Goal: Task Accomplishment & Management: Complete application form

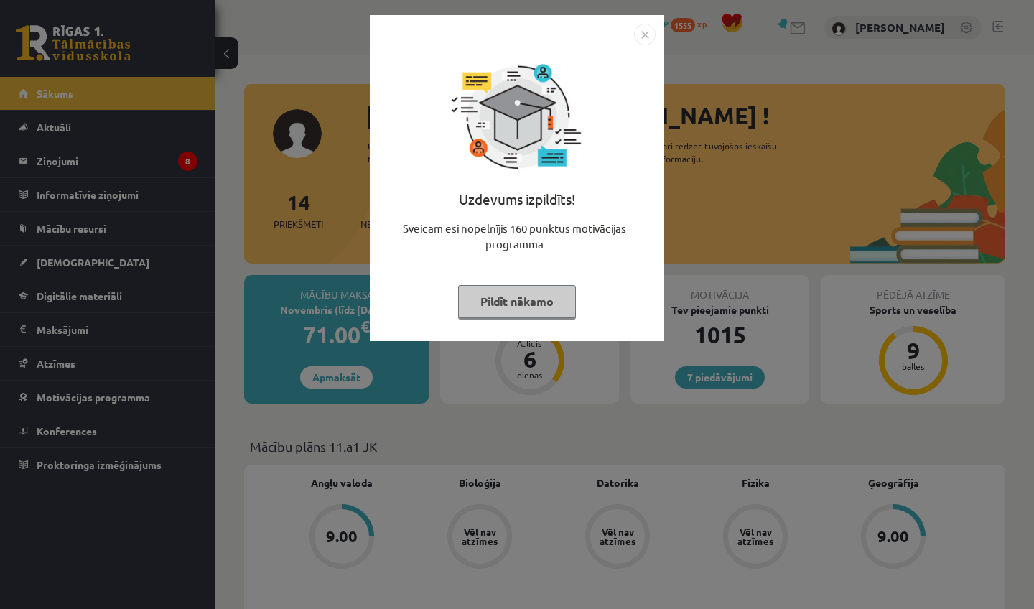
click at [529, 302] on button "Pildīt nākamo" at bounding box center [517, 301] width 118 height 33
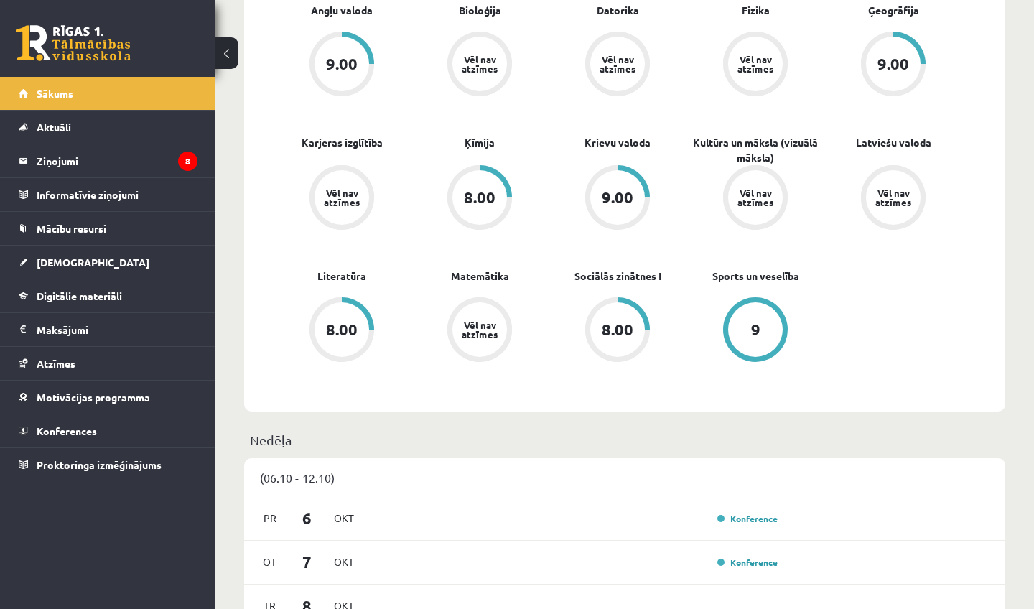
scroll to position [486, 0]
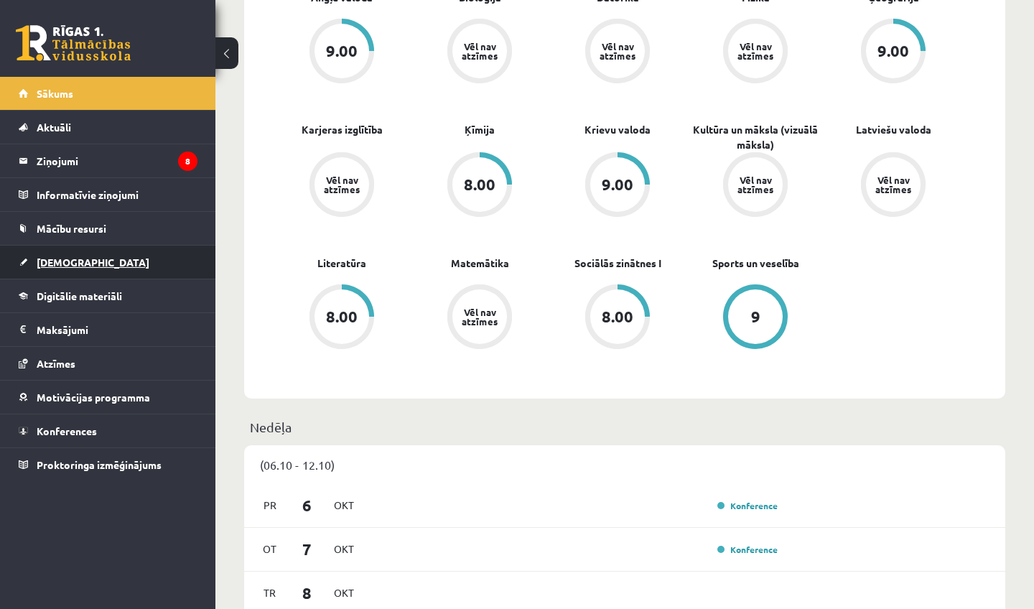
click at [70, 264] on span "[DEMOGRAPHIC_DATA]" at bounding box center [93, 262] width 113 height 13
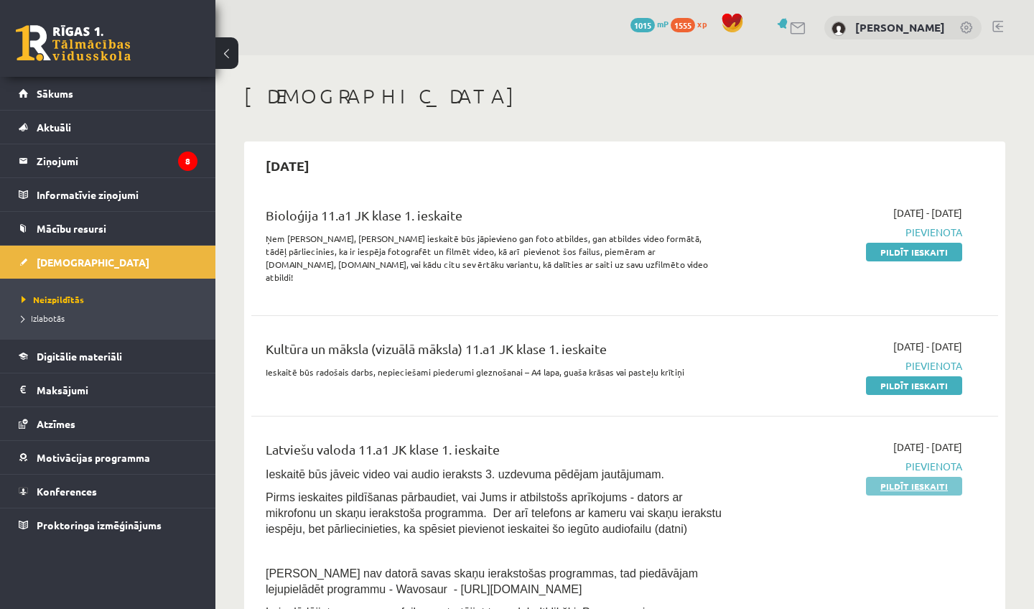
click at [914, 477] on link "Pildīt ieskaiti" at bounding box center [914, 486] width 96 height 19
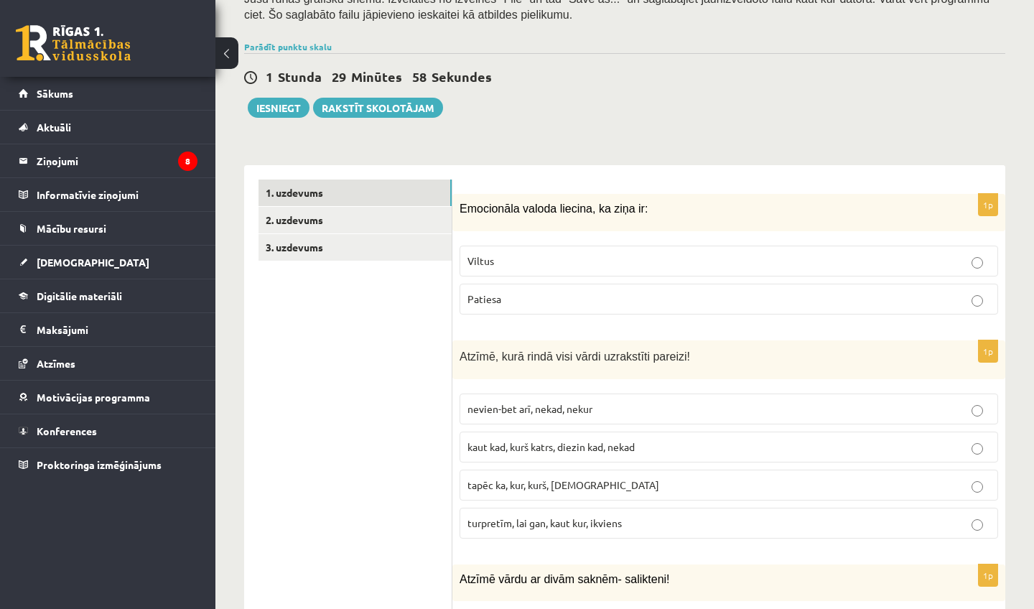
scroll to position [303, 0]
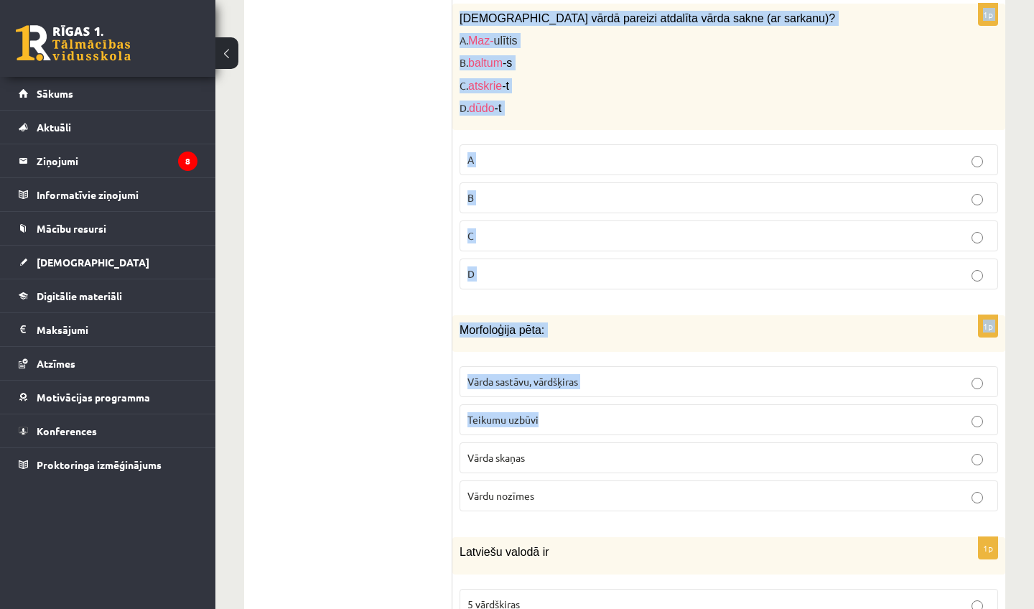
drag, startPoint x: 461, startPoint y: 208, endPoint x: 621, endPoint y: 454, distance: 293.3
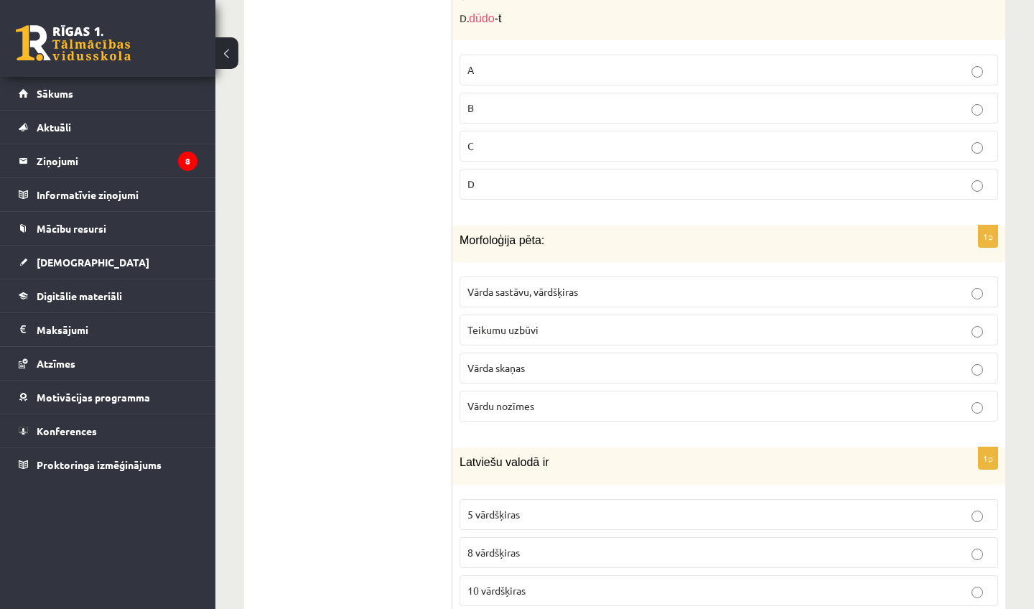
scroll to position [4793, 0]
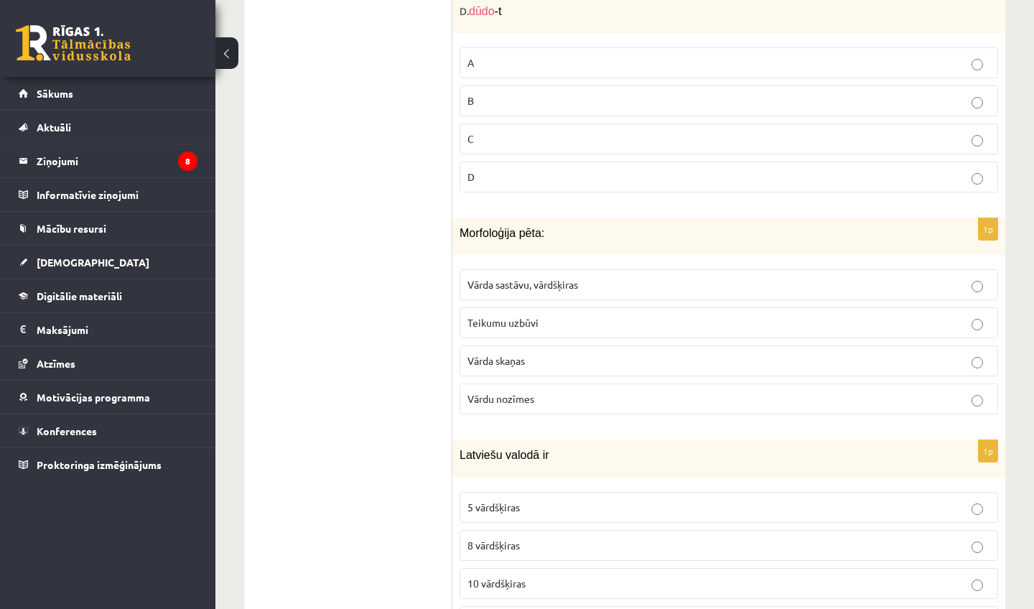
click at [620, 455] on p "Latviešu valodā ir" at bounding box center [693, 455] width 467 height 15
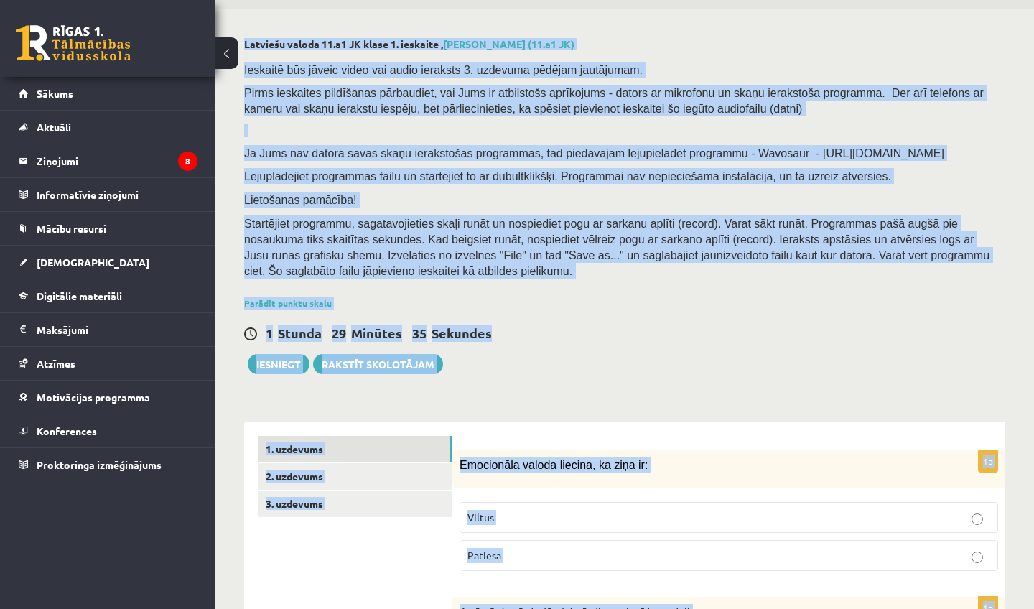
scroll to position [0, 0]
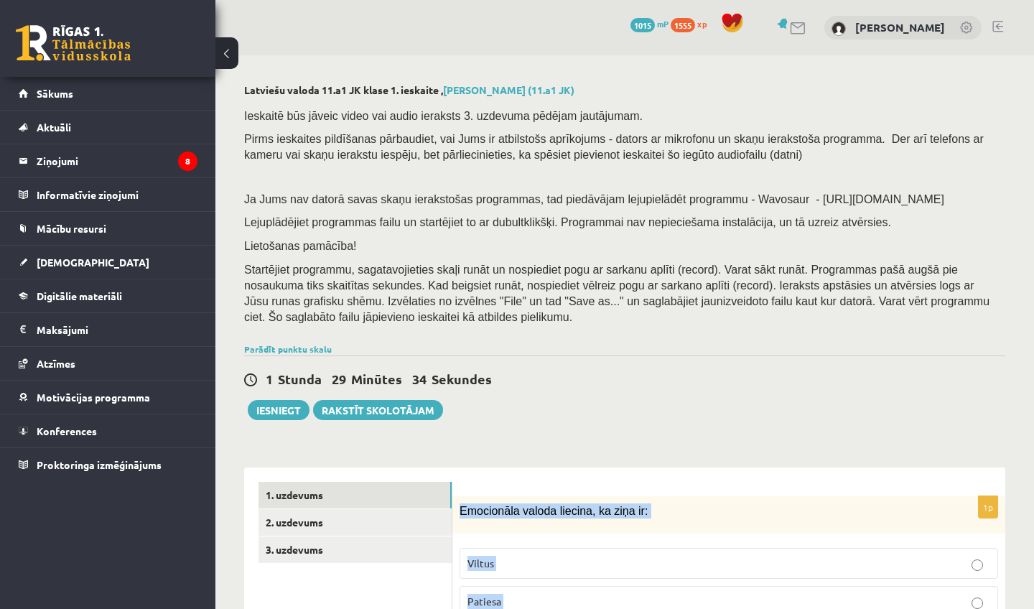
drag, startPoint x: 614, startPoint y: 549, endPoint x: 469, endPoint y: 501, distance: 152.7
copy form "Loremipsum dolors ametcon, ad elit se: Doeius Tempori 2u Labore, etdo magna ali…"
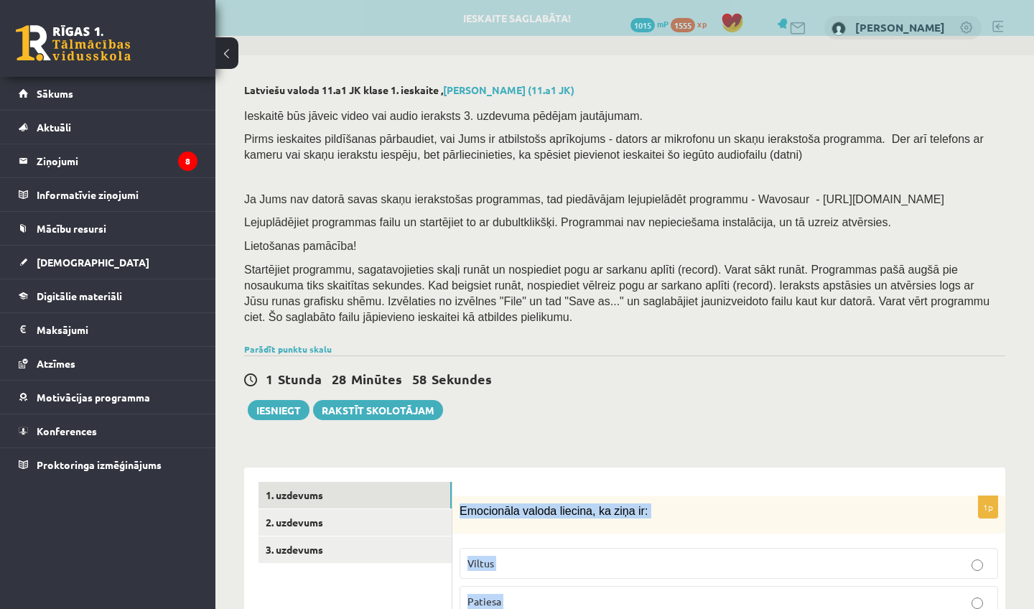
copy form "Loremipsum dolors ametcon, ad elit se: Doeius Tempori 2u Labore, etdo magna ali…"
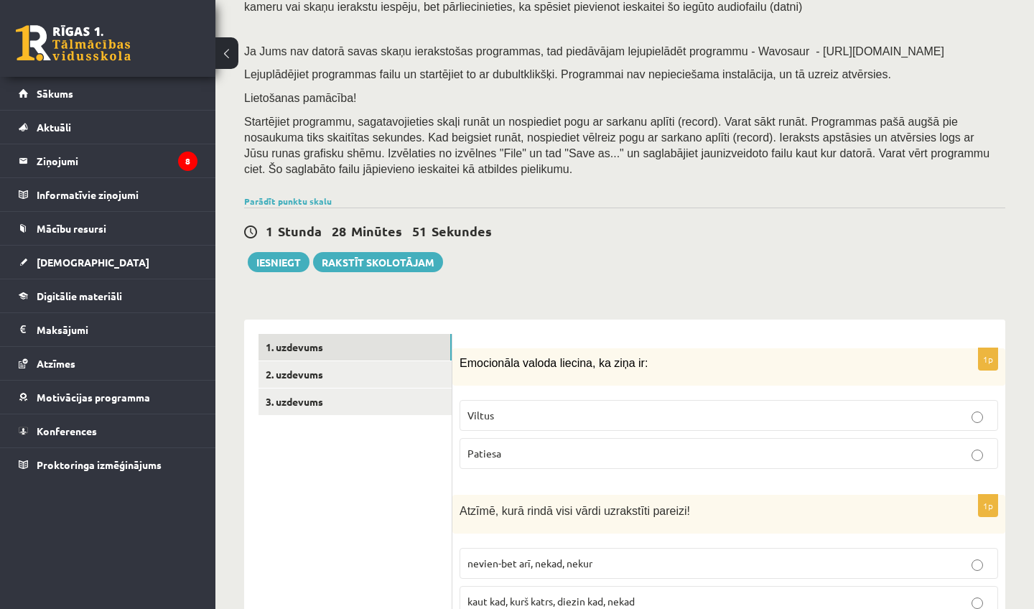
scroll to position [150, 0]
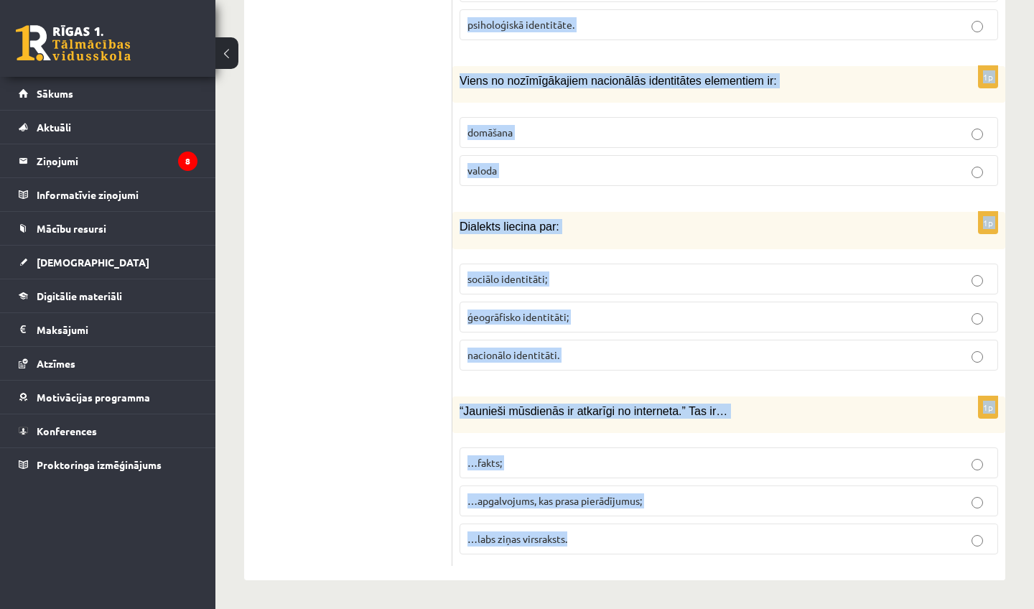
drag, startPoint x: 458, startPoint y: 357, endPoint x: 494, endPoint y: 550, distance: 196.0
copy form "Loremipsum dolors ametcon, ad elit se: Doeius Tempori 2u Labore, etdo magna ali…"
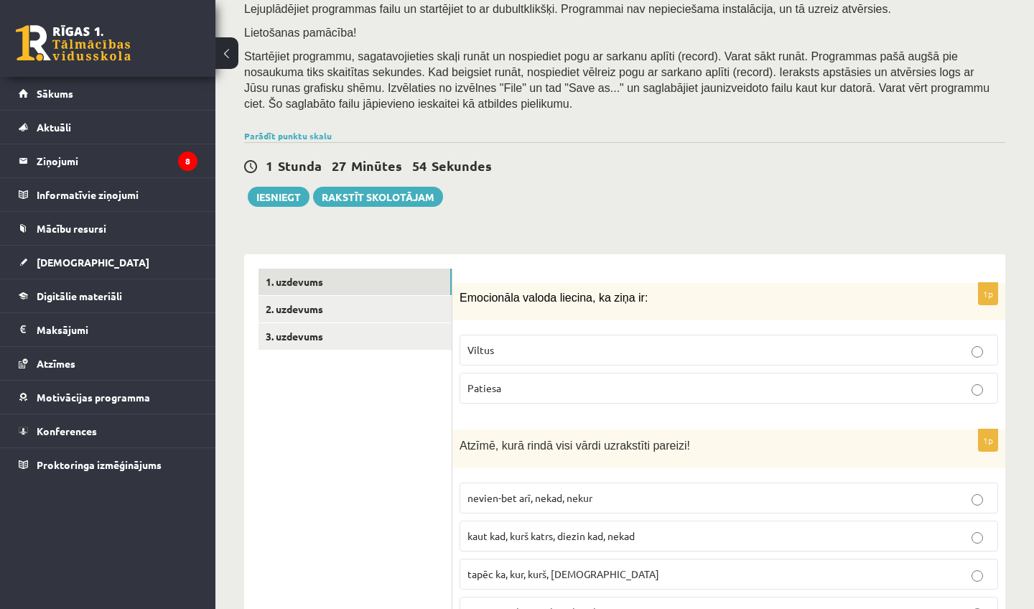
scroll to position [211, 0]
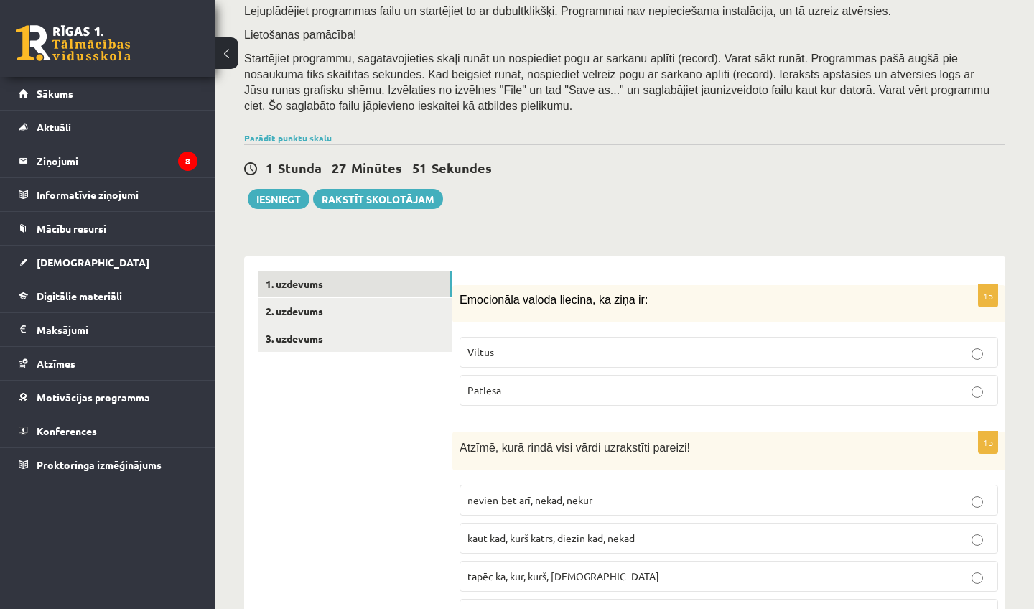
click at [615, 369] on fieldset "Viltus [GEOGRAPHIC_DATA]" at bounding box center [729, 370] width 539 height 80
click at [619, 344] on label "Viltus" at bounding box center [729, 352] width 539 height 31
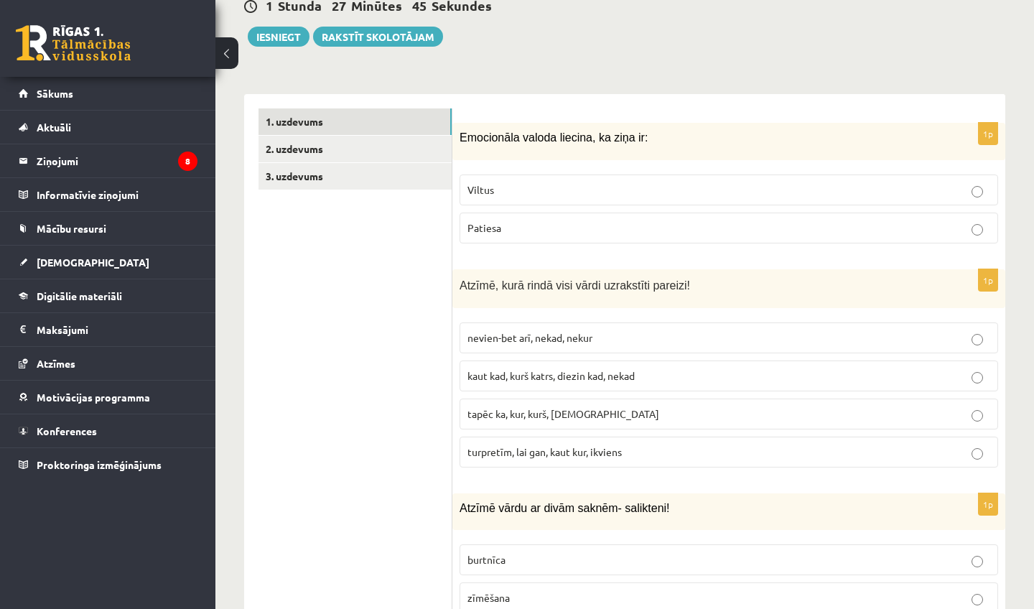
scroll to position [376, 0]
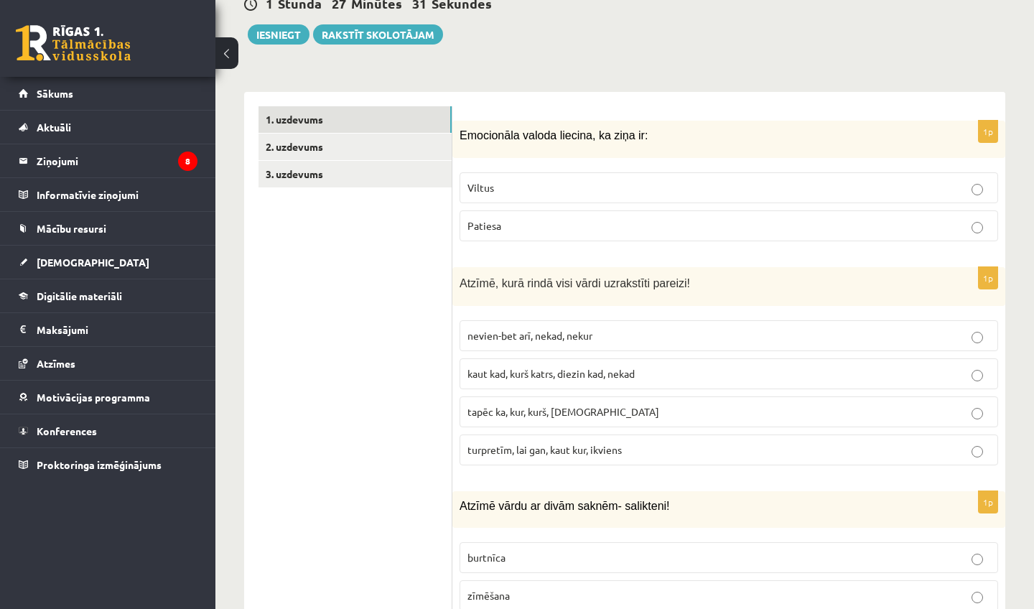
click at [648, 453] on p "turpretīm, lai gan, kaut kur, ikviens" at bounding box center [729, 450] width 523 height 15
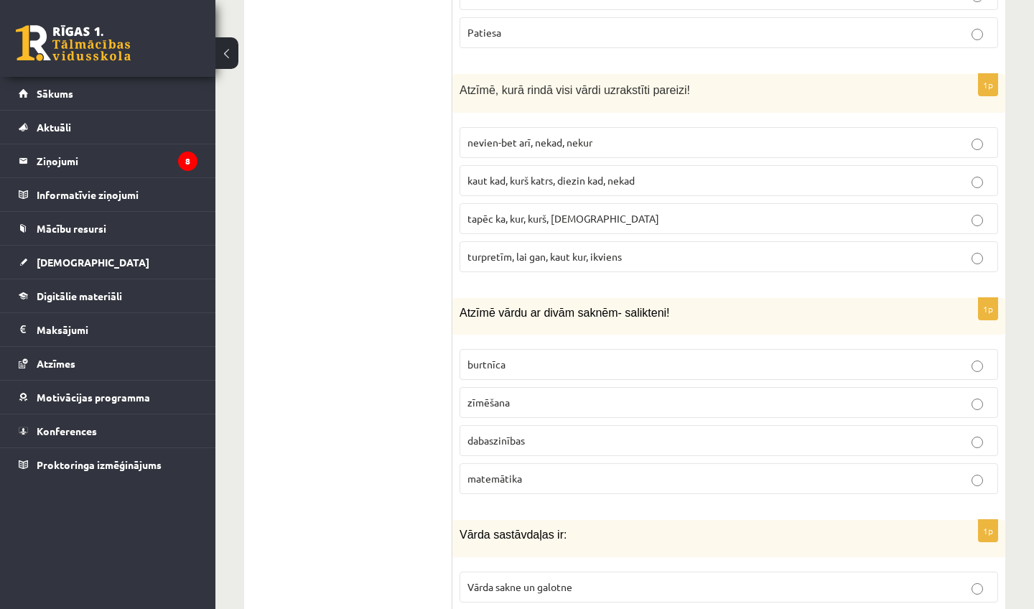
click at [648, 453] on label "dabaszinības" at bounding box center [729, 440] width 539 height 31
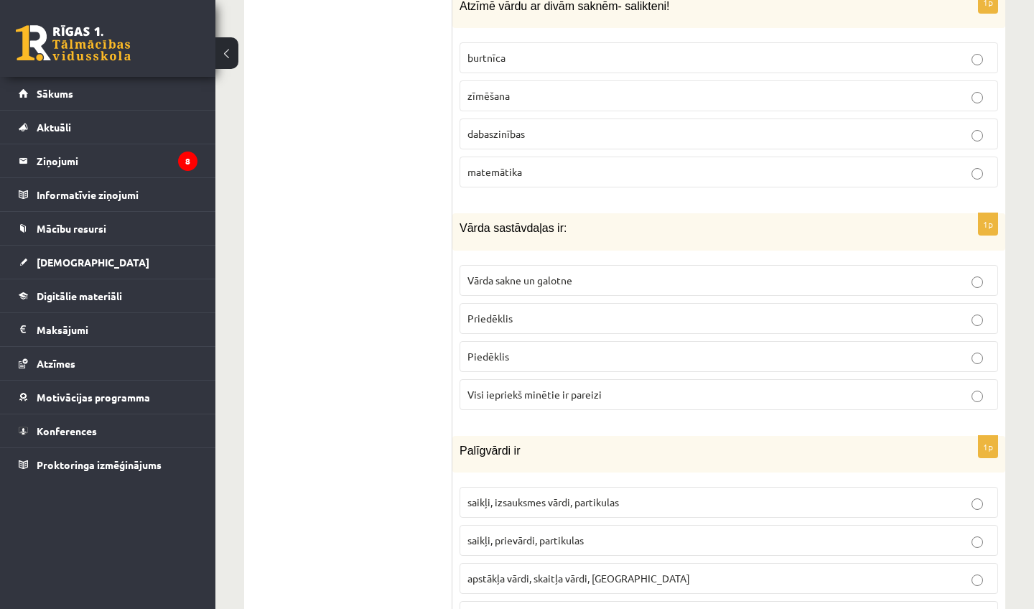
scroll to position [879, 0]
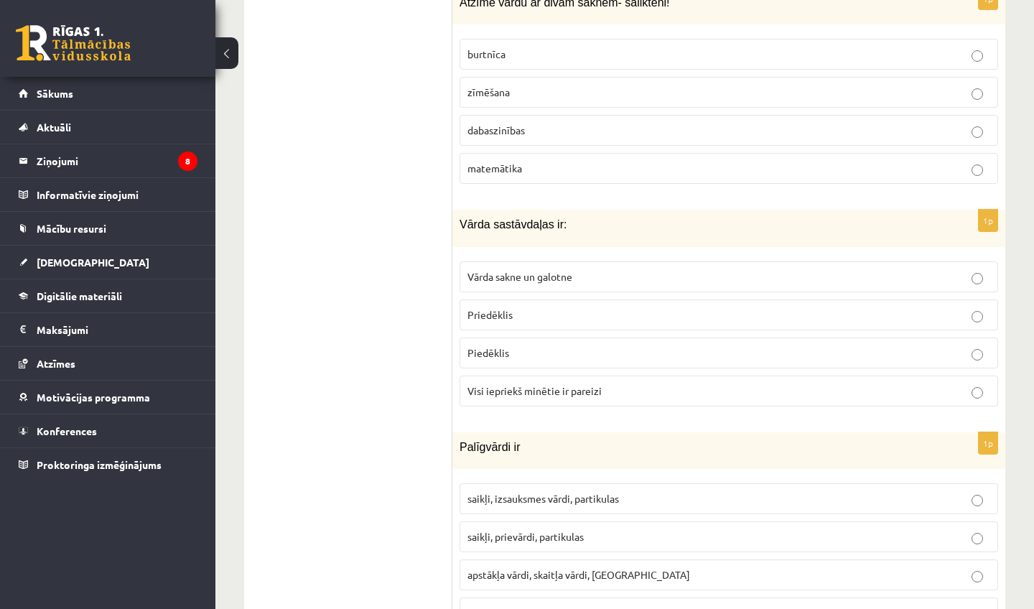
click at [642, 385] on p "Visi iepriekš minētie ir pareizi" at bounding box center [729, 391] width 523 height 15
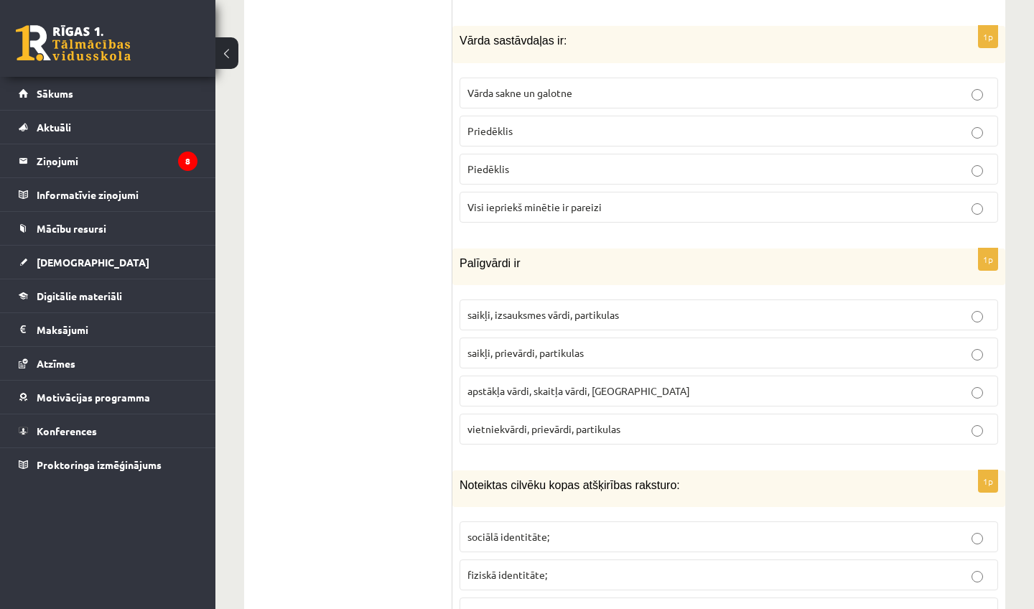
scroll to position [1073, 0]
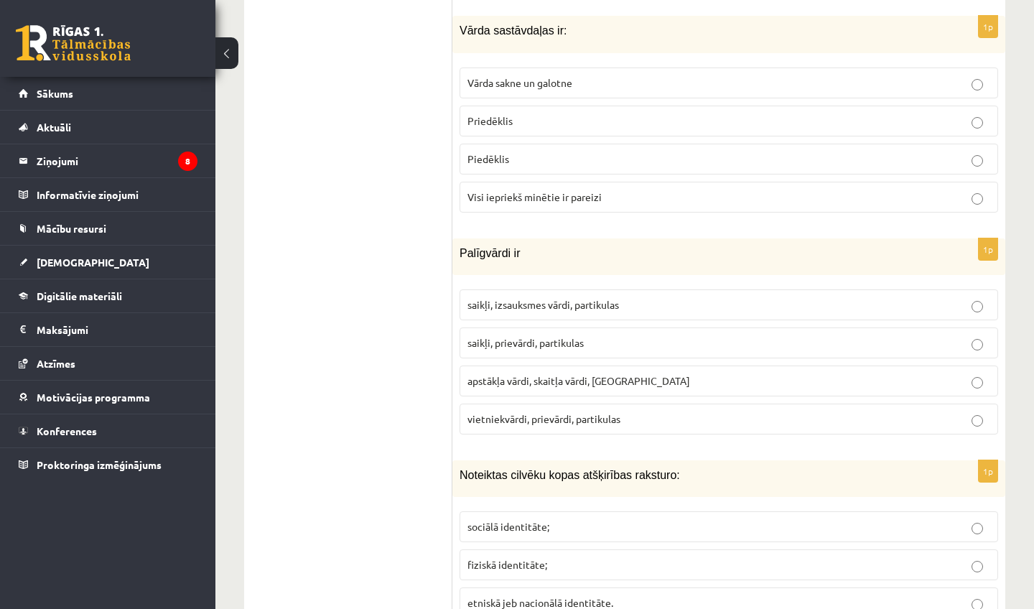
click at [670, 310] on p "saikļi, izsauksmes vārdi, partikulas" at bounding box center [729, 304] width 523 height 15
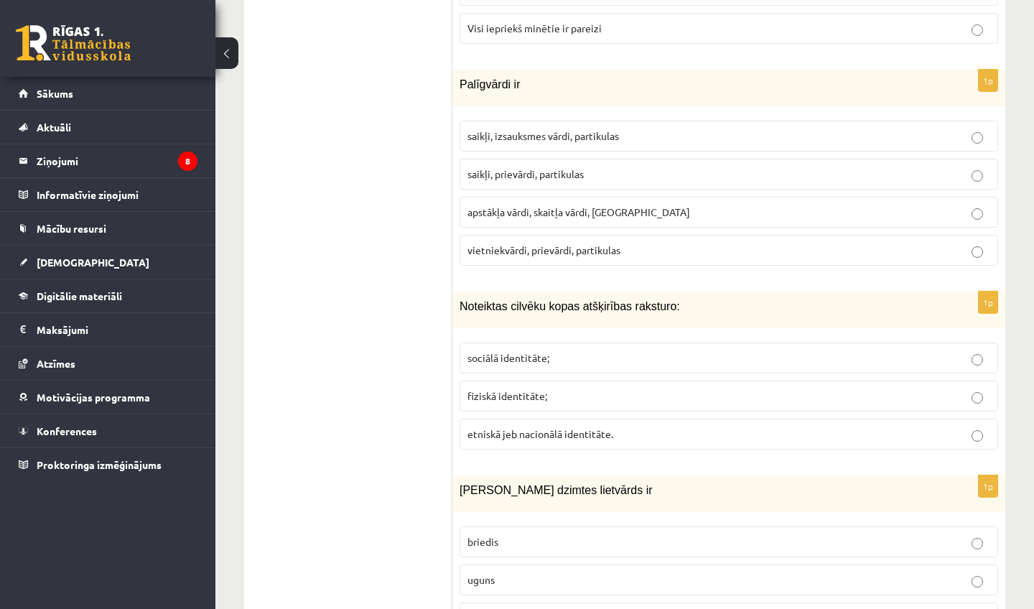
scroll to position [1244, 0]
click at [731, 171] on p "saikļi, prievārdi, partikulas" at bounding box center [729, 172] width 523 height 15
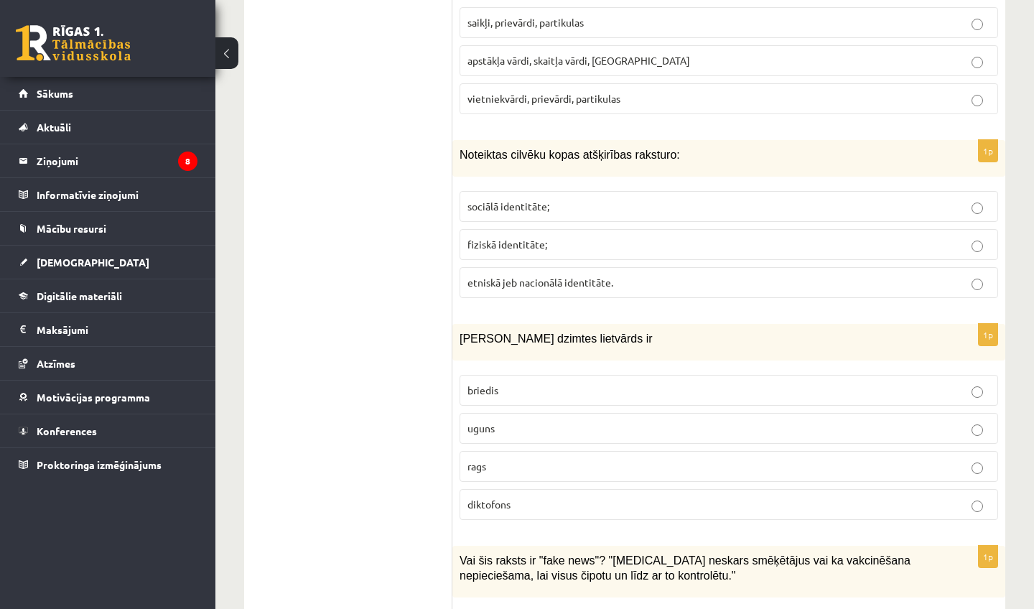
scroll to position [1394, 0]
click at [619, 270] on label "etniskā jeb nacionālā identitāte." at bounding box center [729, 282] width 539 height 31
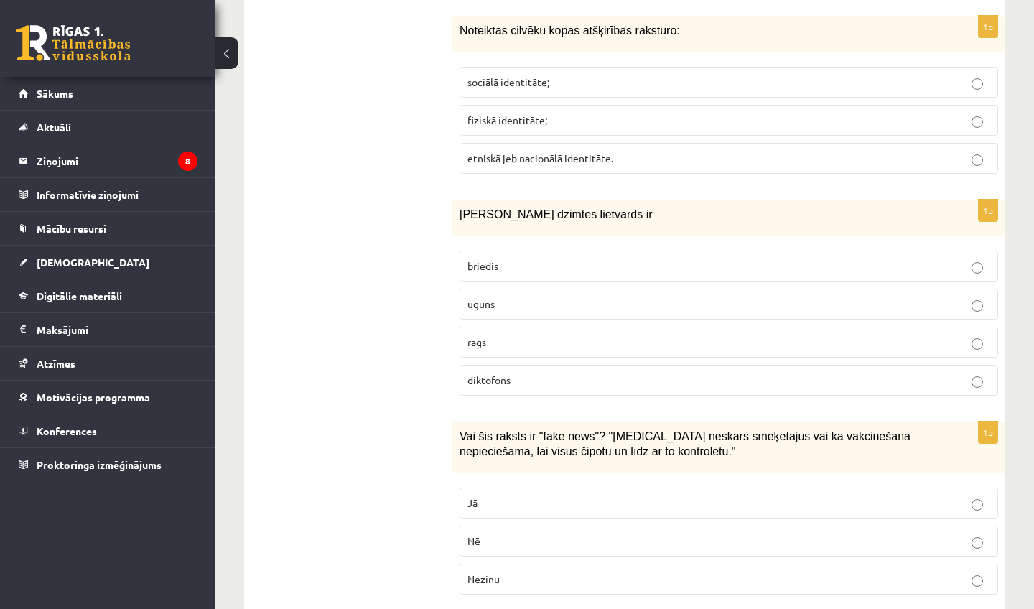
scroll to position [1527, 0]
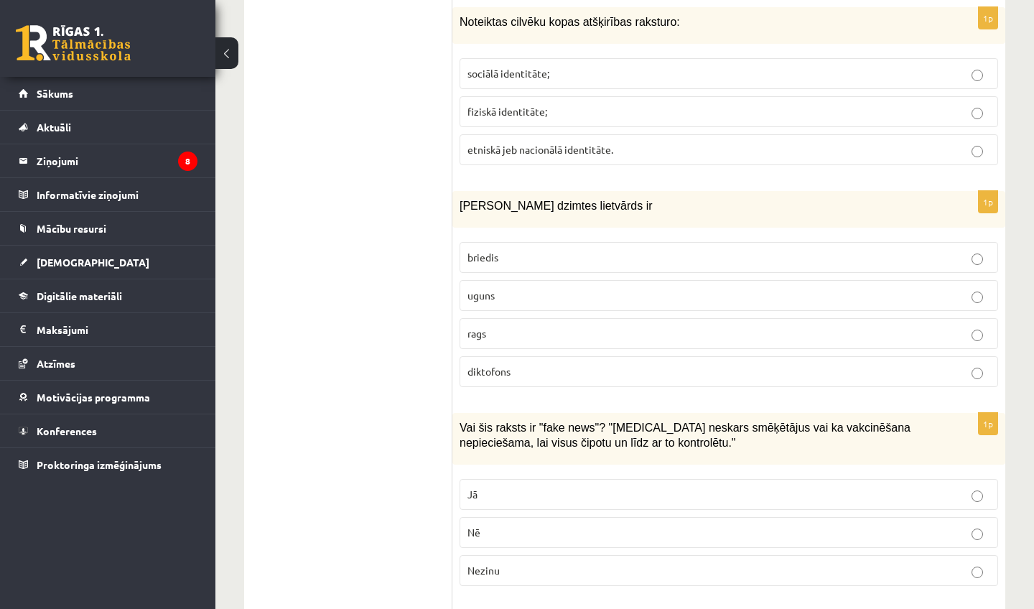
click at [600, 297] on p "uguns" at bounding box center [729, 295] width 523 height 15
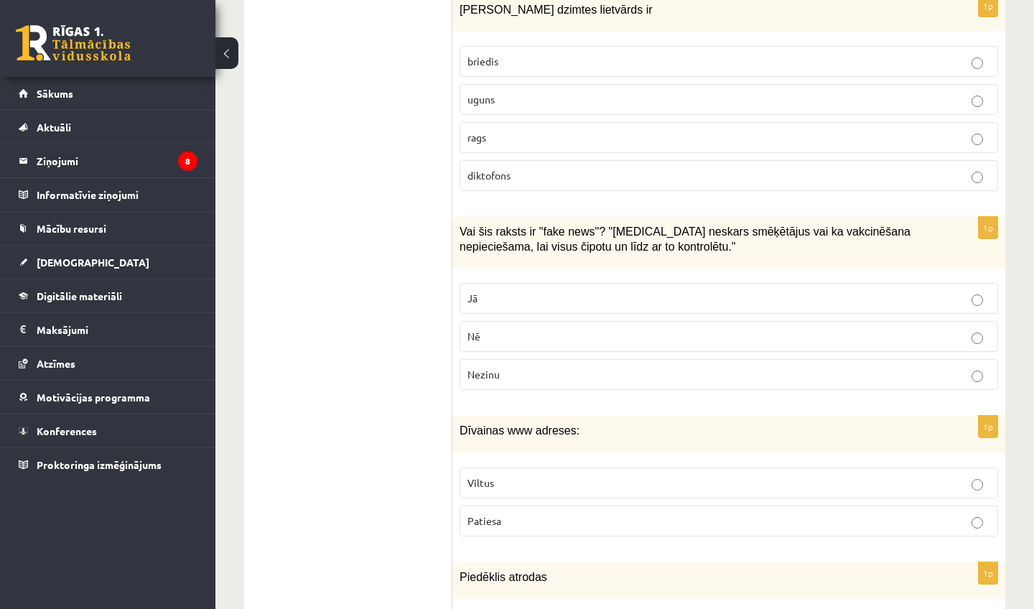
scroll to position [1725, 0]
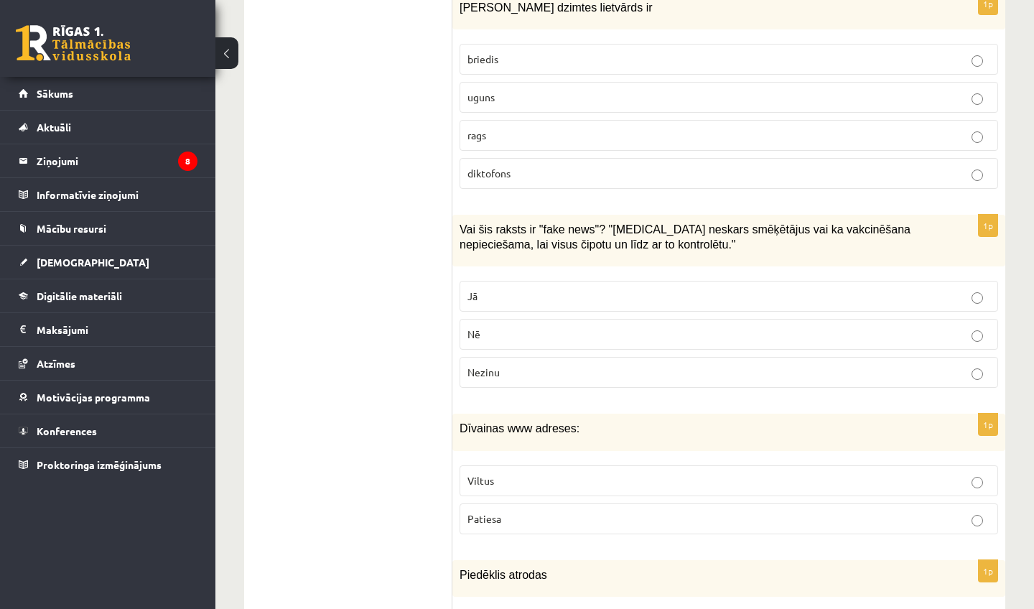
click at [622, 289] on label "Jā" at bounding box center [729, 296] width 539 height 31
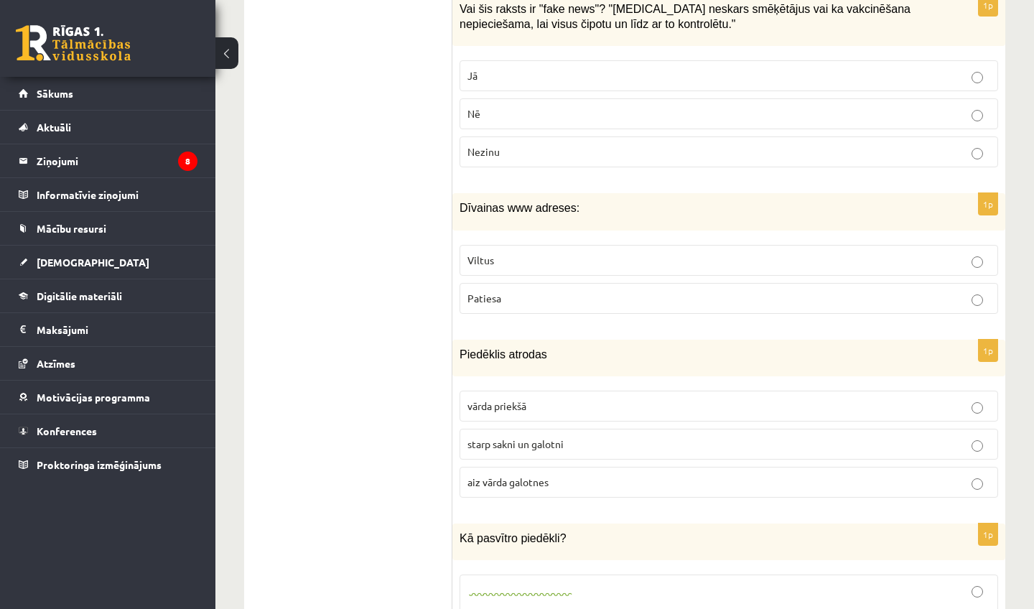
scroll to position [1953, 0]
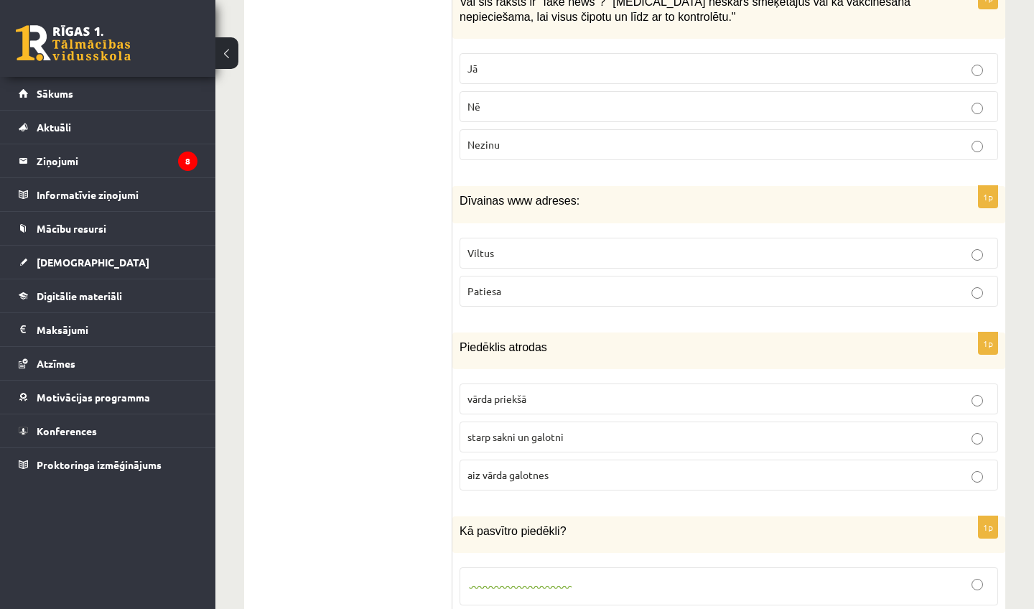
click at [620, 263] on label "Viltus" at bounding box center [729, 253] width 539 height 31
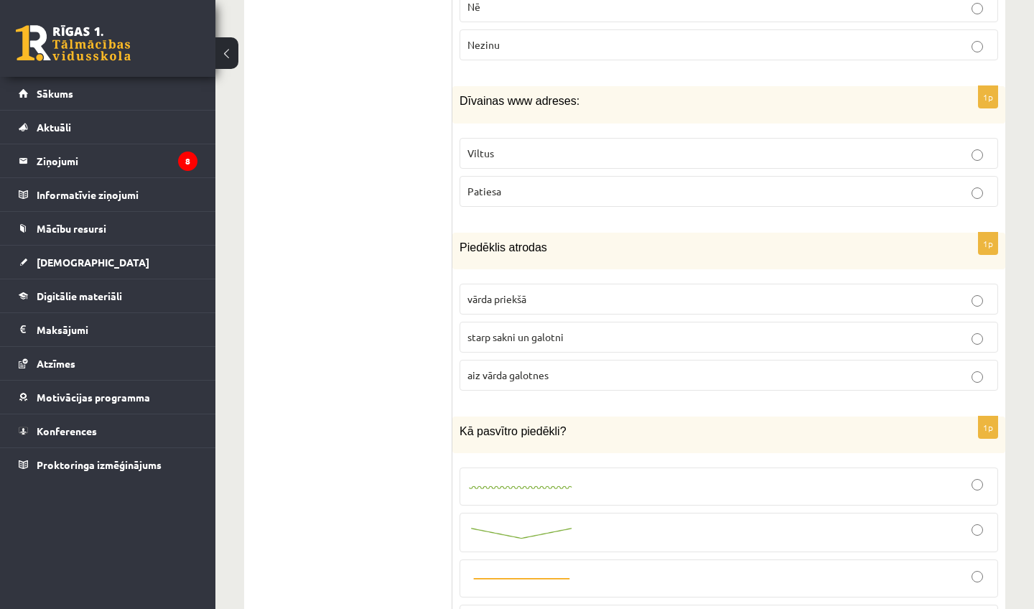
scroll to position [2070, 0]
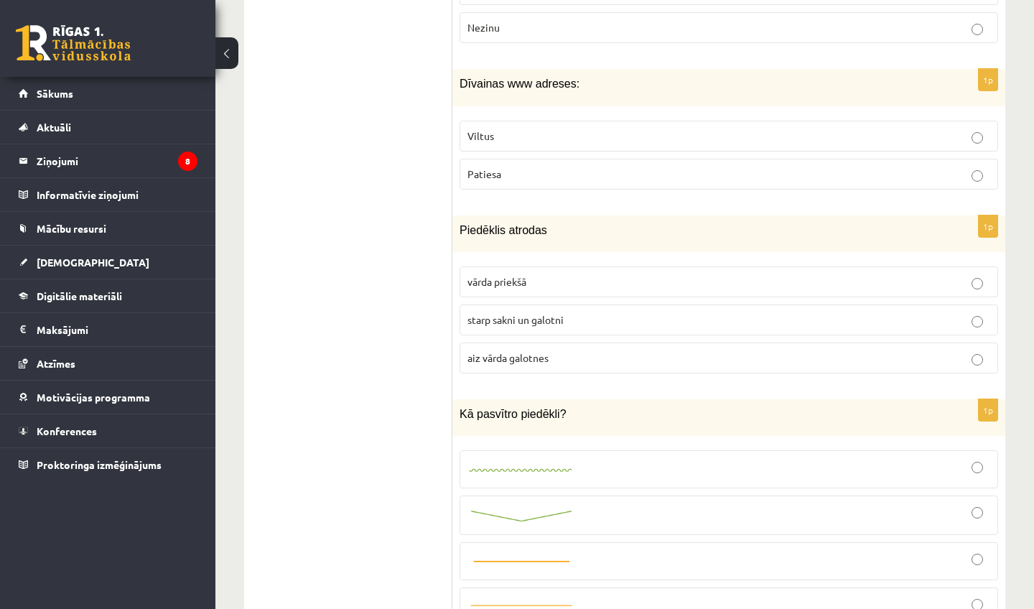
click at [584, 323] on p "starp sakni un galotni" at bounding box center [729, 320] width 523 height 15
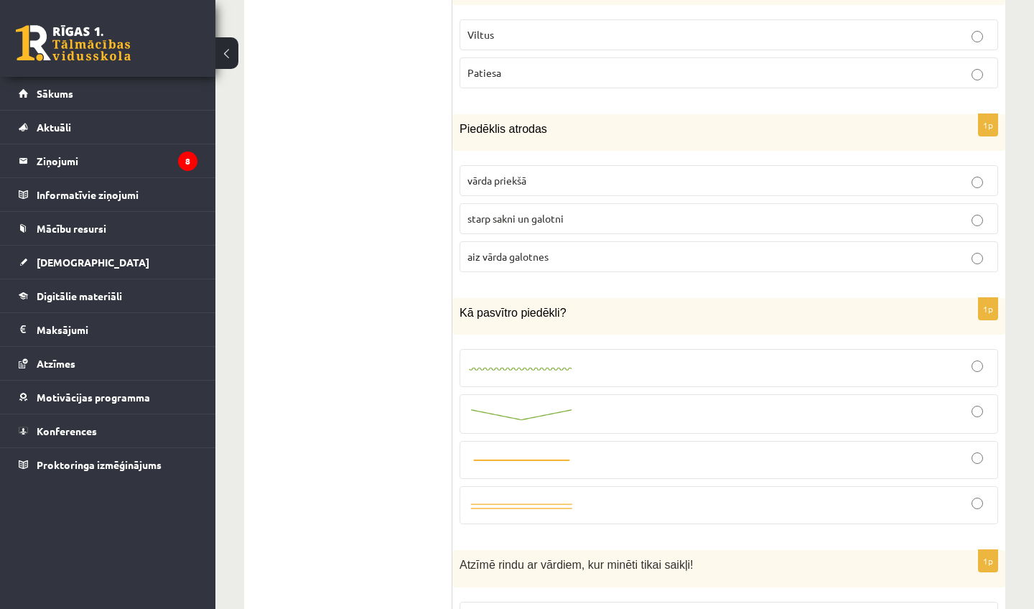
scroll to position [2243, 0]
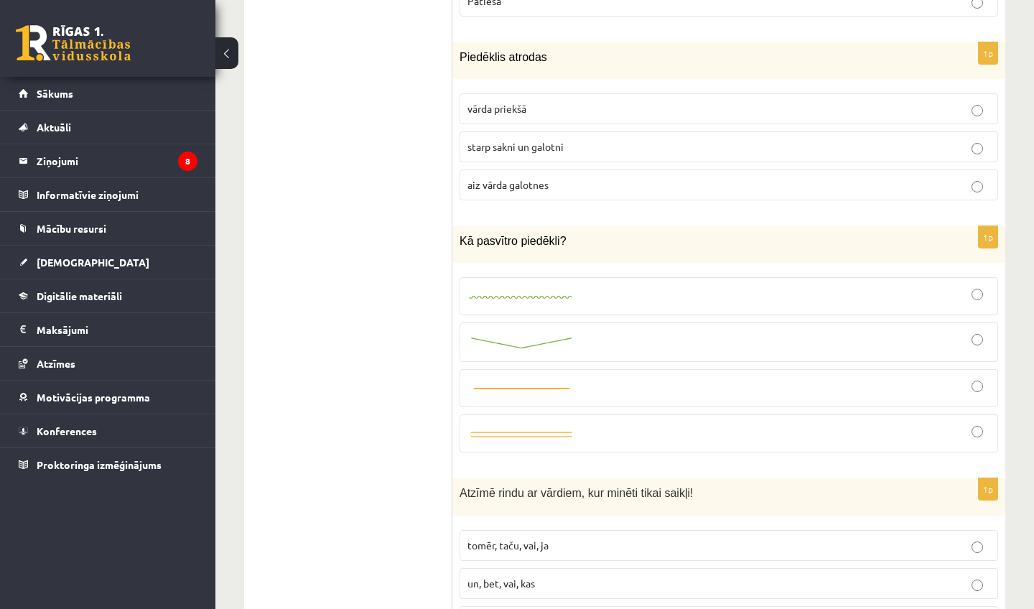
click at [575, 304] on link at bounding box center [522, 296] width 108 height 15
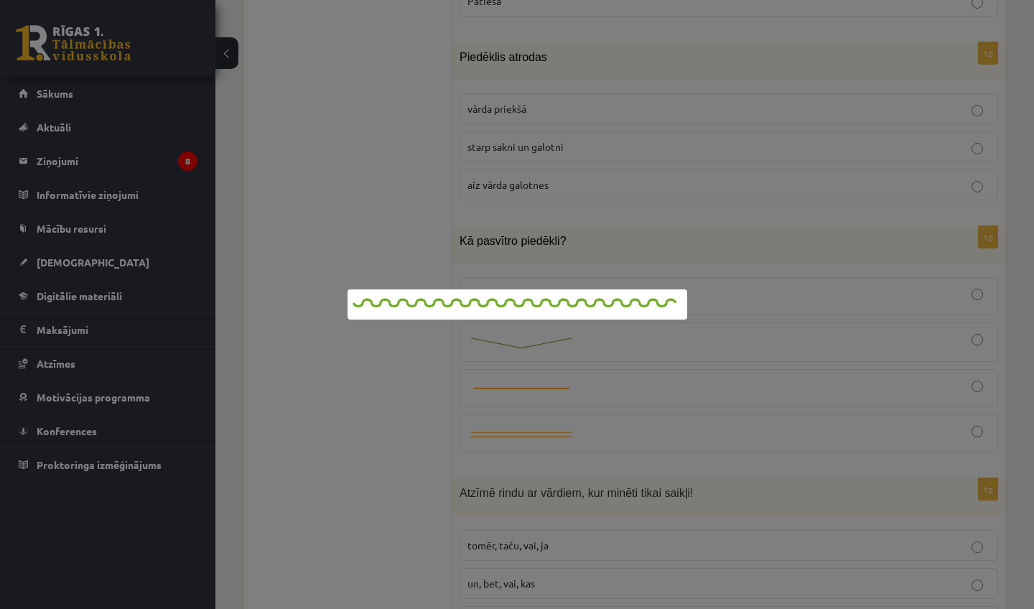
click at [861, 310] on div at bounding box center [517, 304] width 1034 height 609
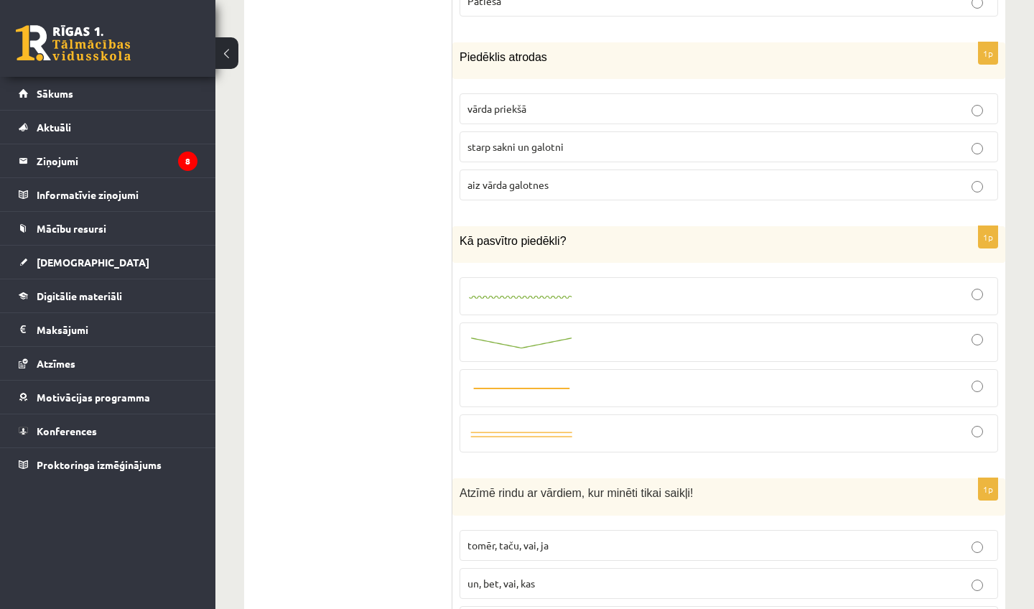
click at [864, 306] on div at bounding box center [729, 296] width 523 height 22
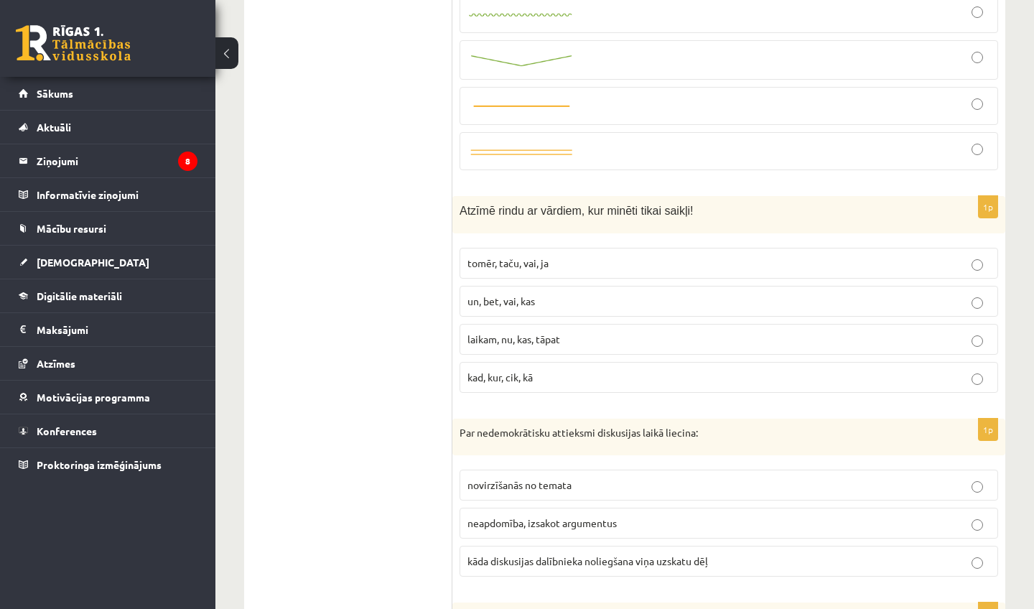
scroll to position [2519, 0]
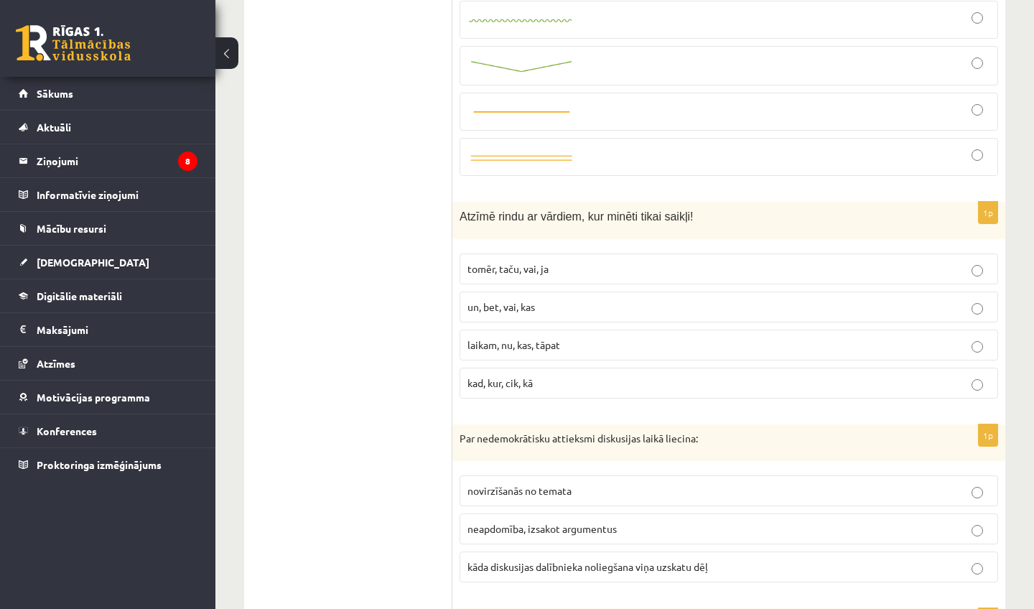
click at [754, 269] on p "tomēr, taču, vai, ja" at bounding box center [729, 268] width 523 height 15
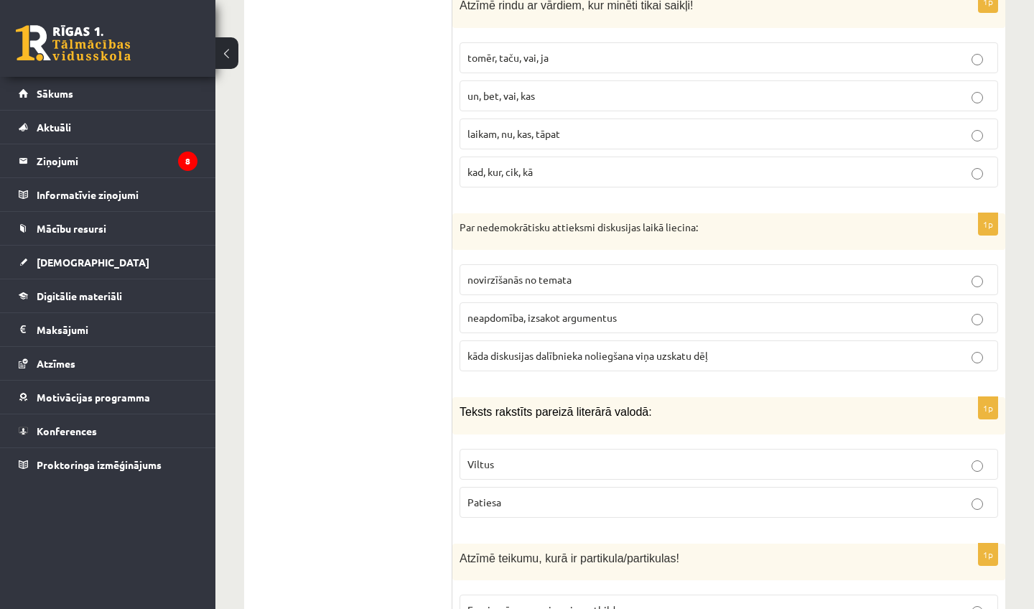
scroll to position [2730, 0]
click at [593, 352] on span "kāda diskusijas dalībnieka noliegšana viņa uzskatu dēļ" at bounding box center [588, 356] width 241 height 13
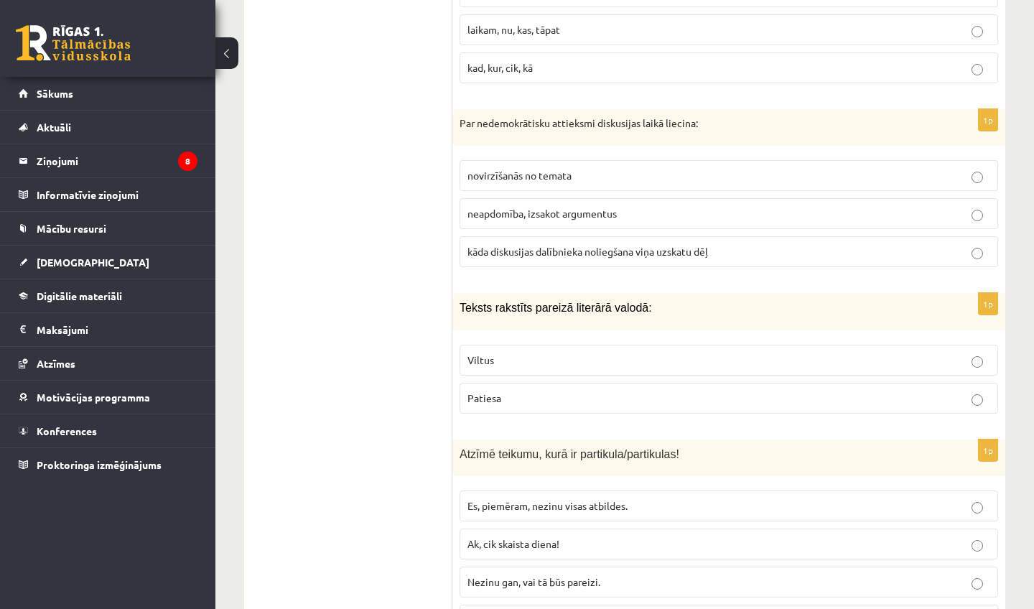
scroll to position [2843, 0]
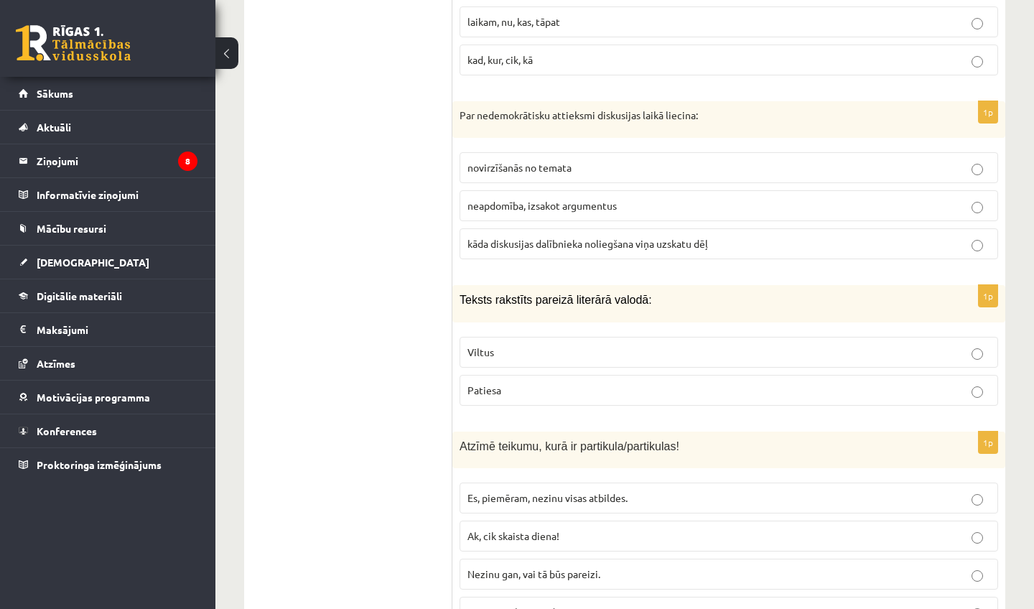
click at [537, 394] on p "Patiesa" at bounding box center [729, 390] width 523 height 15
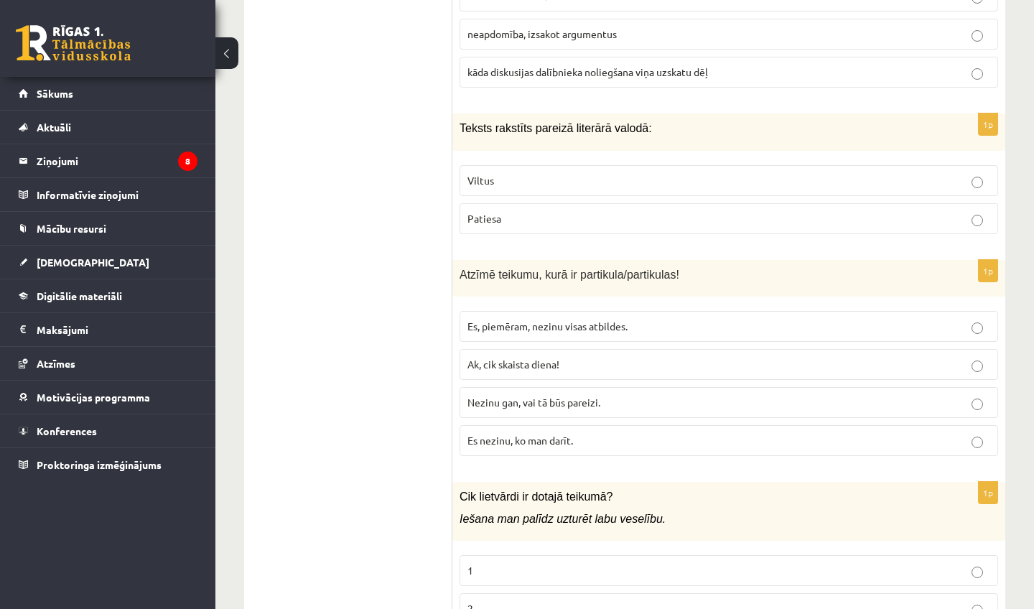
scroll to position [3022, 0]
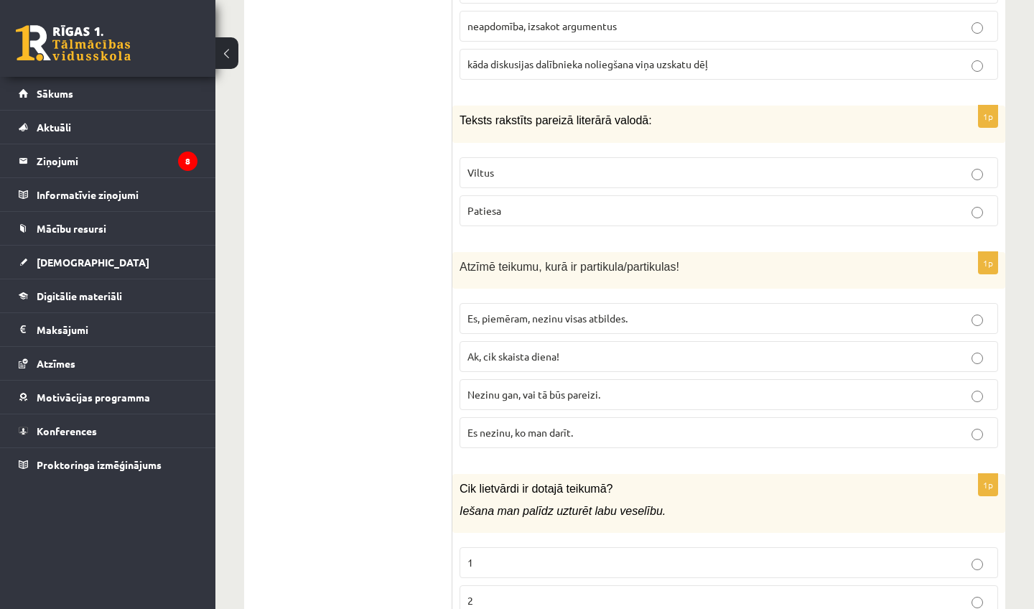
click at [550, 402] on p "Nezinu gan, vai tā būs pareizi." at bounding box center [729, 394] width 523 height 15
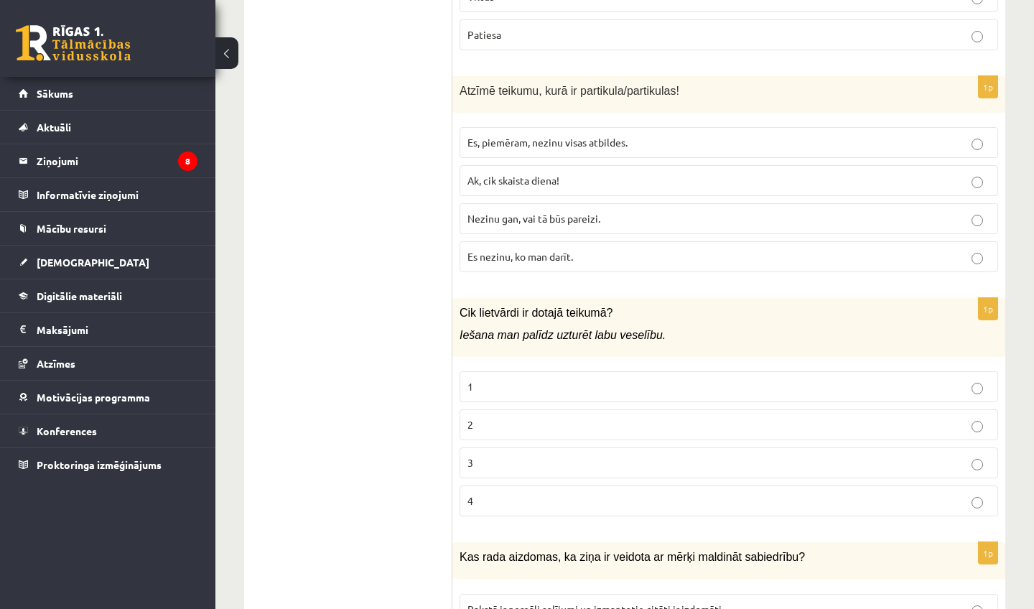
scroll to position [3190, 0]
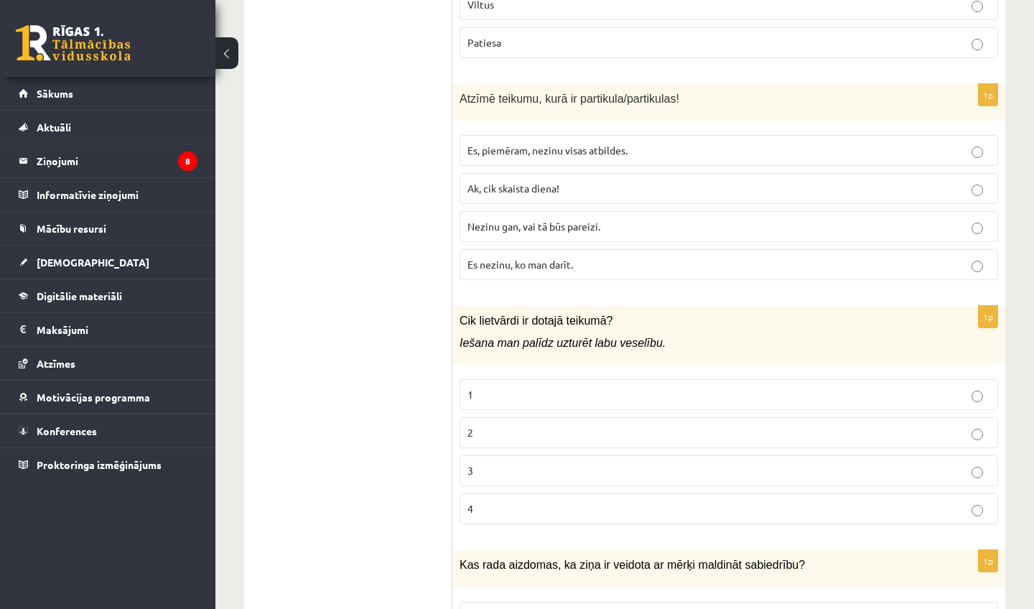
click at [516, 440] on p "2" at bounding box center [729, 432] width 523 height 15
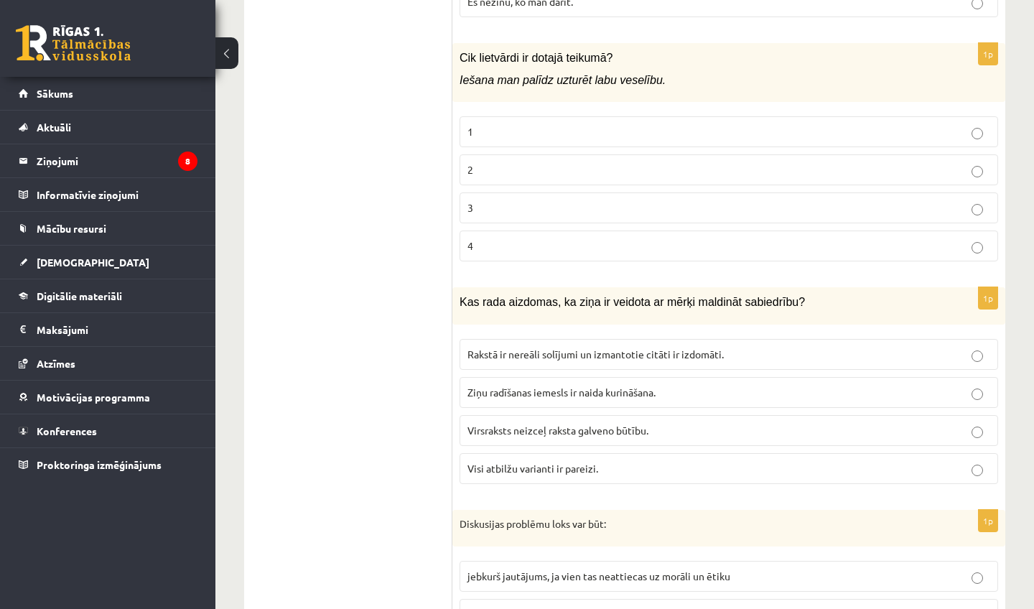
scroll to position [3458, 0]
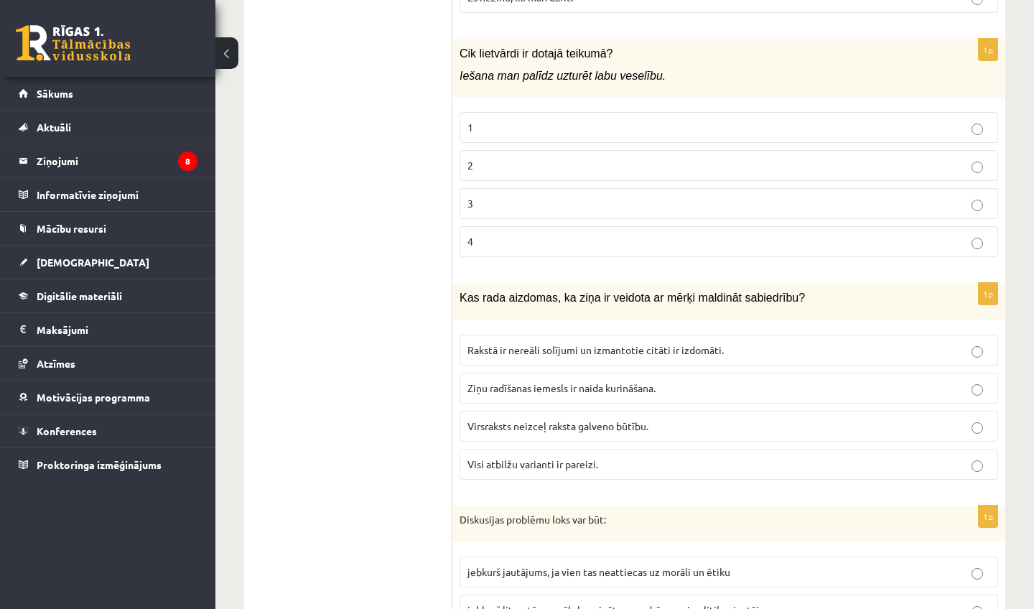
click at [571, 463] on span "Visi atbilžu varianti ir pareizi." at bounding box center [533, 464] width 131 height 13
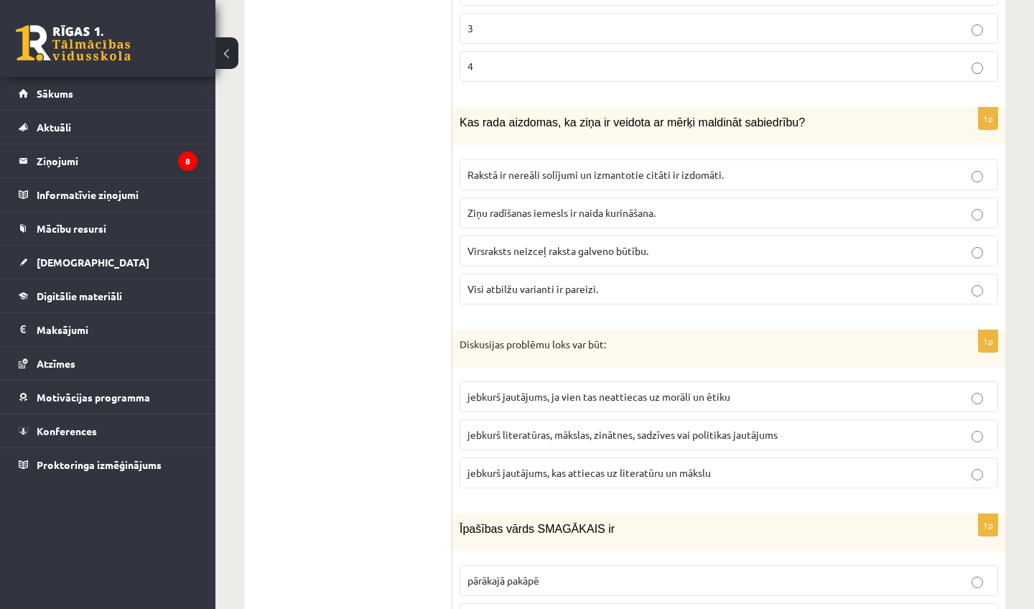
scroll to position [3632, 0]
click at [637, 441] on span "jebkurš literatūras, mākslas, zinātnes, sadzīves vai politikas jautājums" at bounding box center [623, 435] width 310 height 13
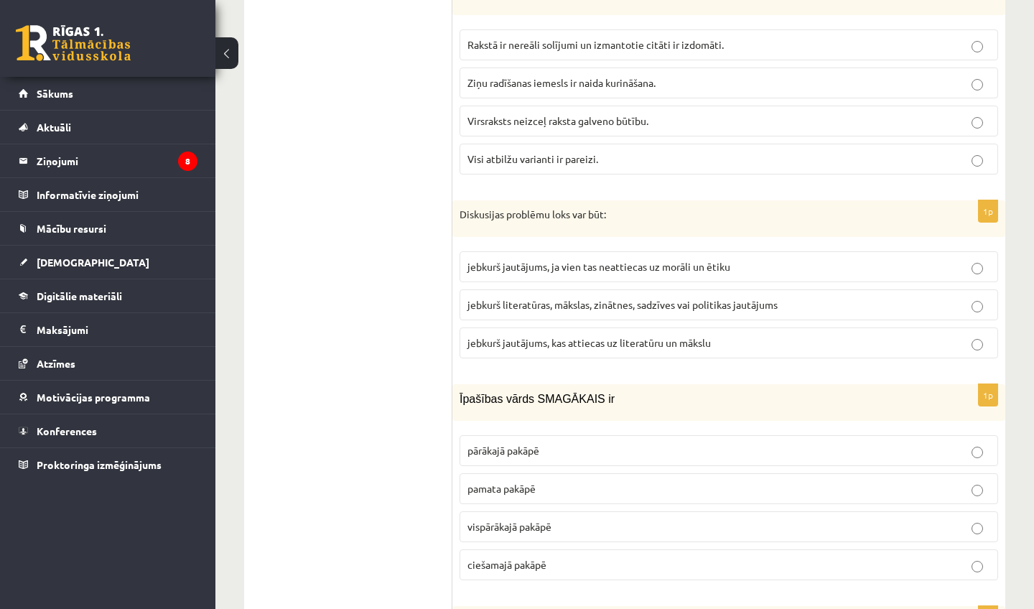
scroll to position [3834, 0]
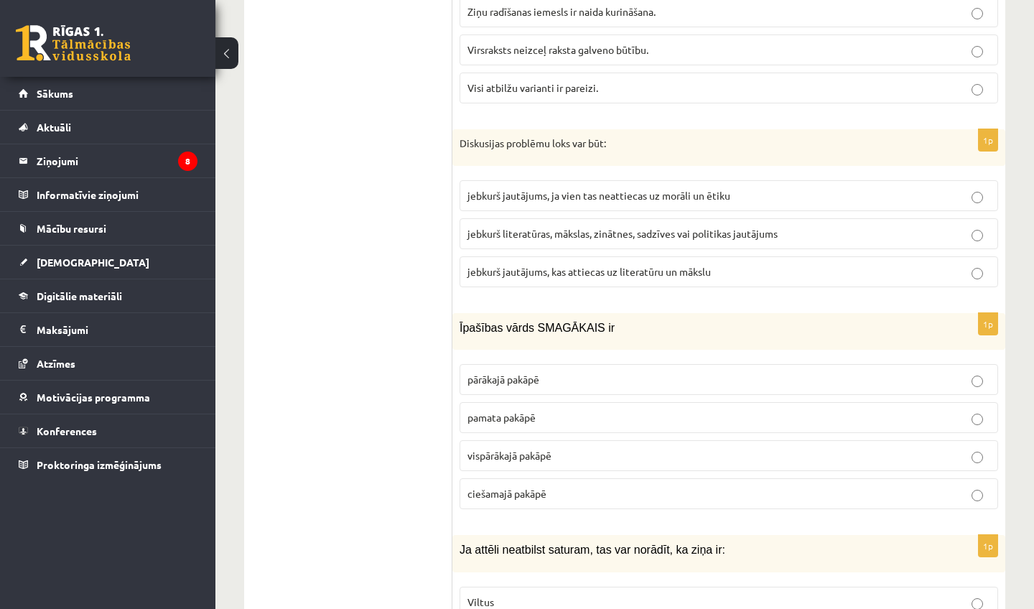
click at [583, 458] on p "vispārākajā pakāpē" at bounding box center [729, 455] width 523 height 15
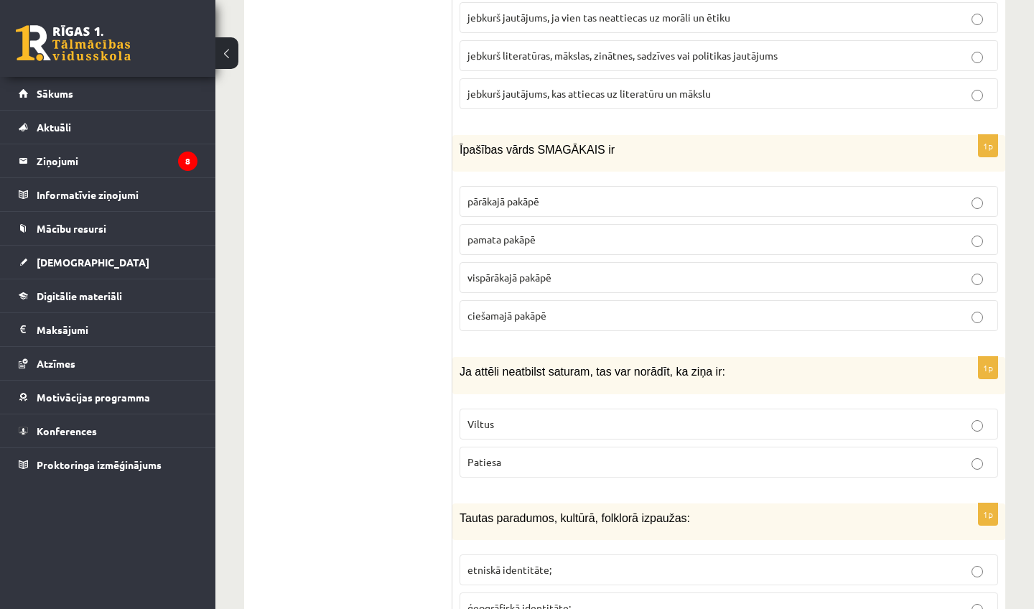
scroll to position [4013, 0]
click at [585, 430] on p "Viltus" at bounding box center [729, 423] width 523 height 15
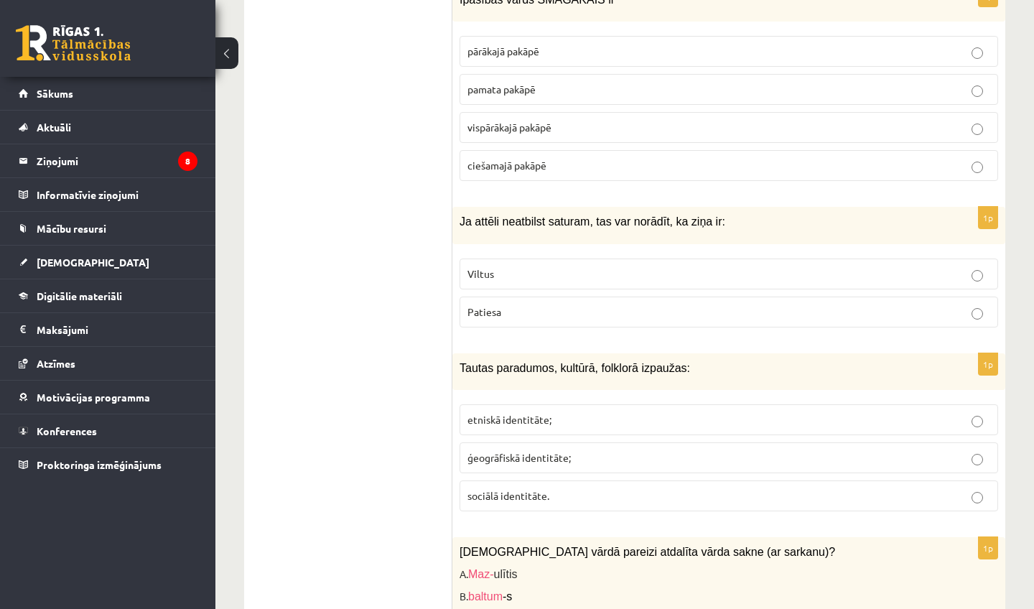
scroll to position [4169, 0]
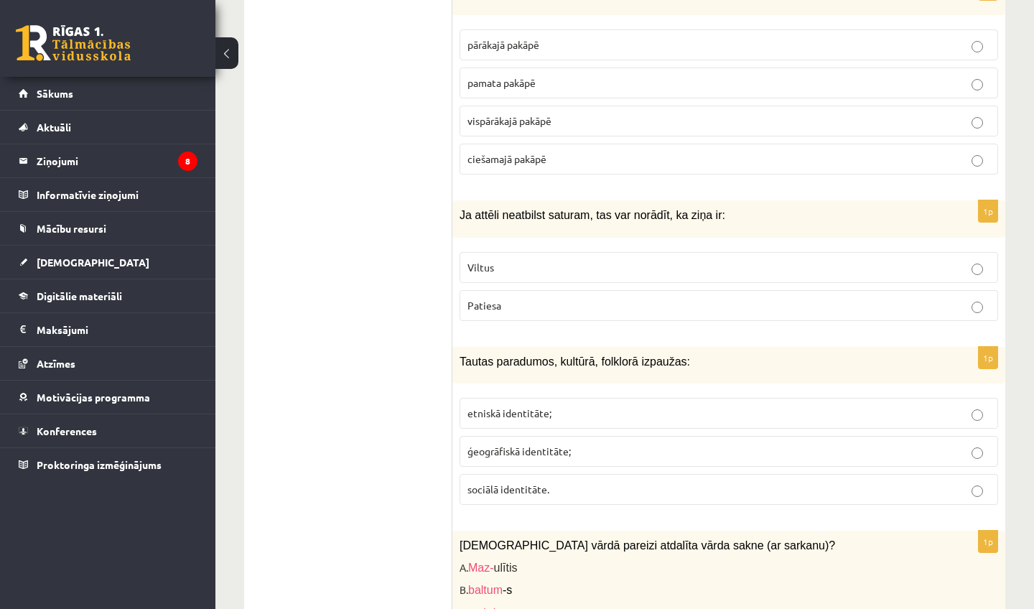
click at [563, 418] on p "etniskā identitāte;" at bounding box center [729, 413] width 523 height 15
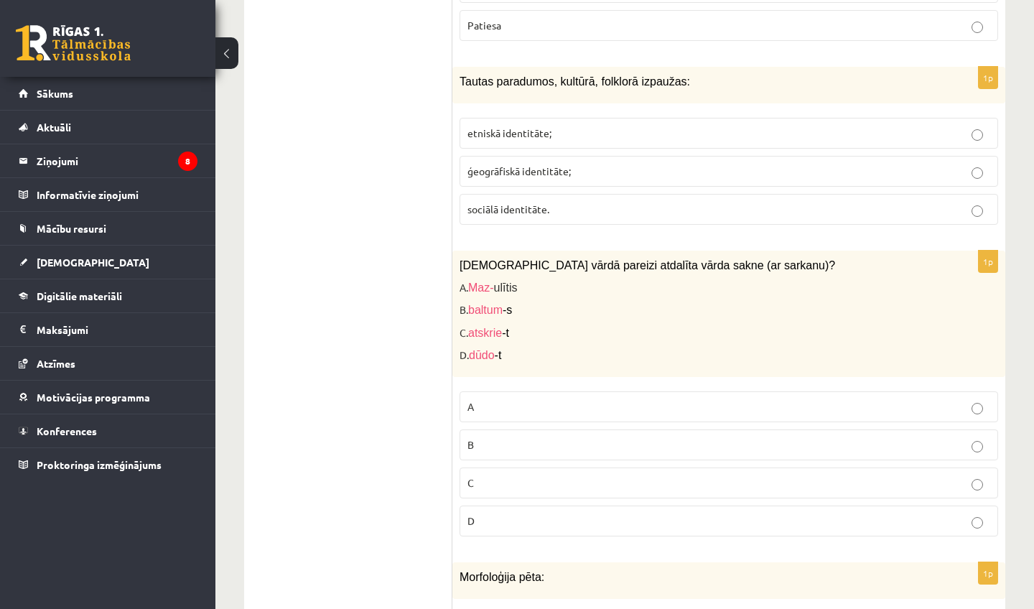
scroll to position [4451, 0]
click at [543, 524] on p "D" at bounding box center [729, 518] width 523 height 15
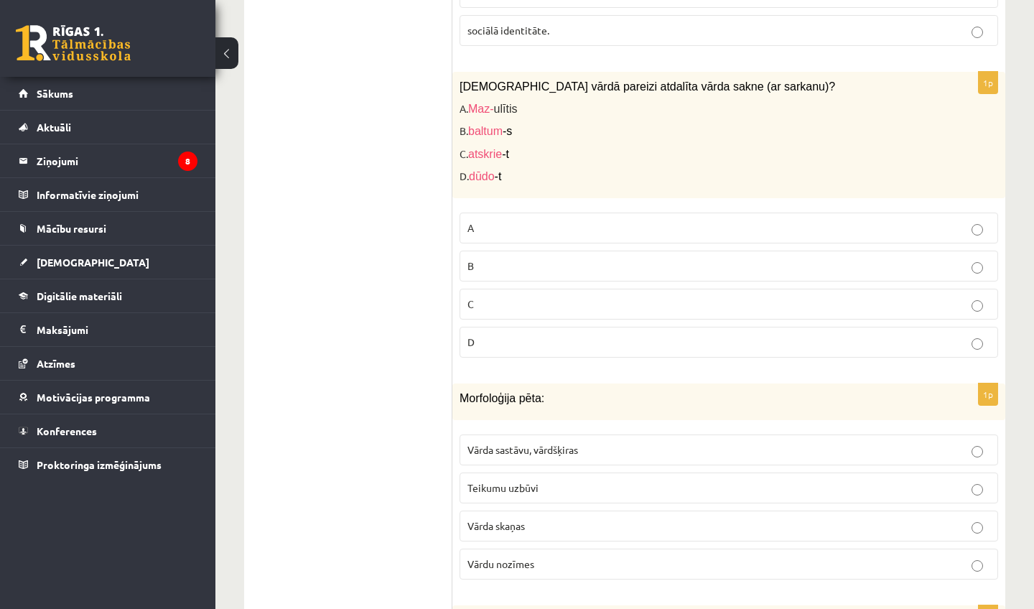
scroll to position [4632, 0]
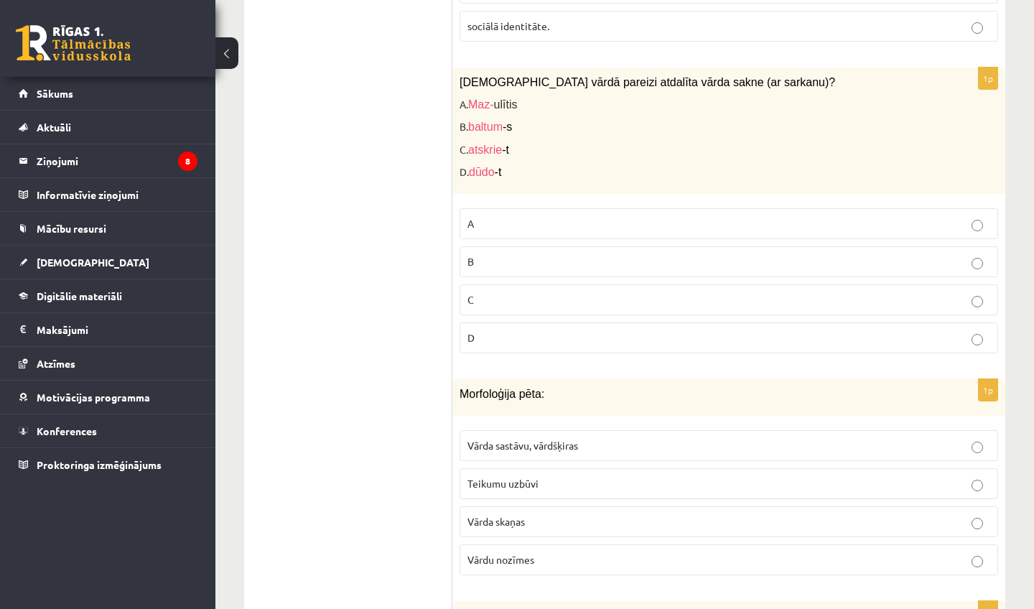
click at [559, 444] on p "Vārda sastāvu, vārdšķiras" at bounding box center [729, 445] width 523 height 15
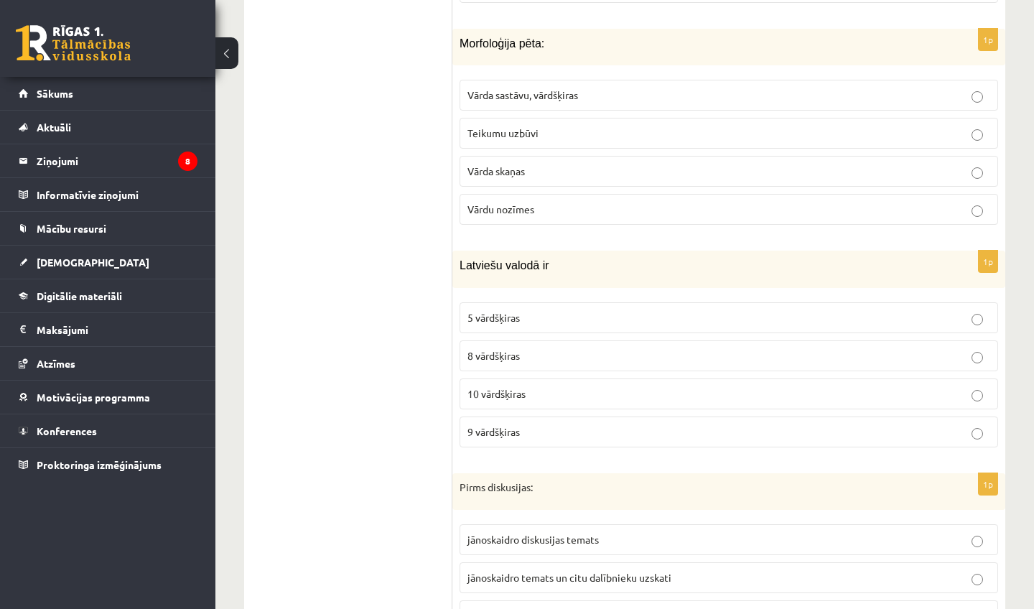
scroll to position [4991, 0]
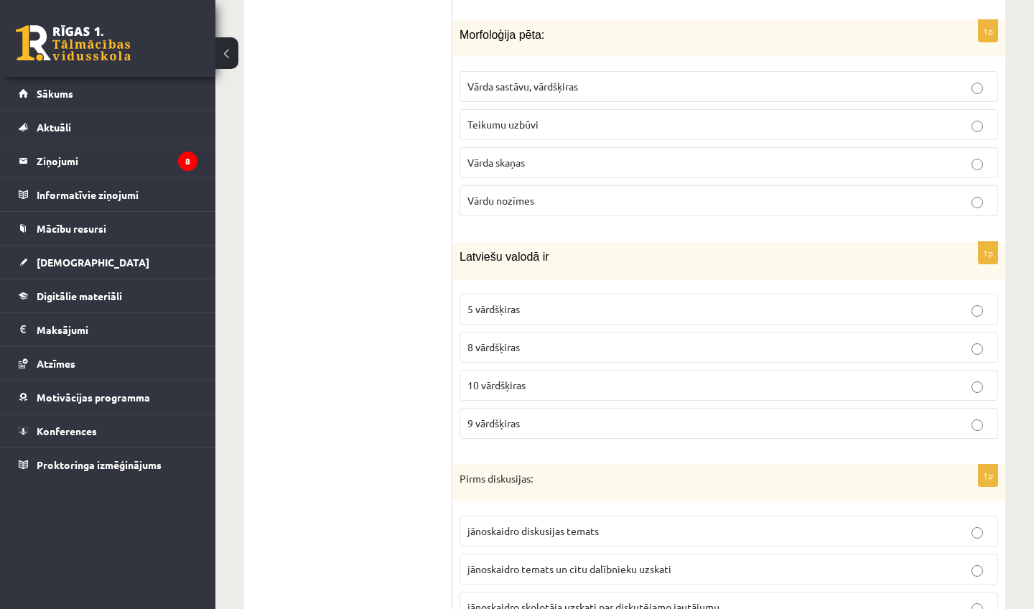
click at [570, 400] on label "10 vārdšķiras" at bounding box center [729, 385] width 539 height 31
click at [570, 427] on p "9 vārdšķiras" at bounding box center [729, 423] width 523 height 15
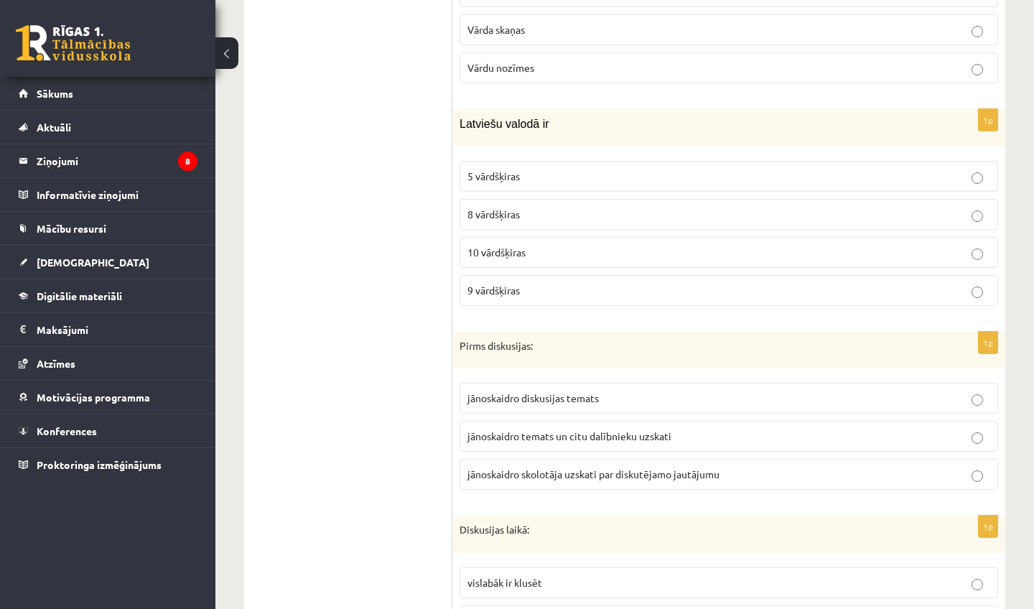
scroll to position [5164, 0]
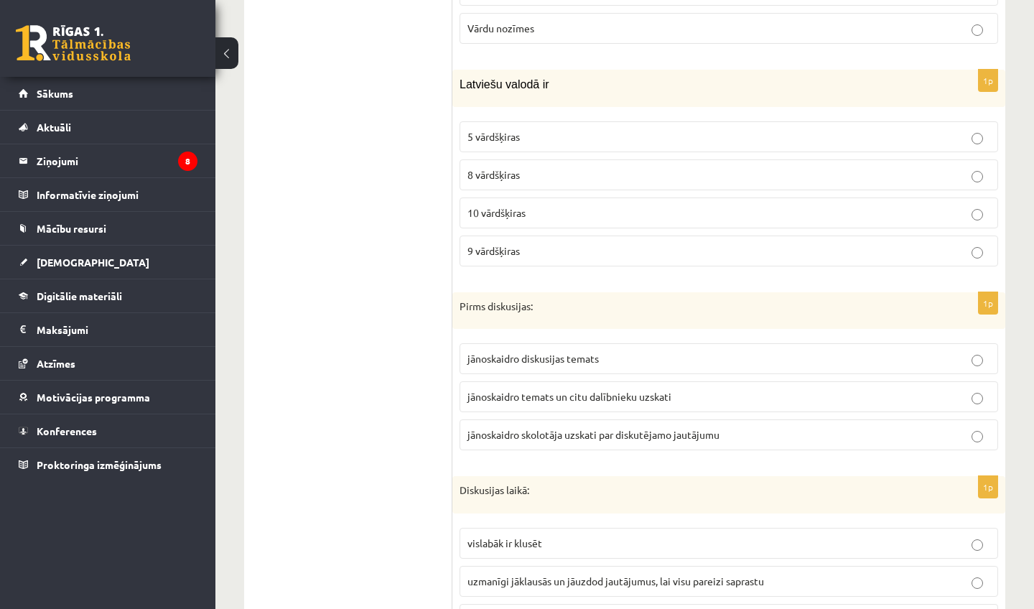
click at [626, 399] on span "jānoskaidro temats un citu dalībnieku uzskati" at bounding box center [570, 396] width 204 height 13
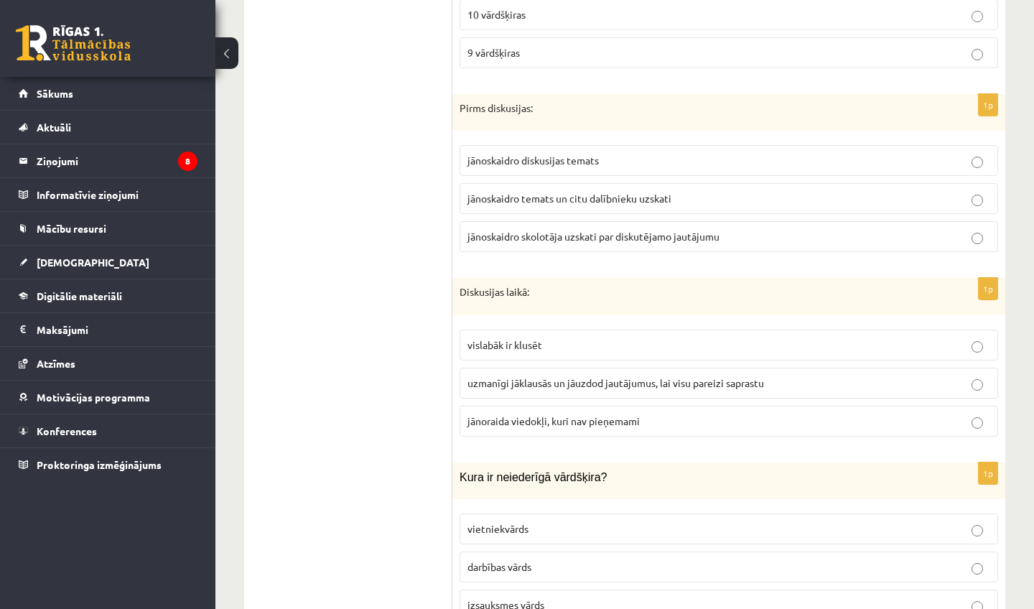
scroll to position [5364, 0]
click at [657, 387] on span "uzmanīgi jāklausās un jāuzdod jautājumus, lai visu pareizi saprastu" at bounding box center [616, 380] width 297 height 13
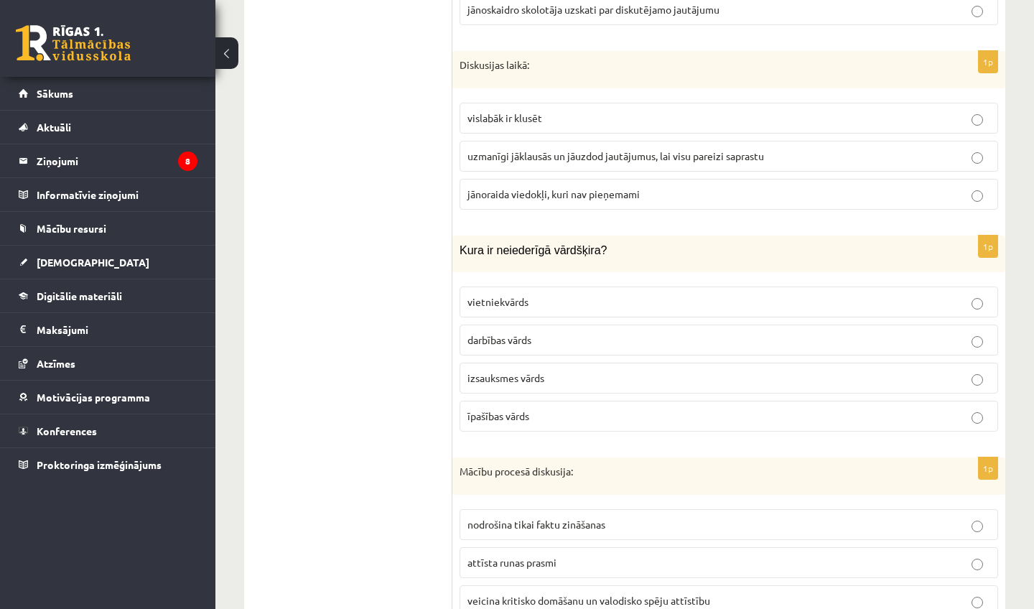
scroll to position [5585, 0]
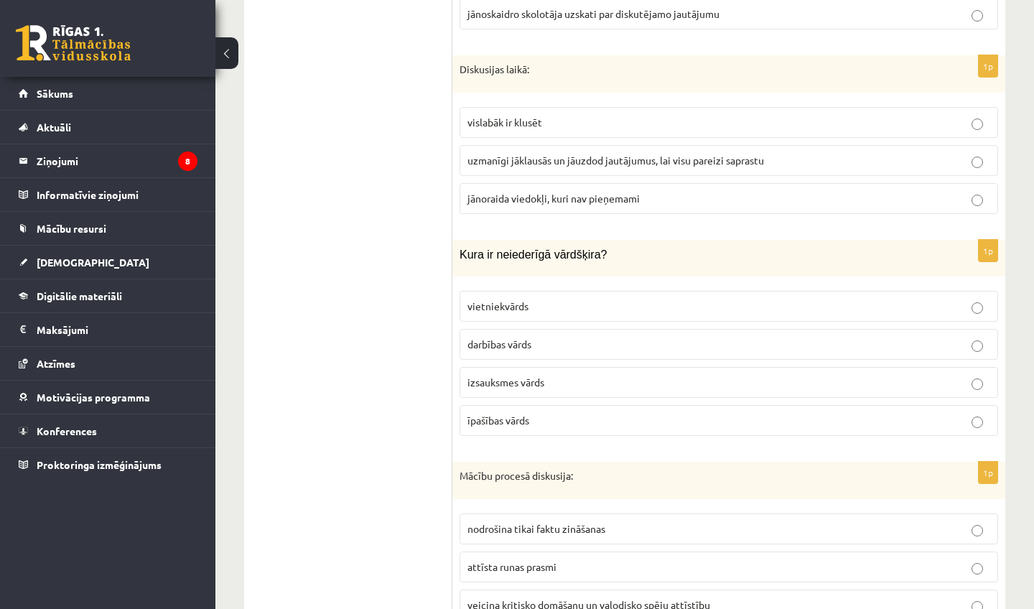
click at [608, 380] on p "izsauksmes vārds" at bounding box center [729, 382] width 523 height 15
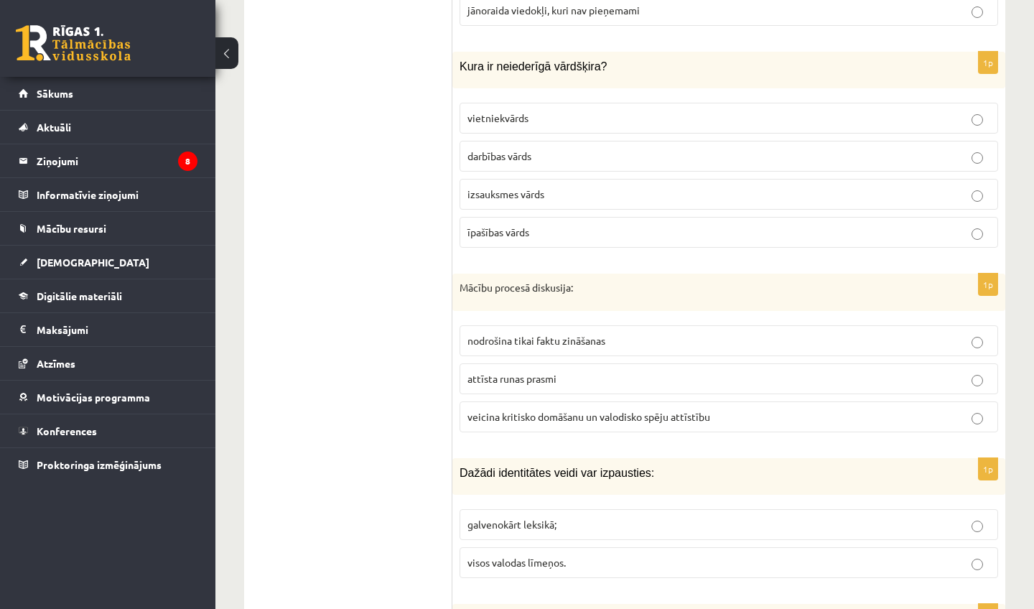
scroll to position [5779, 0]
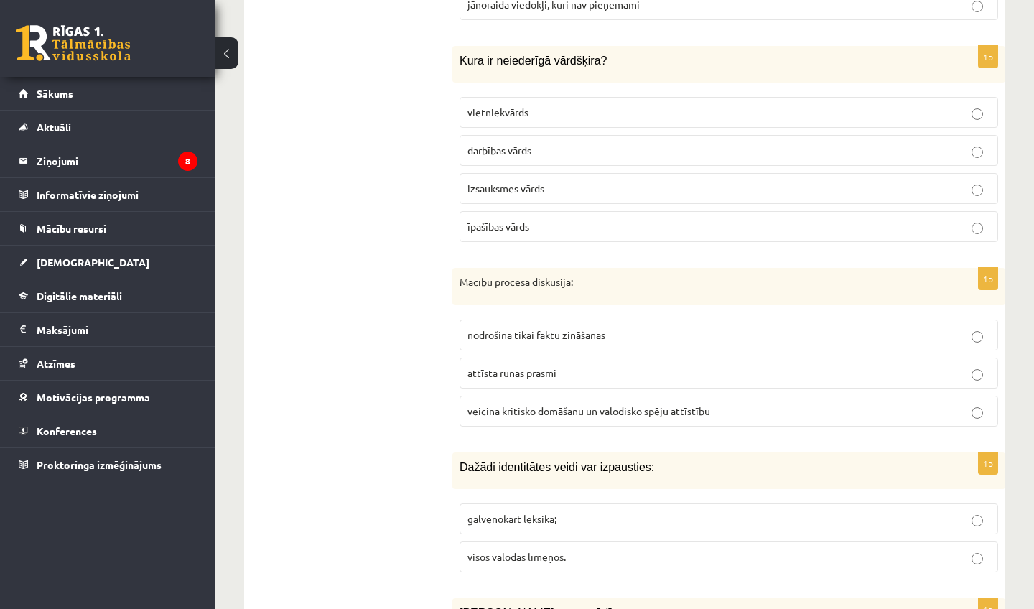
click at [604, 417] on span "veicina kritisko domāšanu un valodisko spēju attīstību" at bounding box center [589, 410] width 243 height 13
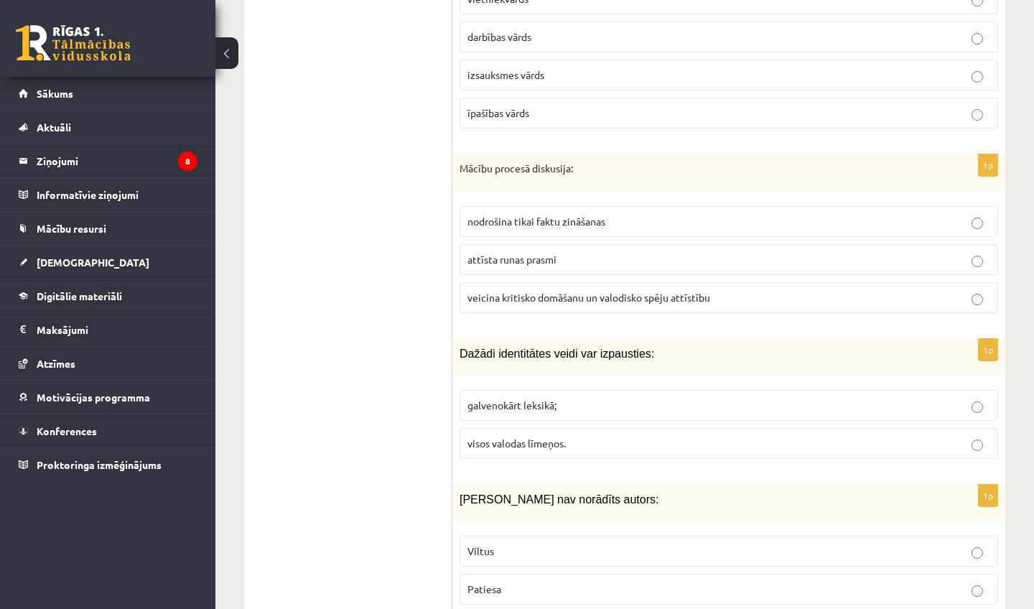
scroll to position [5892, 0]
click at [623, 450] on p "visos valodas līmeņos." at bounding box center [729, 444] width 523 height 15
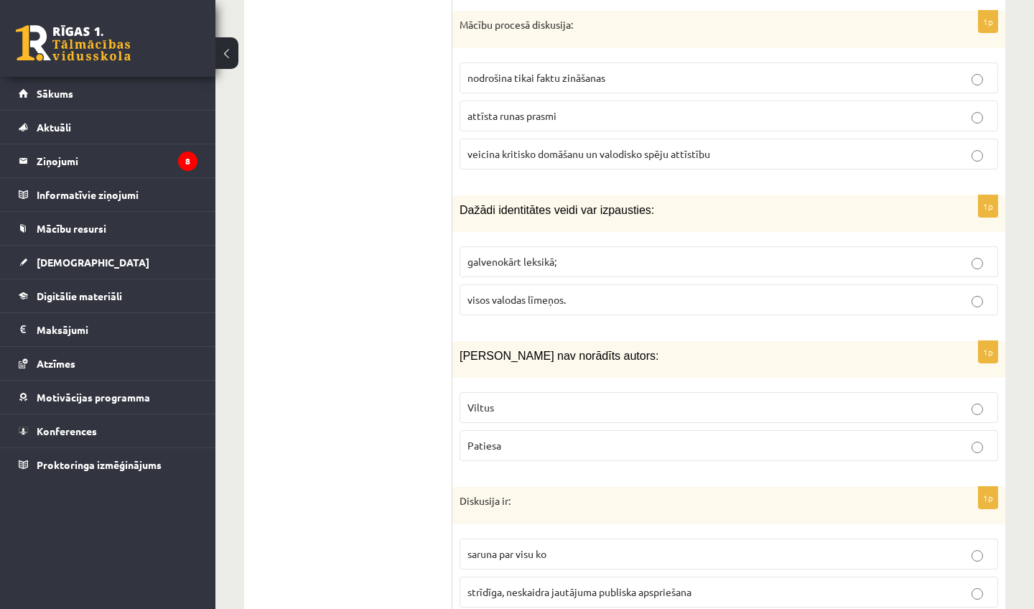
scroll to position [6038, 0]
click at [634, 413] on p "Viltus" at bounding box center [729, 405] width 523 height 15
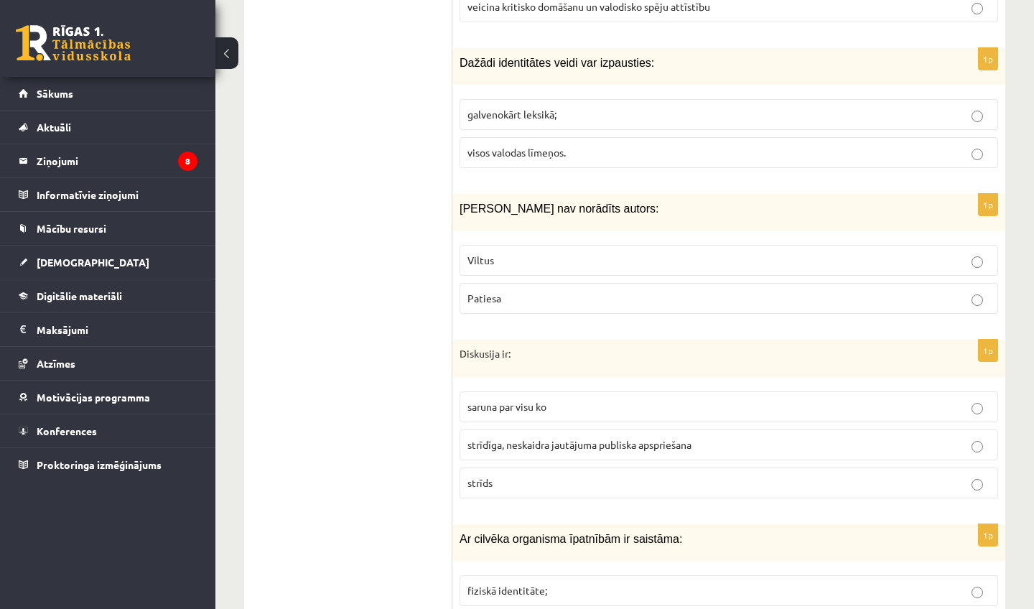
click at [615, 451] on span "strīdīga, neskaidra jautājuma publiska apspriešana" at bounding box center [580, 444] width 224 height 13
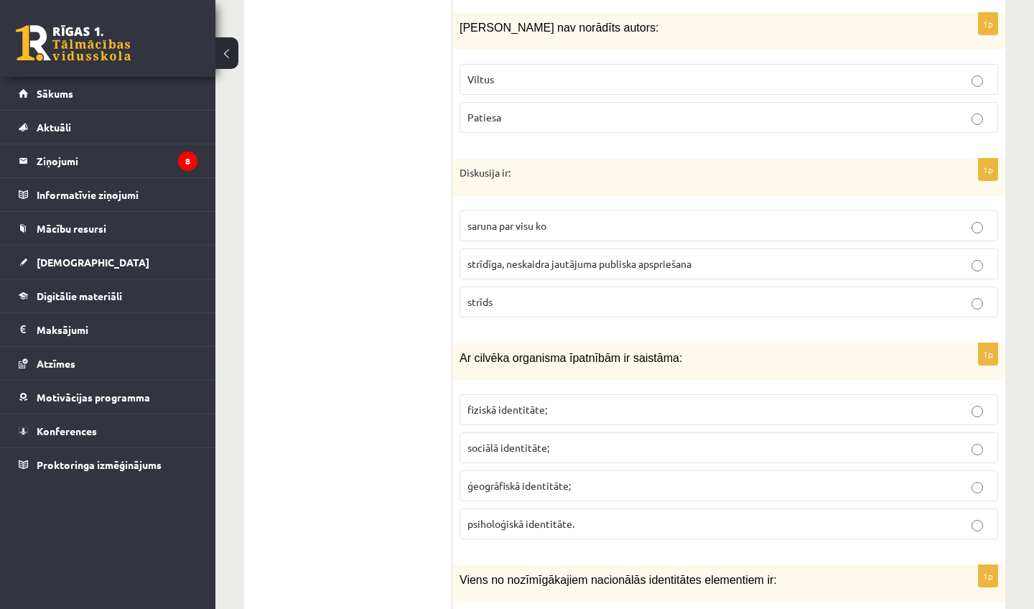
scroll to position [6371, 0]
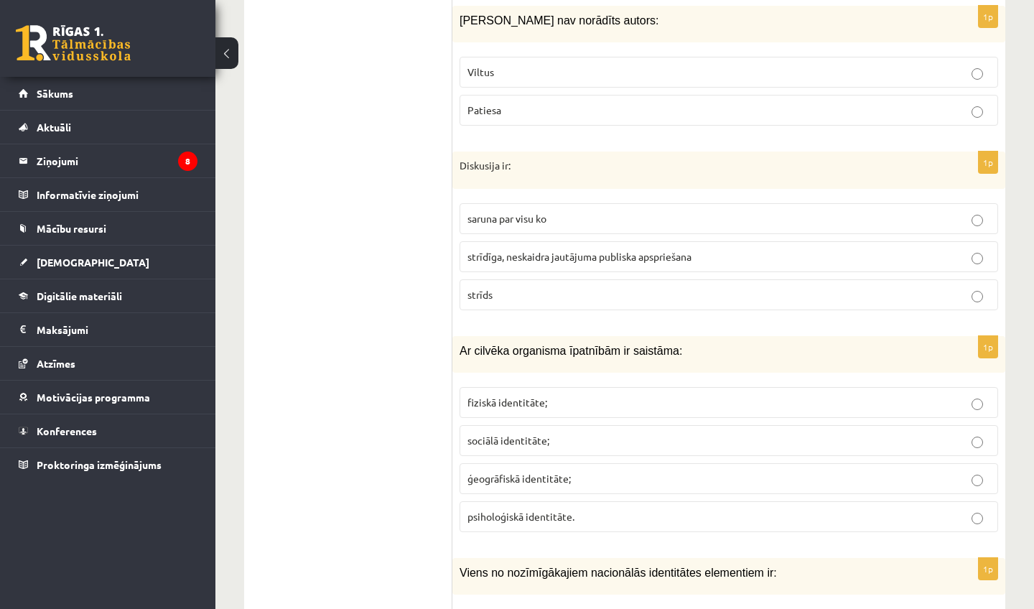
click at [594, 416] on label "fiziskā identitāte;" at bounding box center [729, 402] width 539 height 31
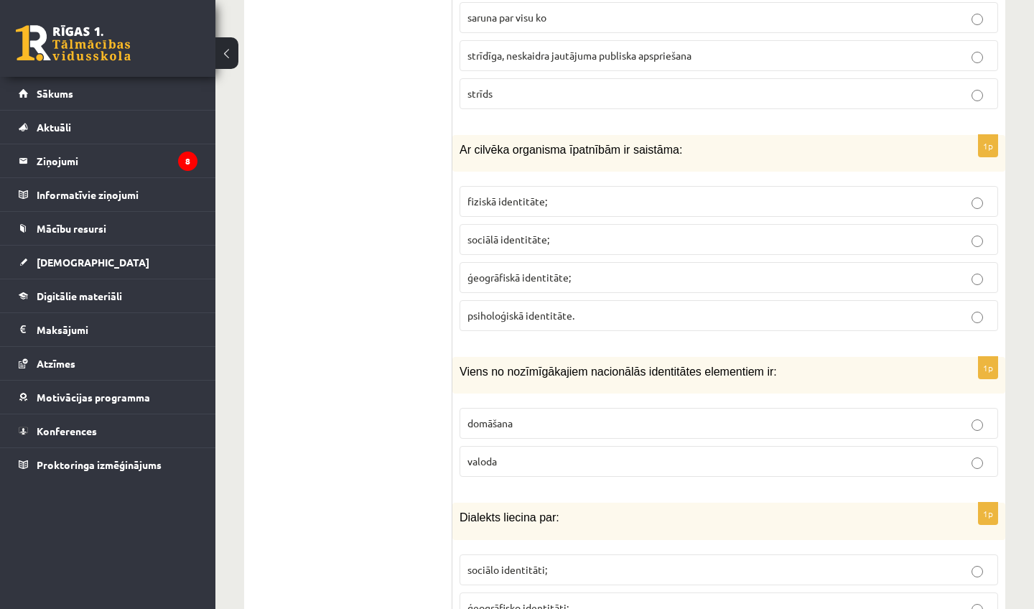
scroll to position [6572, 0]
click at [577, 470] on p "valoda" at bounding box center [729, 462] width 523 height 15
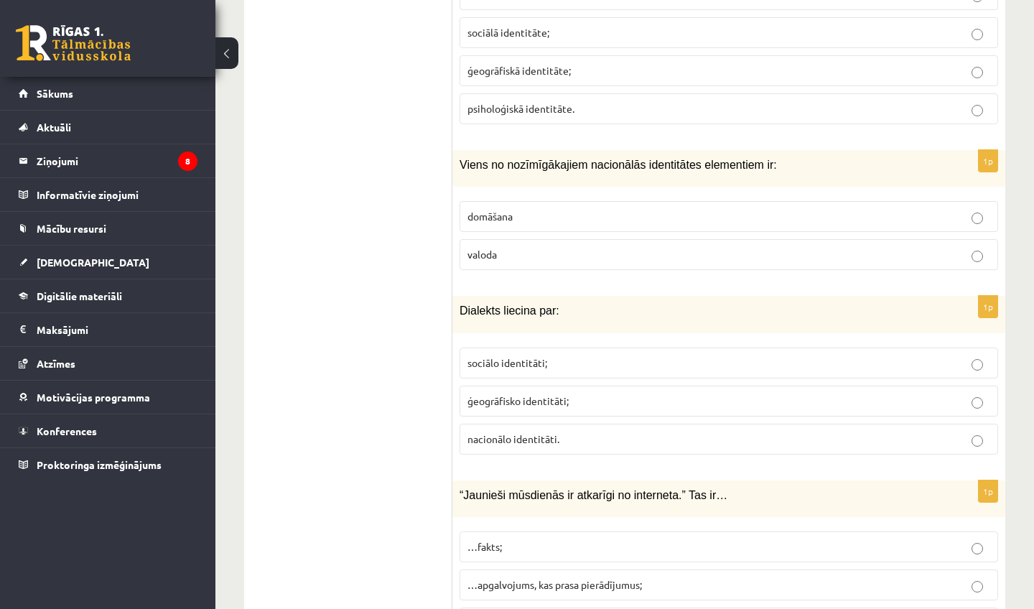
scroll to position [6786, 0]
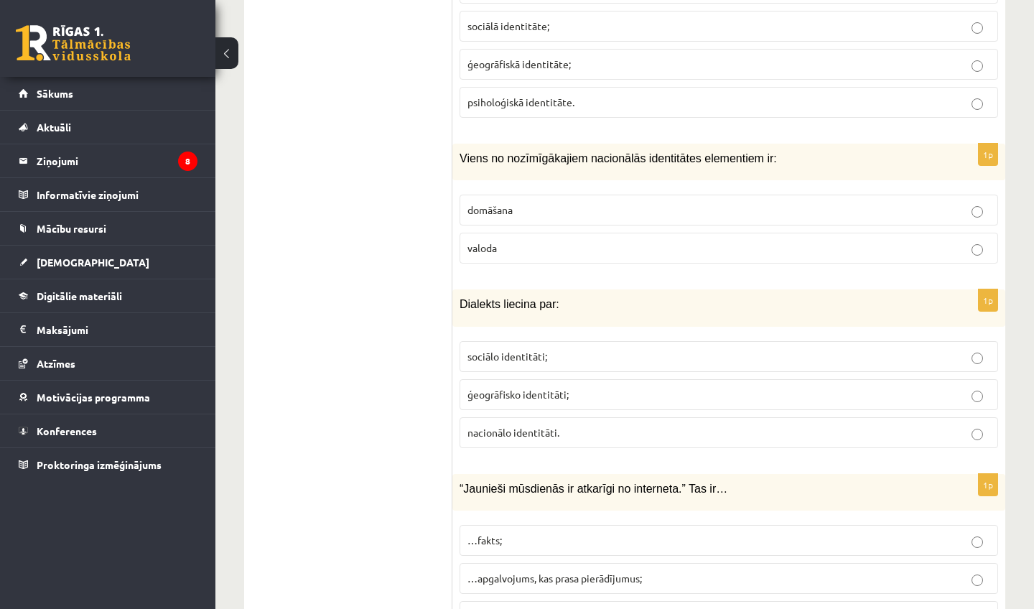
click at [668, 409] on label "ģeogrāfisko identitāti;" at bounding box center [729, 394] width 539 height 31
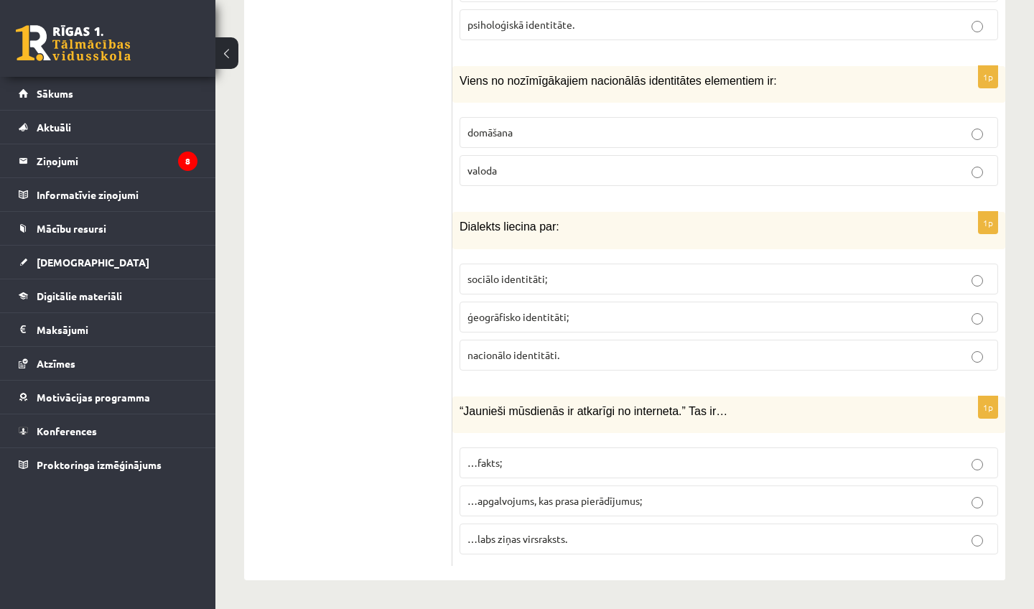
click at [625, 540] on p "…labs ziņas virsraksts." at bounding box center [729, 539] width 523 height 15
click at [640, 514] on label "…apgalvojums, kas prasa pierādījumus;" at bounding box center [729, 501] width 539 height 31
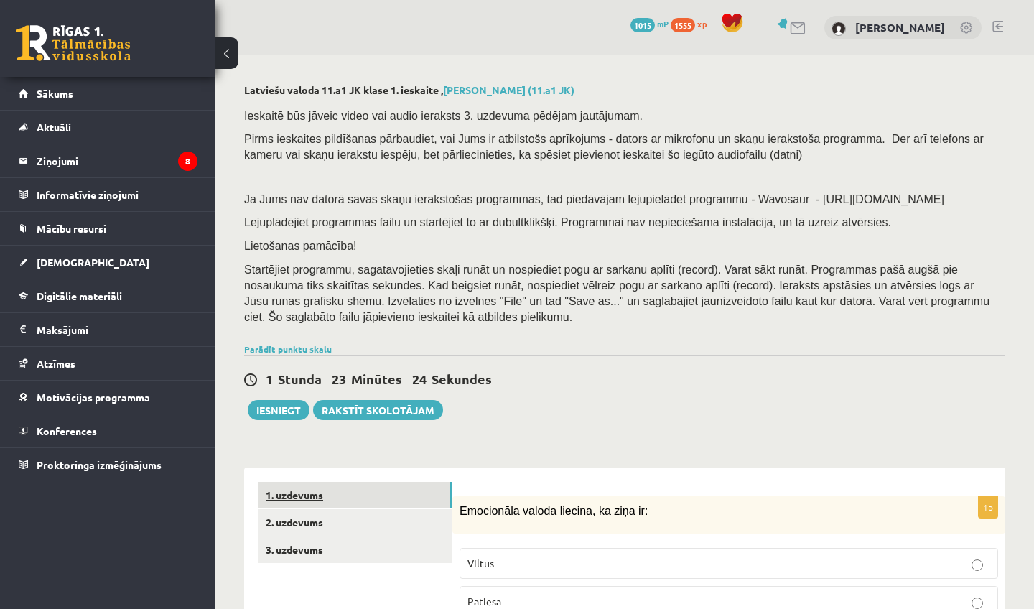
scroll to position [0, 0]
click at [394, 528] on link "2. uzdevums" at bounding box center [355, 522] width 193 height 27
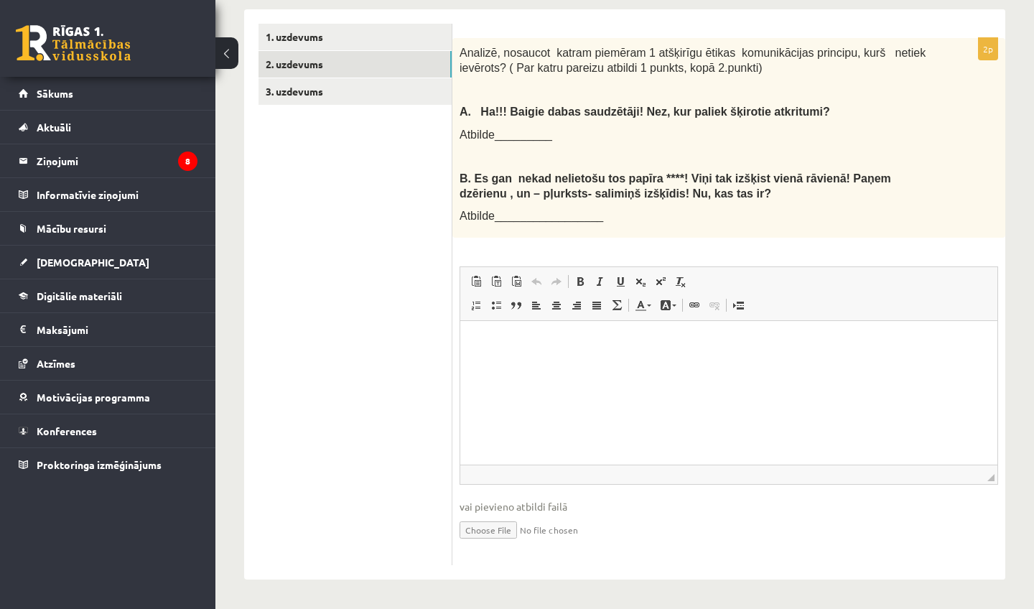
scroll to position [459, 0]
click at [413, 85] on link "3. uzdevums" at bounding box center [355, 91] width 193 height 27
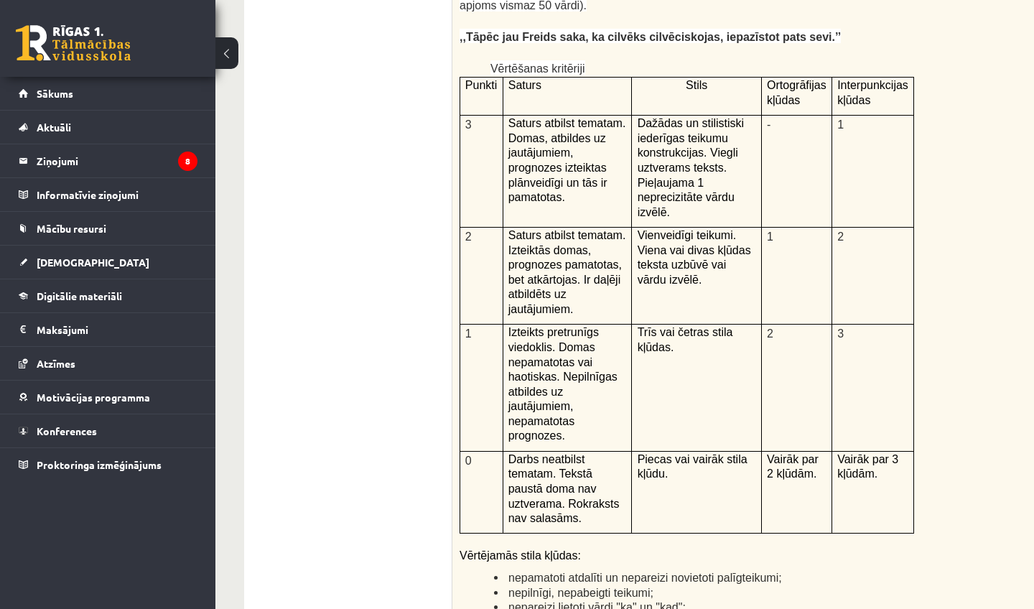
scroll to position [0, 0]
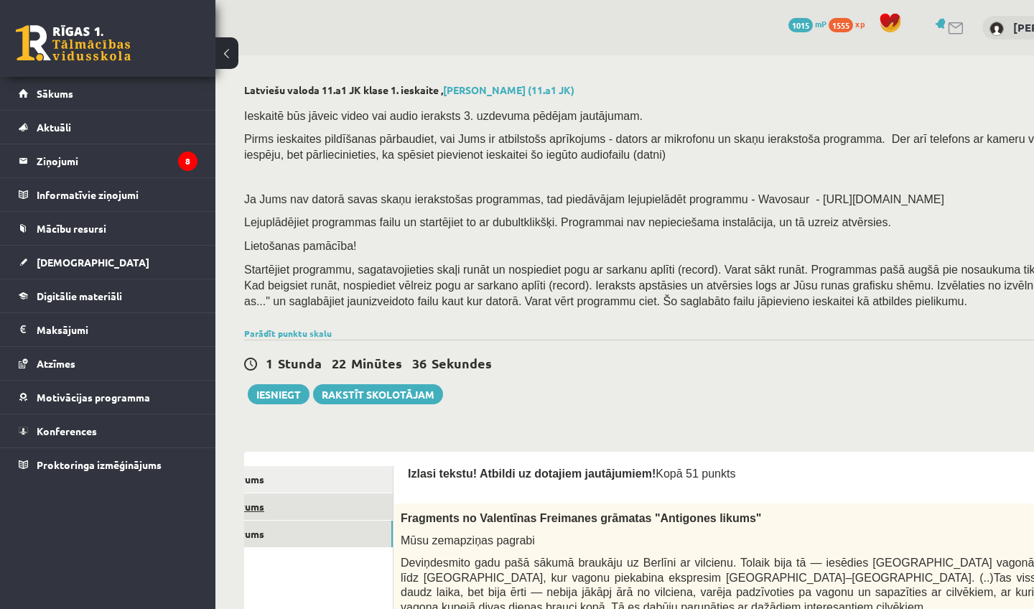
click at [317, 505] on link "2. uzdevums" at bounding box center [296, 507] width 193 height 27
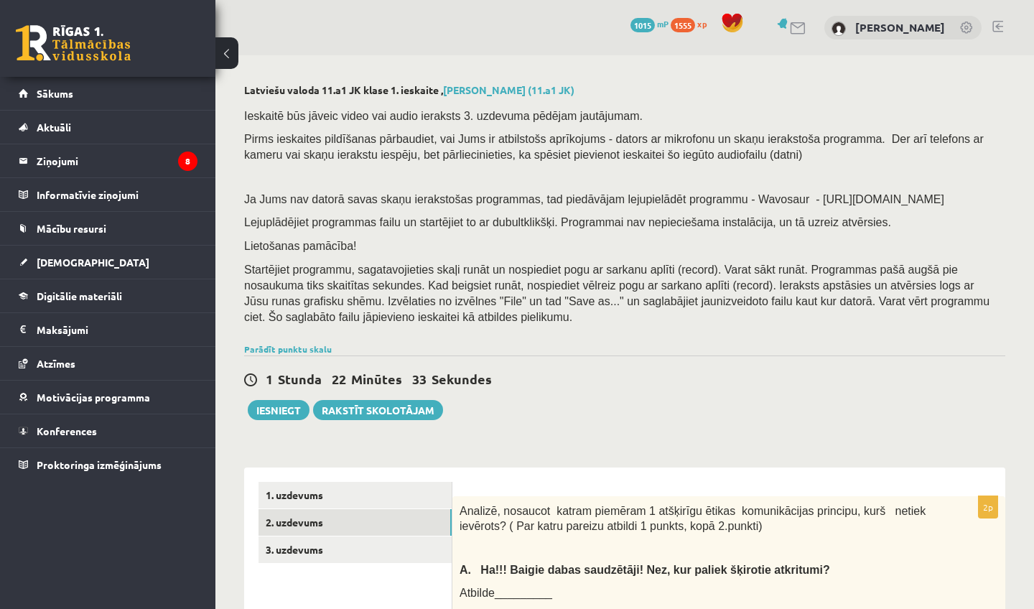
click at [220, 48] on button at bounding box center [227, 53] width 23 height 32
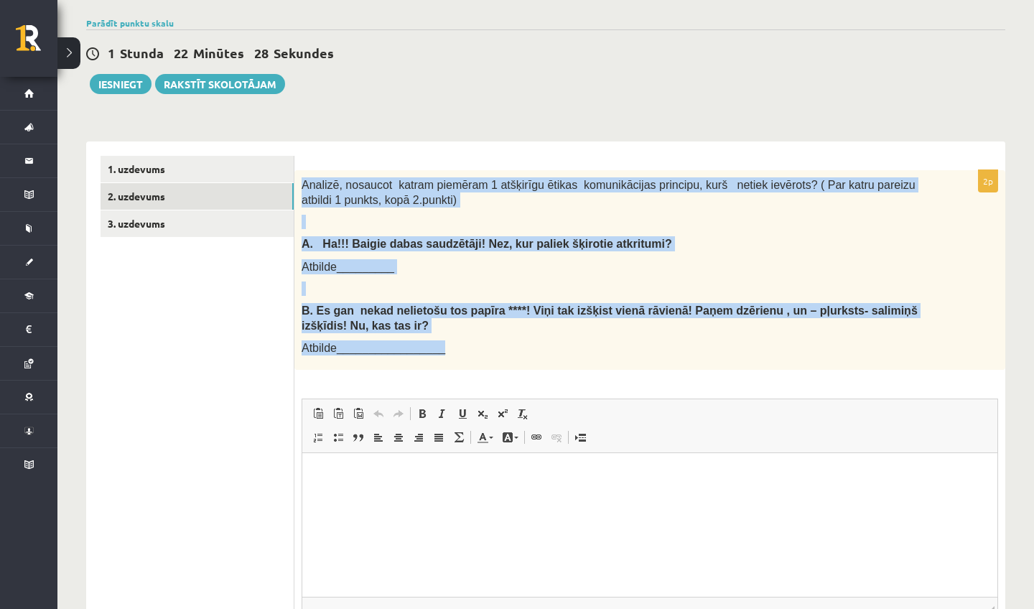
drag, startPoint x: 301, startPoint y: 177, endPoint x: 447, endPoint y: 349, distance: 225.8
click at [447, 349] on div "Analizē, nosaucot katram piemēram 1 atšķirīgu ētikas komunikācijas principu, ku…" at bounding box center [650, 270] width 711 height 200
copy div "Analizē, nosaucot katram piemēram 1 atšķirīgu ētikas komunikācijas principu, ku…"
click at [608, 318] on b "Es gan nekad nelietošu tos papīra ****! Viņi tak izšķist vienā rāvienā! Paņem d…" at bounding box center [610, 318] width 616 height 27
drag, startPoint x: 303, startPoint y: 185, endPoint x: 534, endPoint y: 345, distance: 280.8
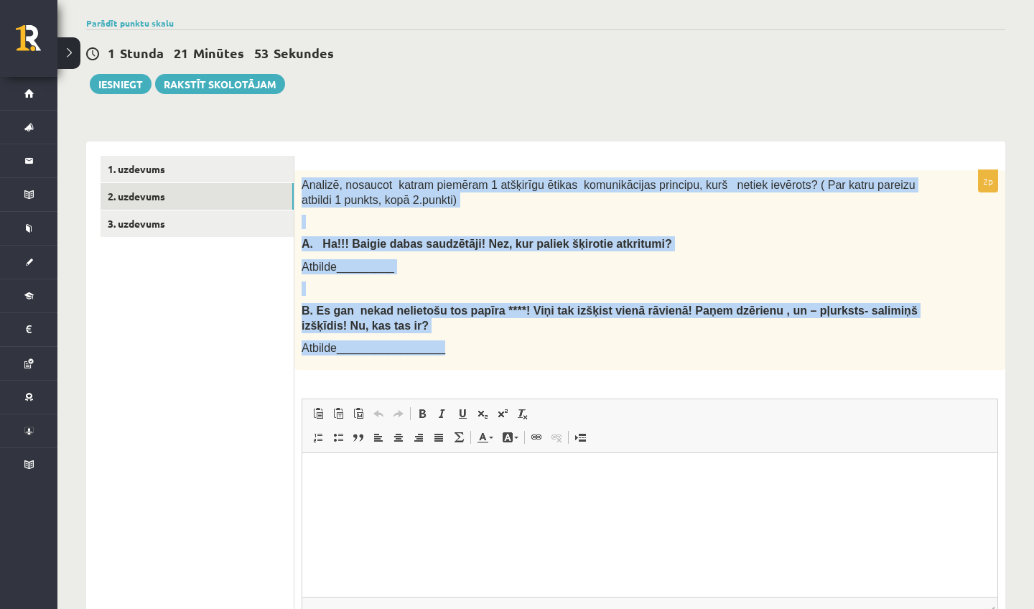
click at [534, 345] on div "Analizē, nosaucot katram piemēram 1 atšķirīgu ētikas komunikācijas principu, ku…" at bounding box center [650, 270] width 711 height 200
copy div "Analizē, nosaucot katram piemēram 1 atšķirīgu ētikas komunikācijas principu, ku…"
click at [691, 359] on div "Analizē, nosaucot katram piemēram 1 atšķirīgu ētikas komunikācijas principu, ku…" at bounding box center [650, 270] width 711 height 200
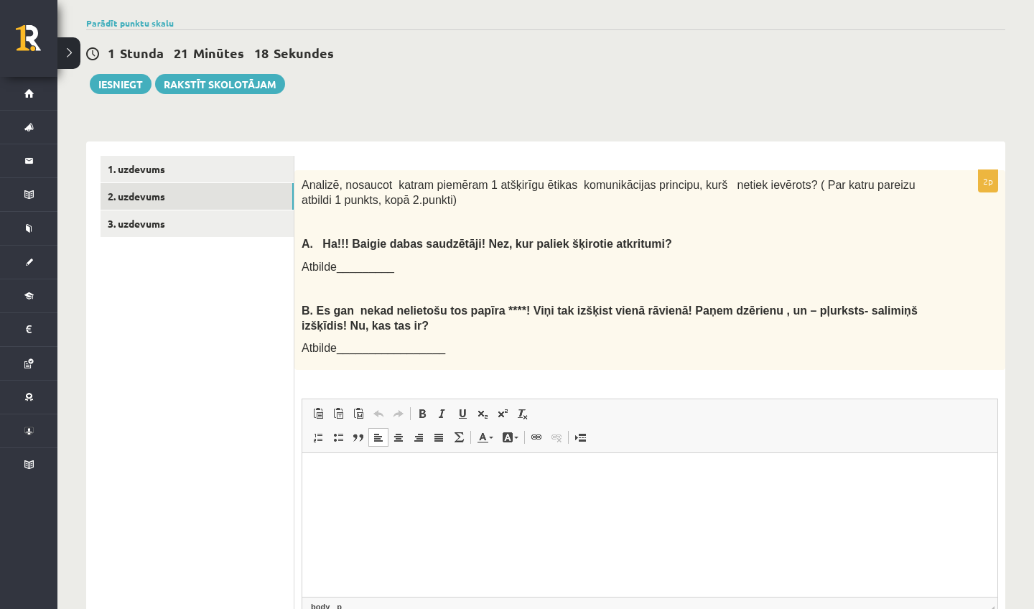
click at [517, 497] on html at bounding box center [649, 475] width 695 height 44
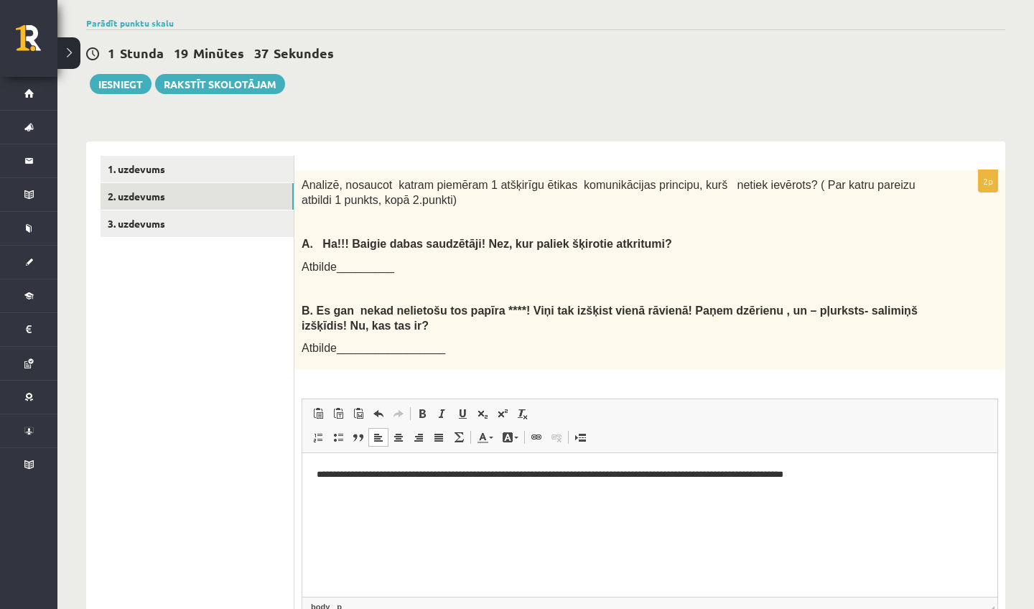
click at [792, 473] on p "**********" at bounding box center [650, 475] width 667 height 14
click at [889, 471] on p "**********" at bounding box center [650, 475] width 667 height 14
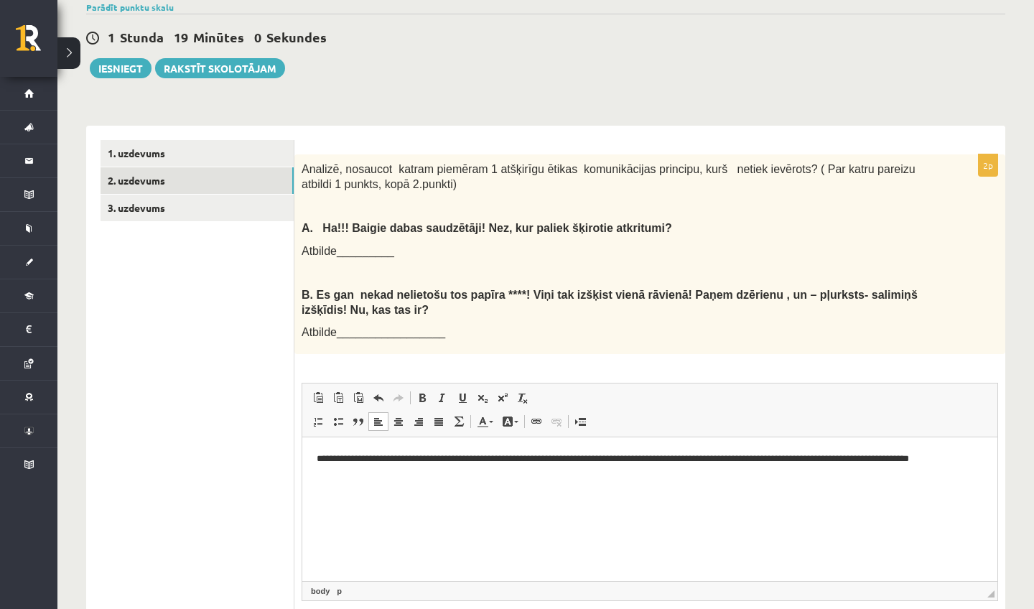
scroll to position [329, 0]
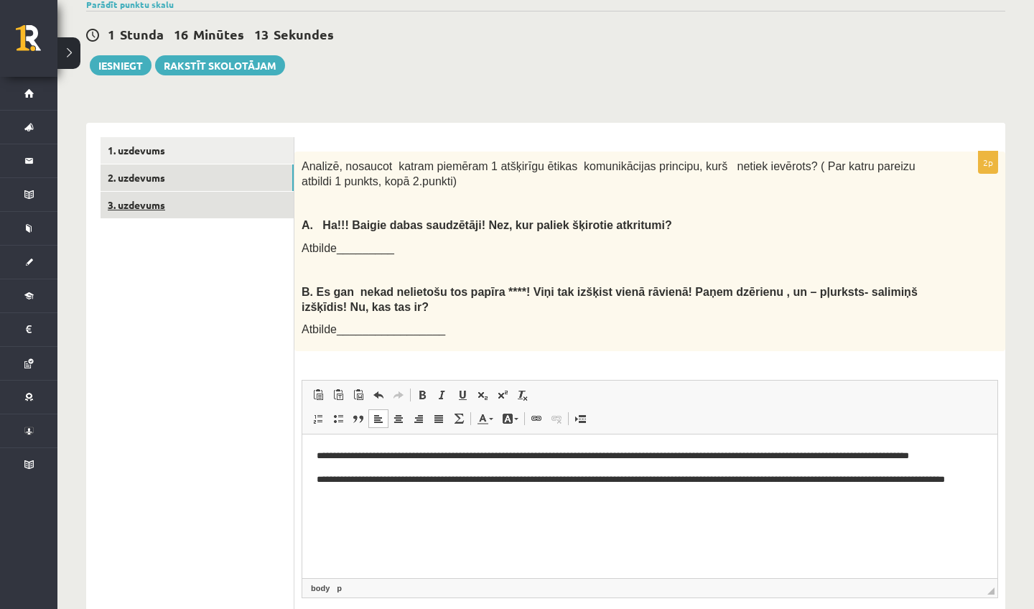
click at [195, 205] on link "3. uzdevums" at bounding box center [197, 205] width 193 height 27
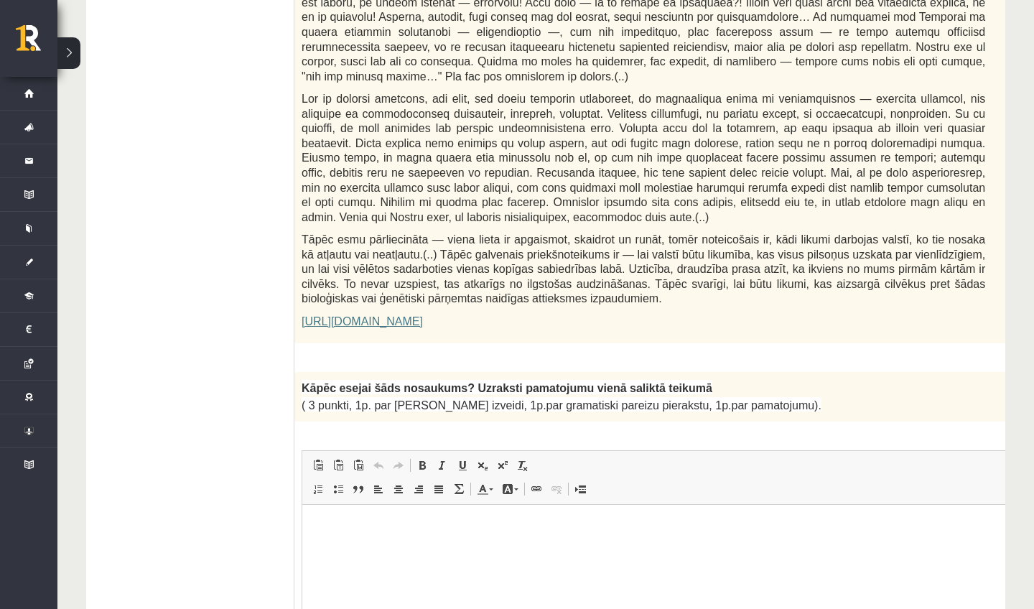
scroll to position [0, 0]
drag, startPoint x: 308, startPoint y: 73, endPoint x: 823, endPoint y: 420, distance: 620.5
copy form "Loremi dolors! Ametcon ad elitsedd eiusmodtemp! Inci 17 utlabo 1e Doloremag al …"
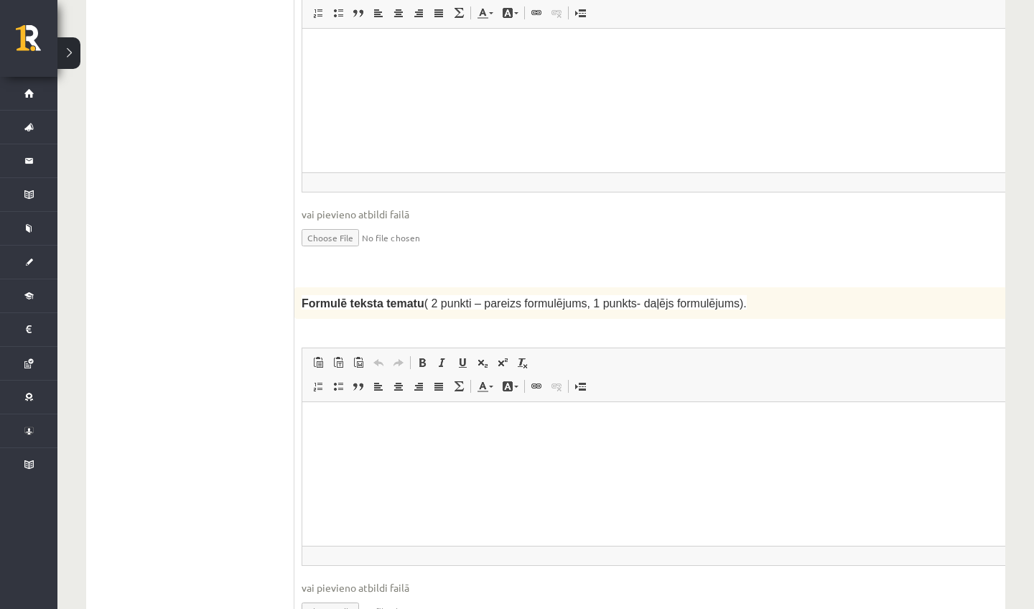
scroll to position [1335, 0]
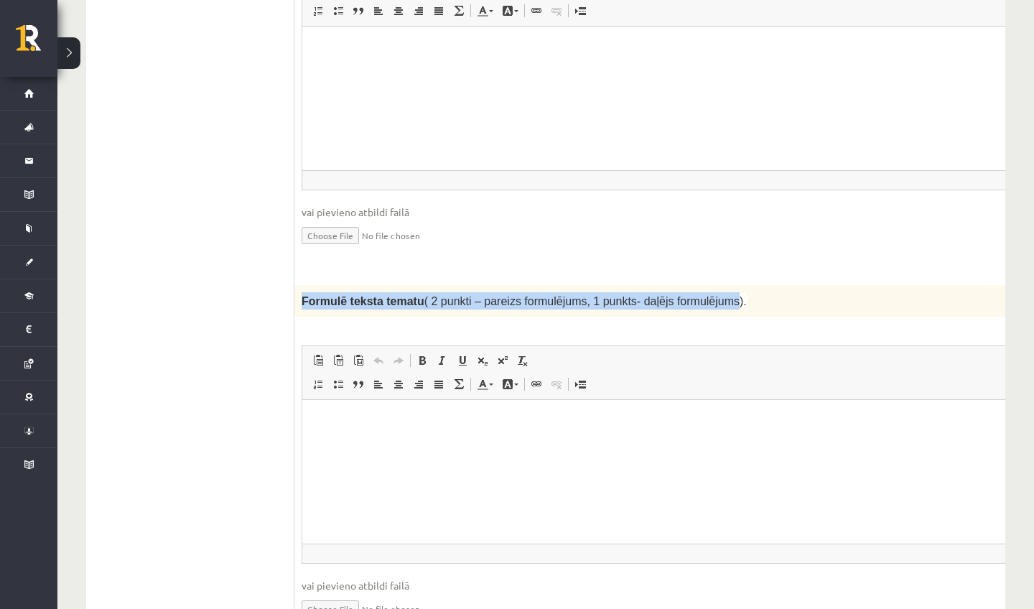
drag, startPoint x: 302, startPoint y: 307, endPoint x: 741, endPoint y: 313, distance: 438.2
click at [741, 307] on span "Formulē teksta tematu ( 2 punkti – pareizs formulējums, 1 punkts- daļējs formul…" at bounding box center [524, 301] width 445 height 12
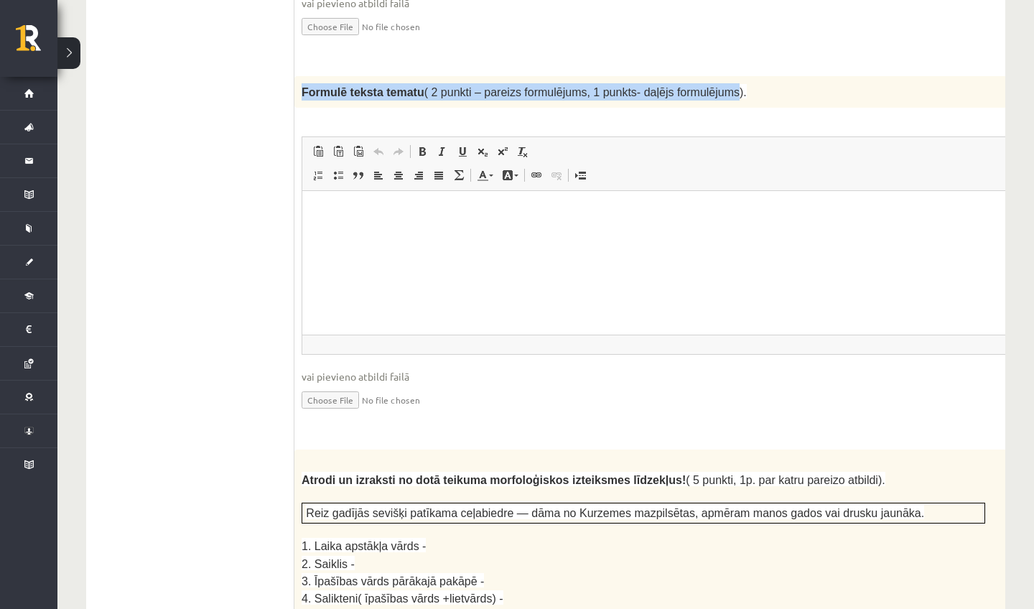
scroll to position [1550, 0]
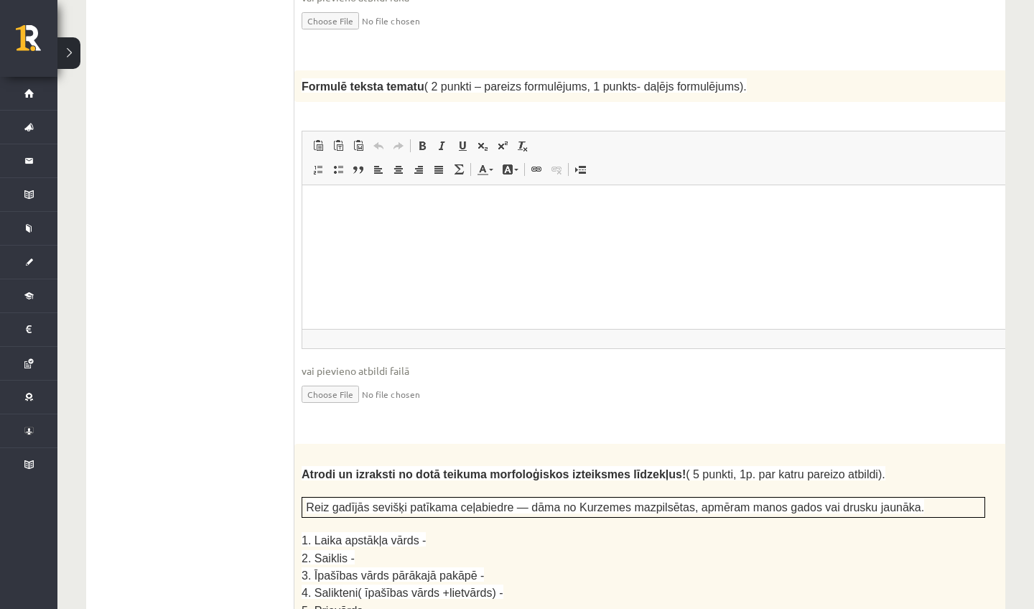
click at [841, 95] on p "Formulē teksta tematu ( 2 punkti – pareizs formulējums, 1 punkts- daļējs formul…" at bounding box center [644, 86] width 684 height 17
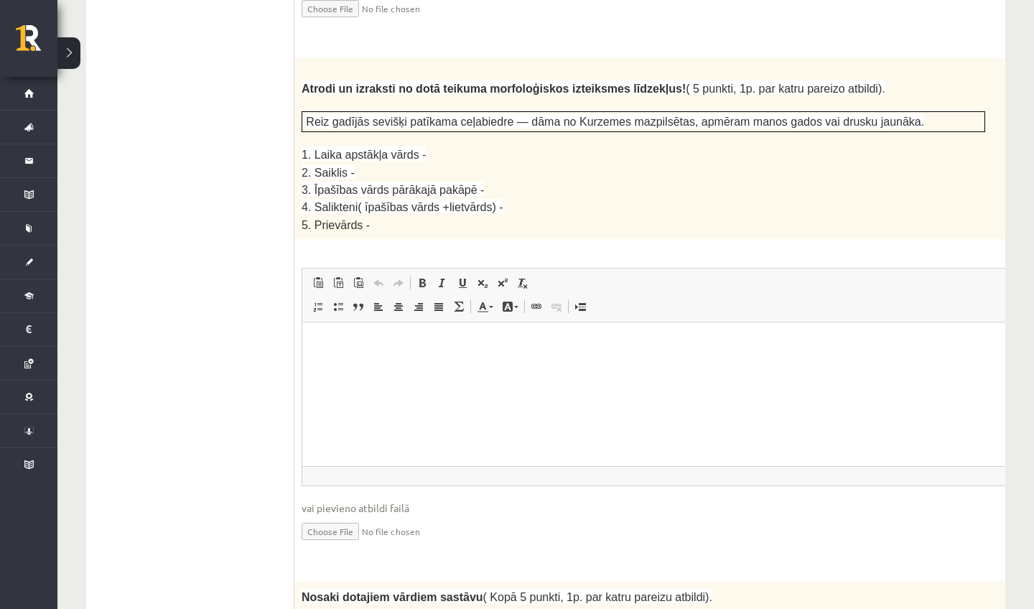
scroll to position [1922, 0]
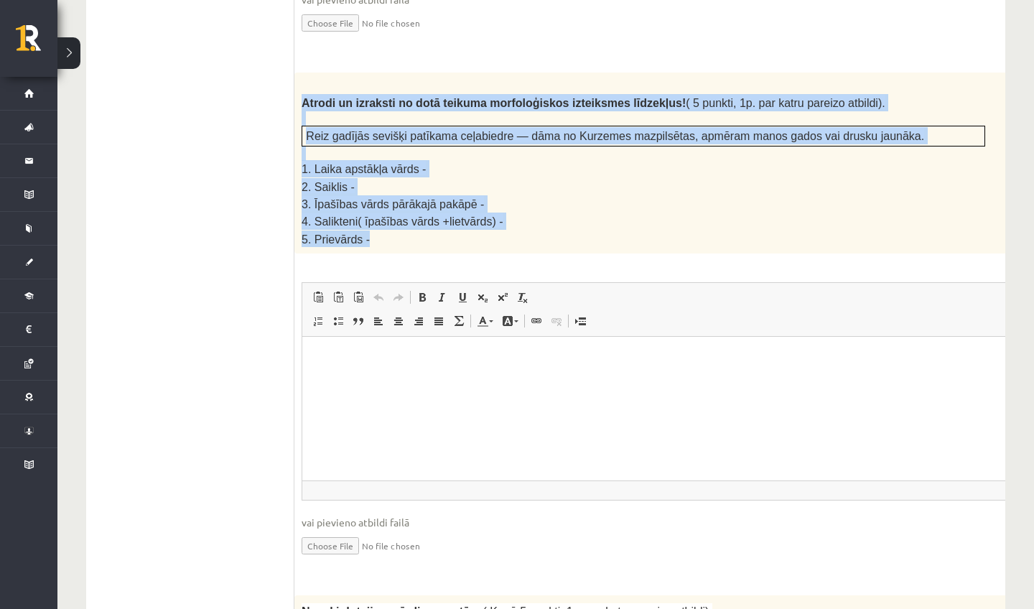
drag, startPoint x: 305, startPoint y: 105, endPoint x: 427, endPoint y: 236, distance: 178.9
click at [427, 236] on div "Atrodi un izraksti no dotā teikuma morfoloģiskos izteiksmes līdzekļus! ( 5 punk…" at bounding box center [680, 163] width 770 height 181
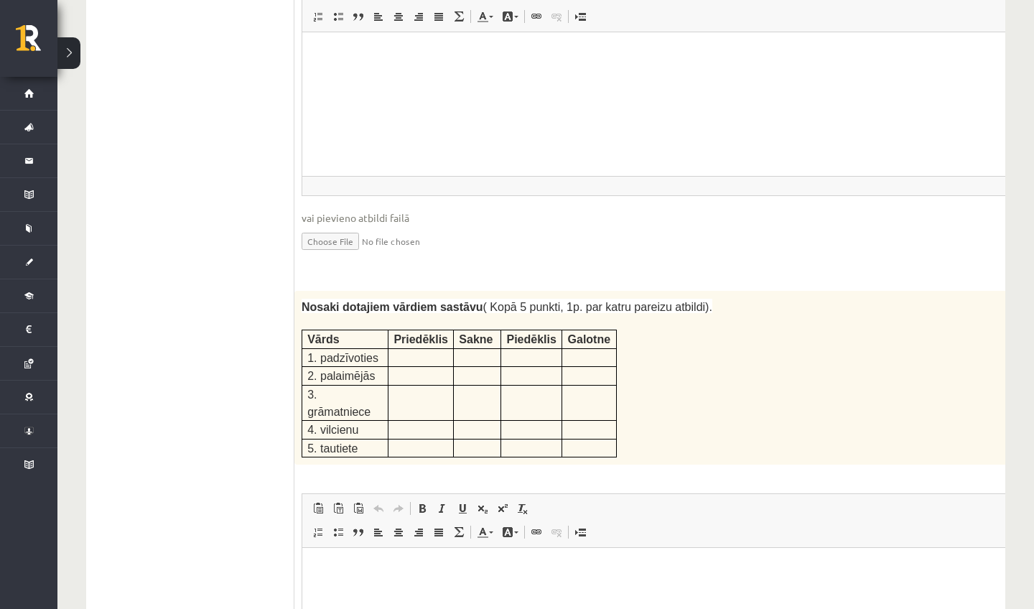
scroll to position [2218, 0]
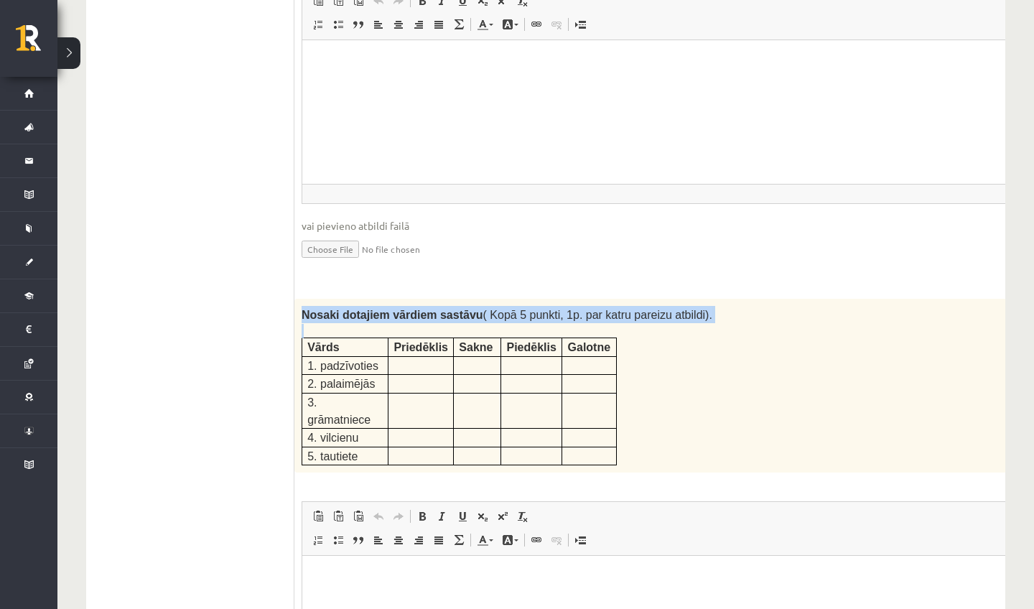
drag, startPoint x: 304, startPoint y: 312, endPoint x: 646, endPoint y: 434, distance: 363.1
click at [646, 434] on div "Nosaki dotajiem vārdiem sastāvu ( Kopā 5 punkti, 1p. par katru pareizu atbildi)…" at bounding box center [680, 386] width 770 height 174
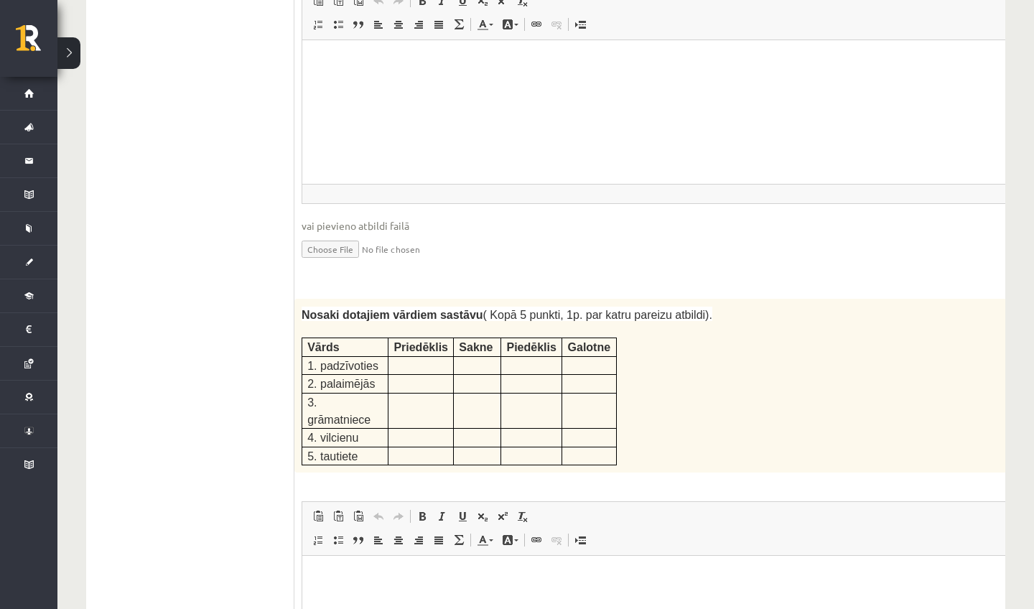
click at [587, 413] on td at bounding box center [590, 411] width 55 height 36
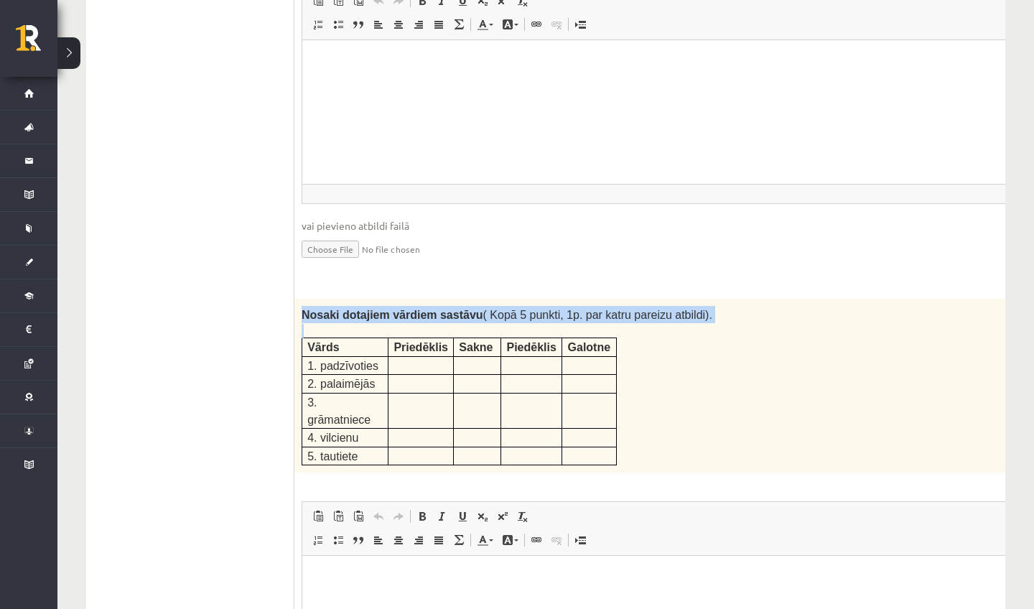
drag, startPoint x: 302, startPoint y: 312, endPoint x: 646, endPoint y: 412, distance: 357.6
click at [646, 412] on div "Nosaki dotajiem vārdiem sastāvu ( Kopā 5 punkti, 1p. par katru pareizu atbildi)…" at bounding box center [680, 386] width 770 height 174
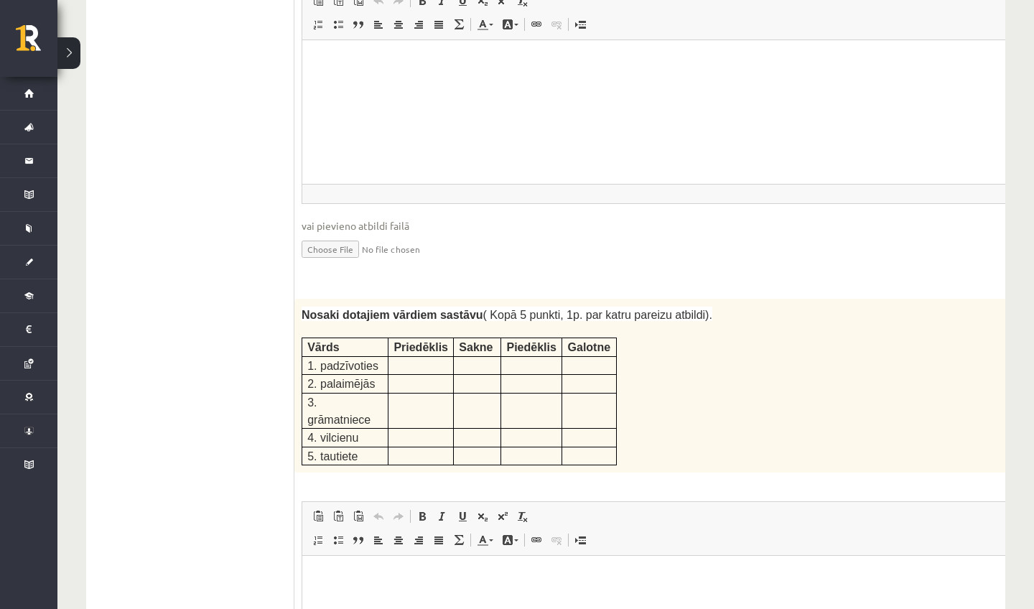
click at [813, 476] on div "5p Nosaki dotajiem vārdiem sastāvu ( Kopā 5 punkti, 1p. par katru pareizu atbil…" at bounding box center [680, 549] width 770 height 501
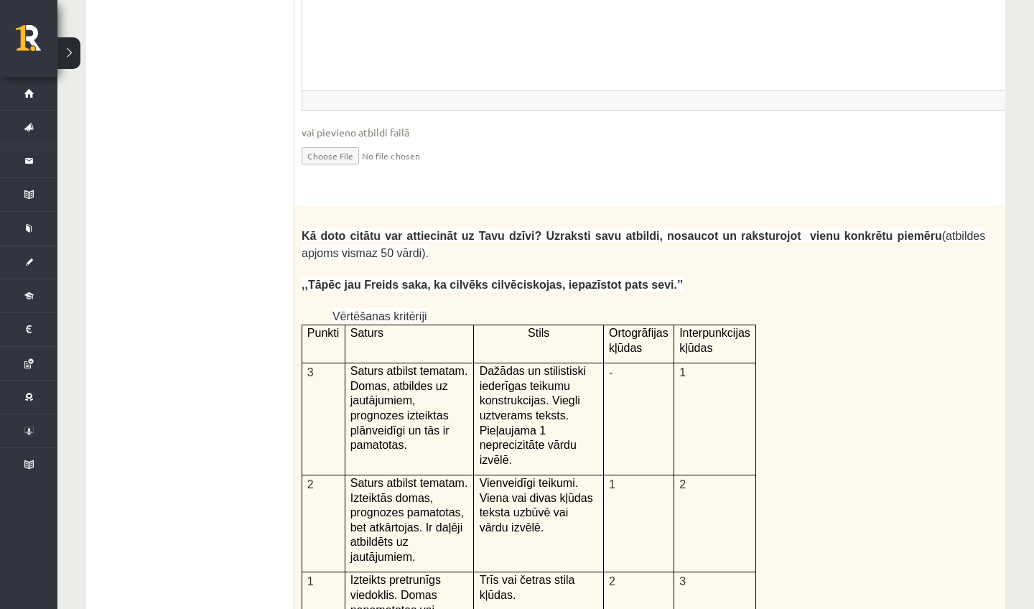
scroll to position [2836, 0]
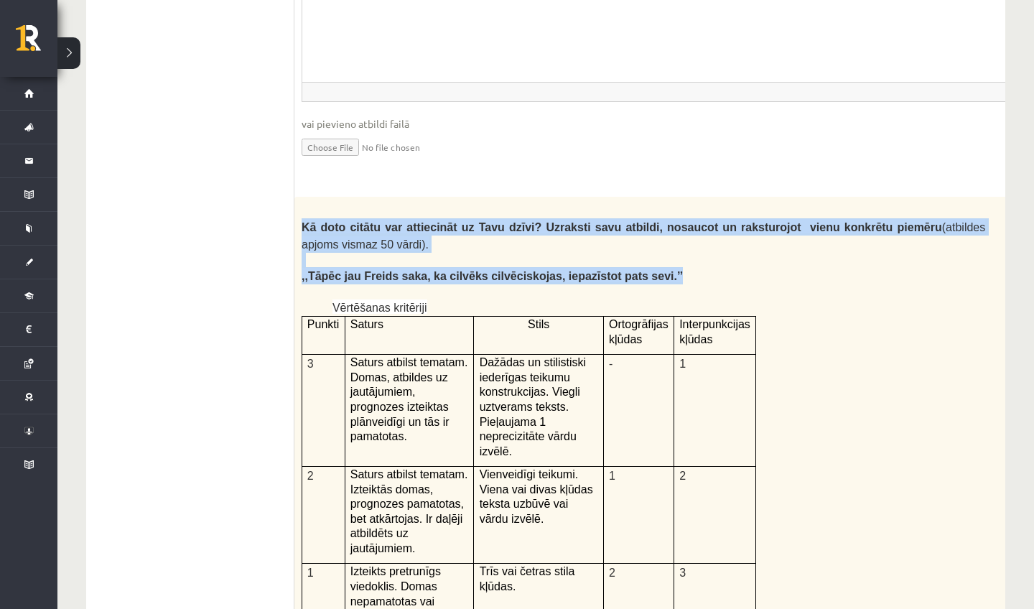
drag, startPoint x: 303, startPoint y: 216, endPoint x: 721, endPoint y: 268, distance: 420.7
click at [721, 268] on div "Kā doto citātu var attiecināt uz Tavu dzīvi? Uzraksti savu atbildi, nosaucot un…" at bounding box center [680, 570] width 770 height 746
copy div "Kā doto citātu var attiecināt uz Tavu dzīvi? Uzraksti savu atbildi, nosaucot un…"
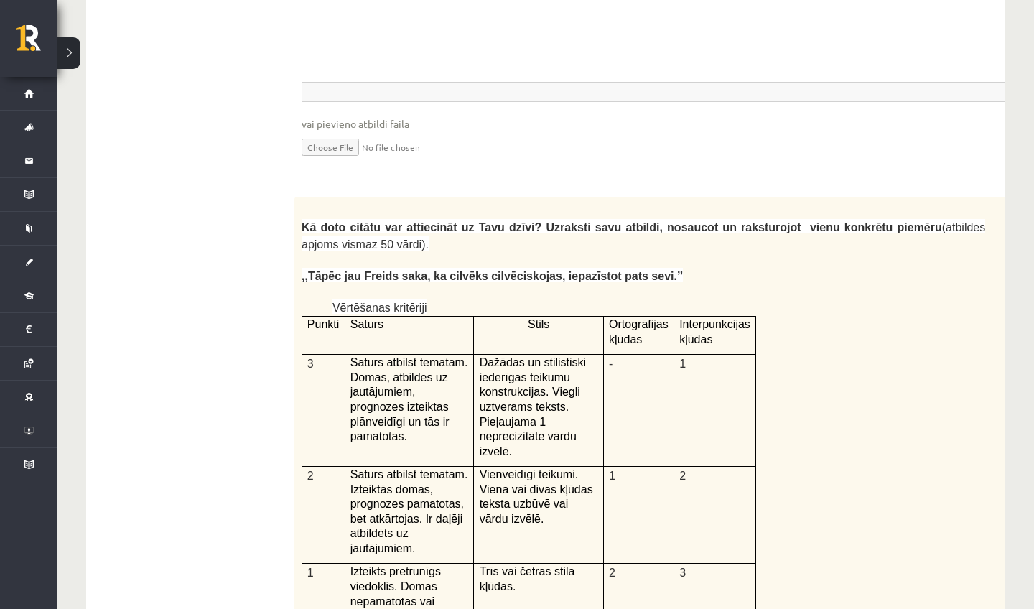
click at [680, 233] on p "Kā doto citātu var attiecināt uz Tavu dzīvi? Uzraksti savu atbildi, nosaucot un…" at bounding box center [644, 235] width 684 height 35
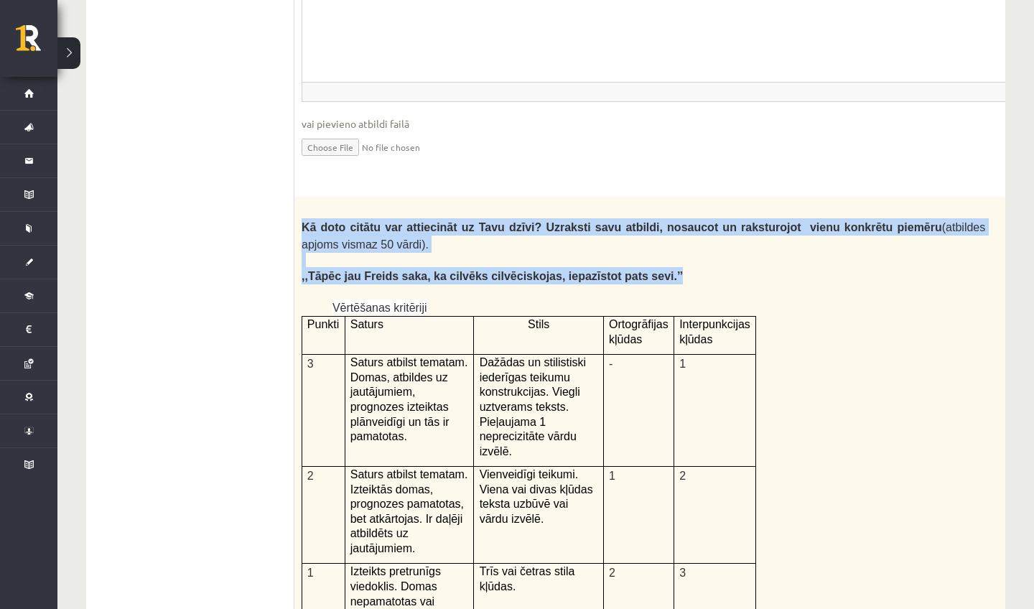
drag, startPoint x: 300, startPoint y: 212, endPoint x: 730, endPoint y: 261, distance: 432.4
click at [730, 262] on div "Kā doto citātu var attiecināt uz Tavu dzīvi? Uzraksti savu atbildi, nosaucot un…" at bounding box center [680, 570] width 770 height 746
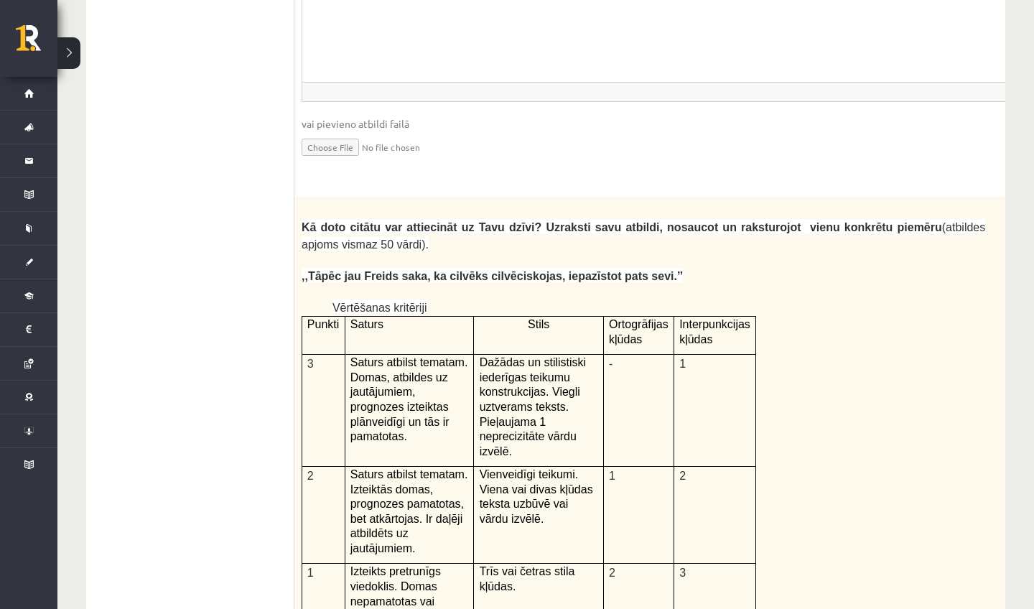
click at [942, 329] on div "Kā doto citātu var attiecināt uz Tavu dzīvi? Uzraksti savu atbildi, nosaucot un…" at bounding box center [680, 570] width 770 height 746
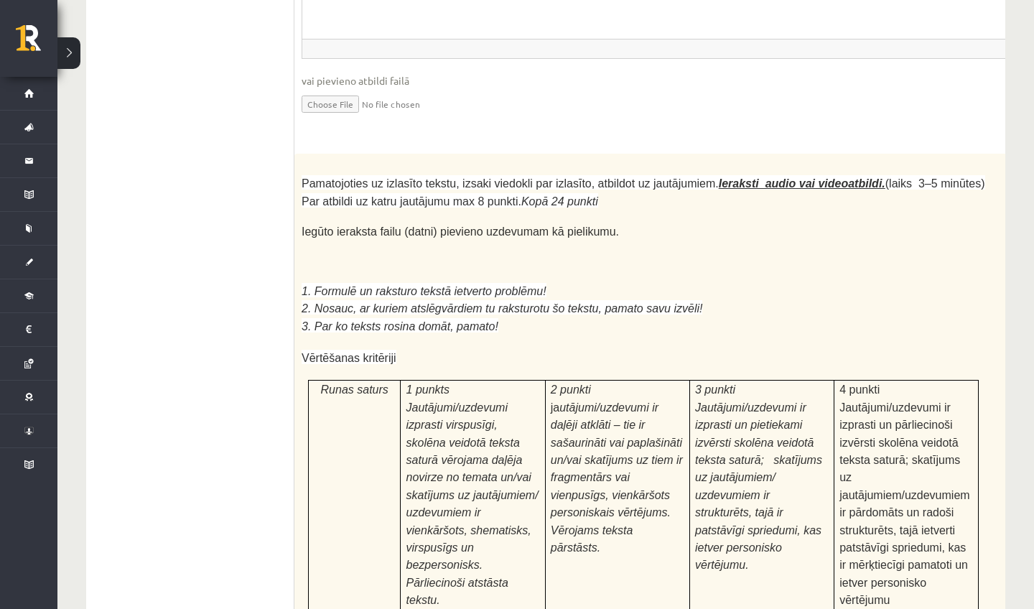
scroll to position [0, 0]
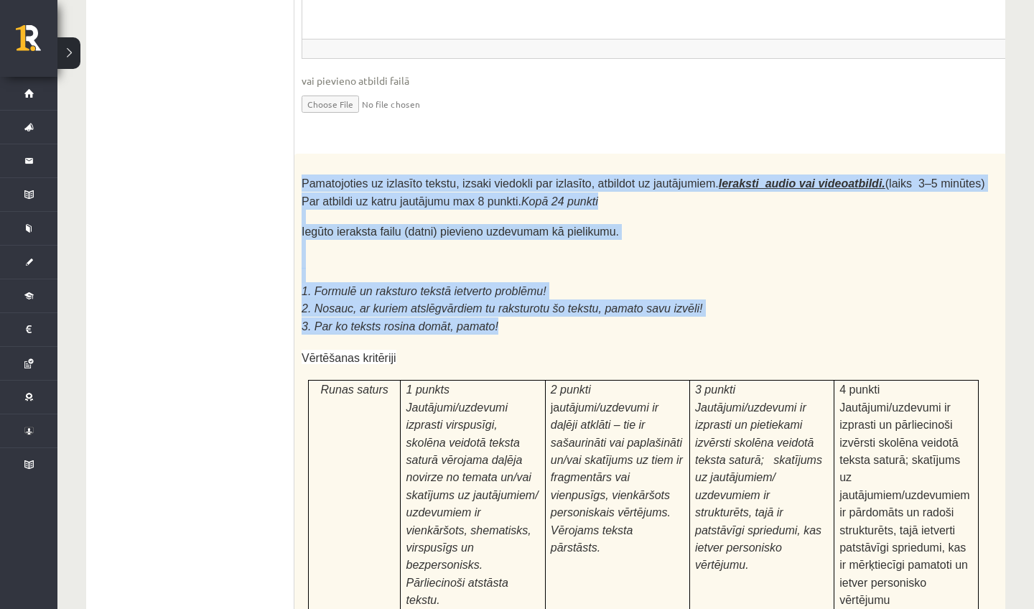
drag, startPoint x: 303, startPoint y: 181, endPoint x: 526, endPoint y: 320, distance: 262.7
click at [526, 320] on div "Pamatojoties uz izlasīto tekstu, izsaki viedokli par izlasīto, atbildot uz jaut…" at bounding box center [680, 543] width 770 height 779
copy div "Pamatojoties uz izlasīto tekstu, izsaki viedokli par izlasīto, atbildot uz jaut…"
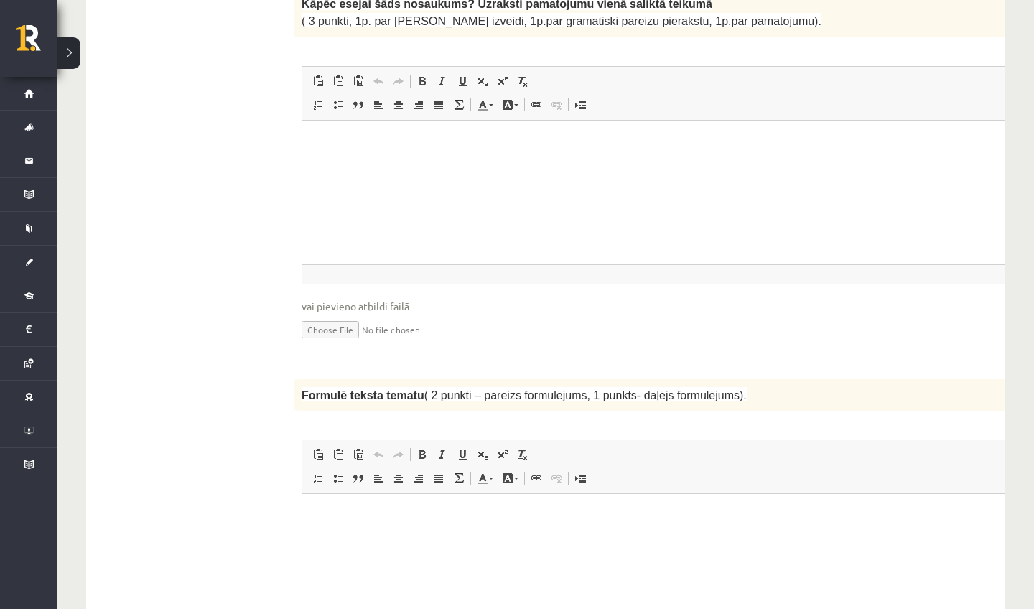
scroll to position [1208, 0]
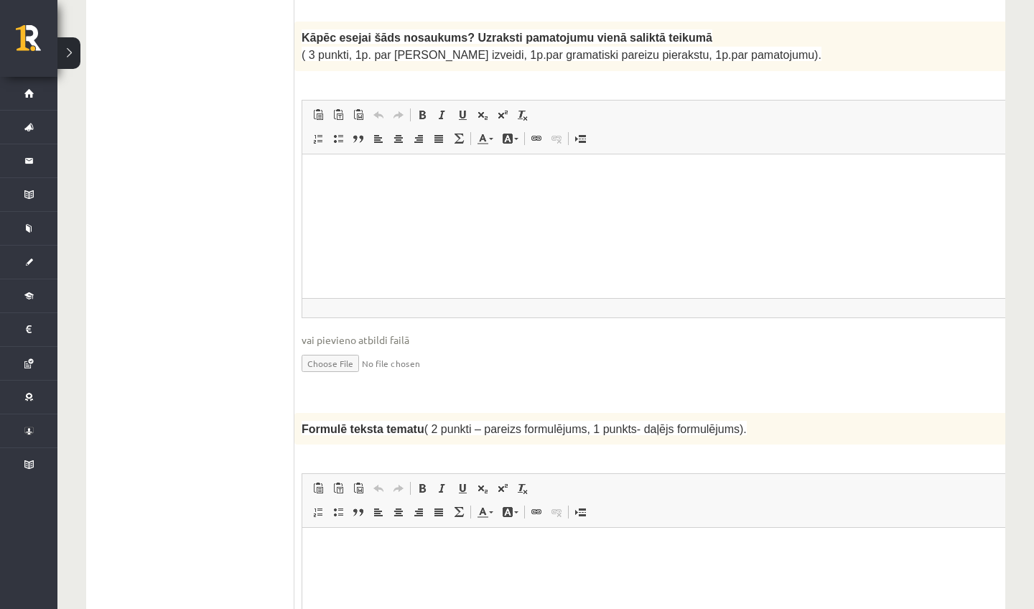
click at [619, 185] on html at bounding box center [679, 176] width 754 height 44
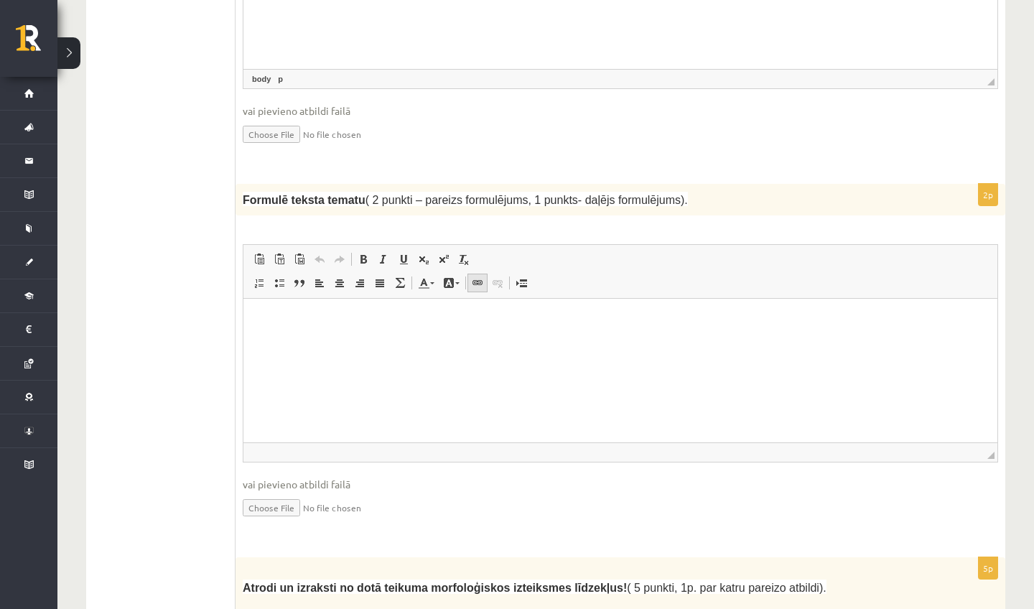
scroll to position [1432, 0]
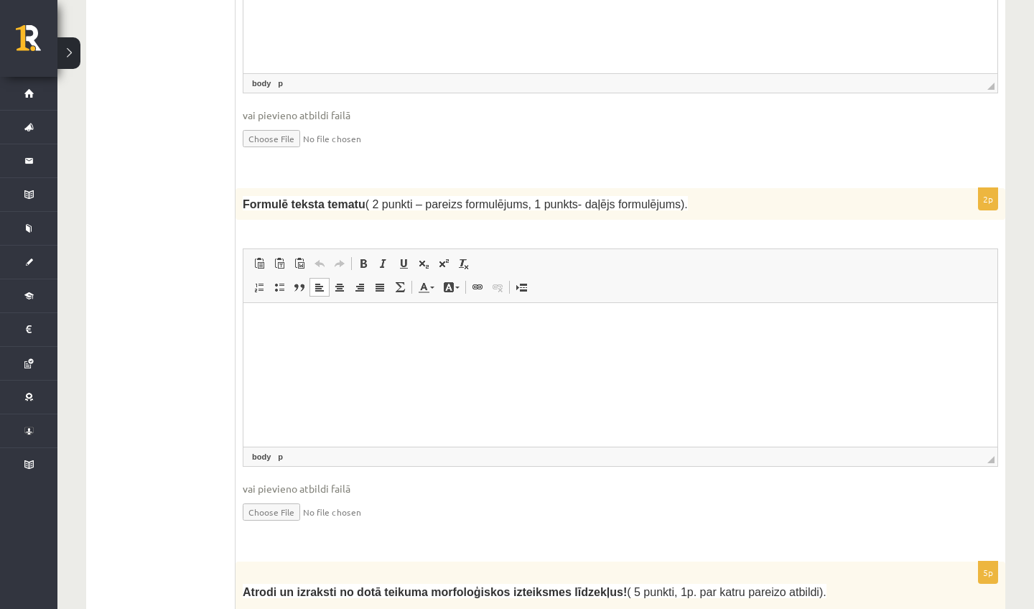
click at [489, 347] on html at bounding box center [621, 325] width 754 height 44
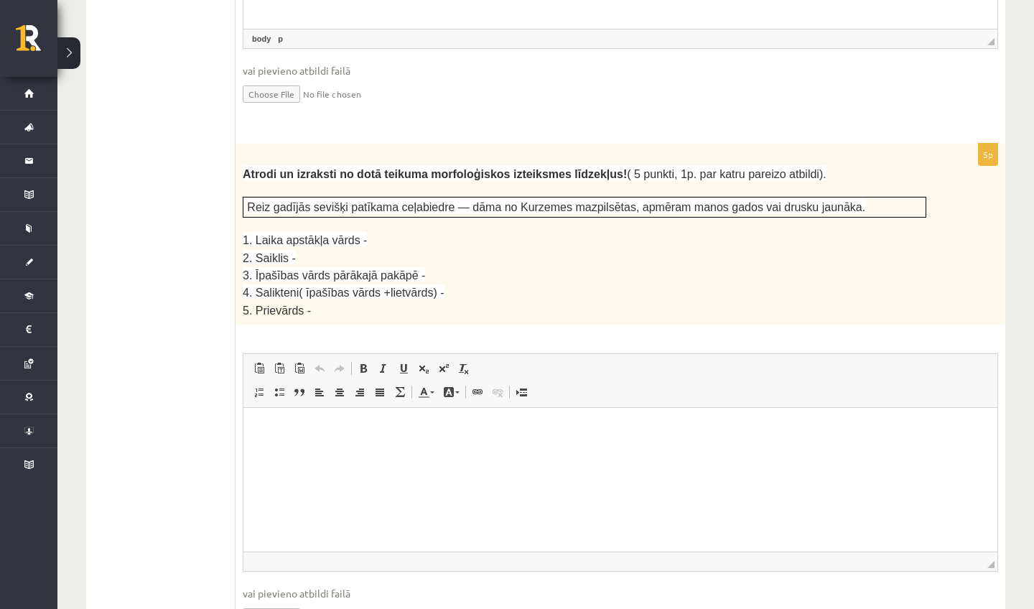
scroll to position [1851, 0]
click at [409, 434] on p "Rich Text Editor, wiswyg-editor-user-answer-47433976240600" at bounding box center [621, 429] width 726 height 15
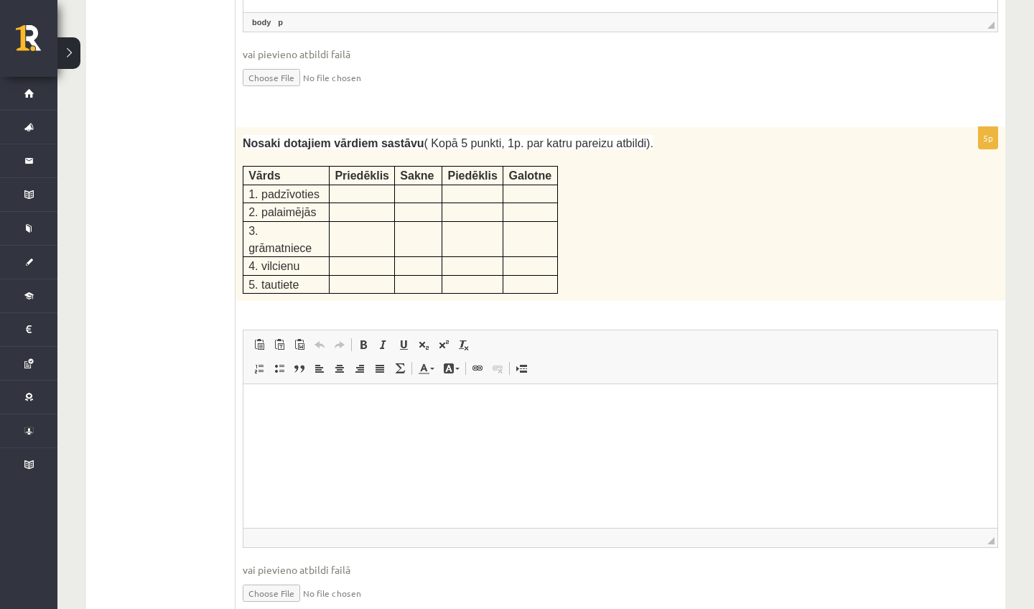
scroll to position [2394, 0]
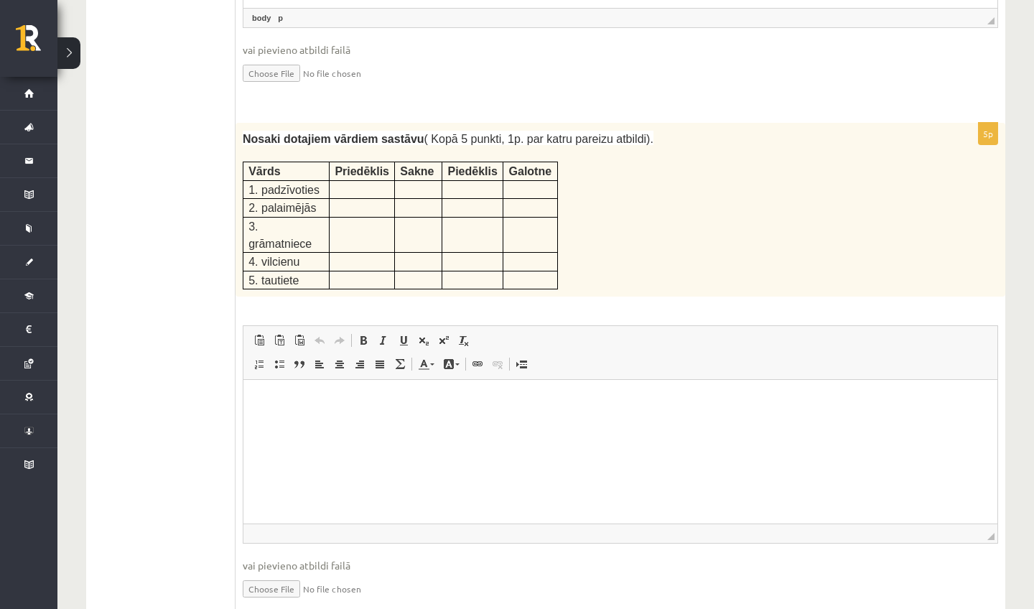
click at [303, 424] on html at bounding box center [621, 402] width 754 height 44
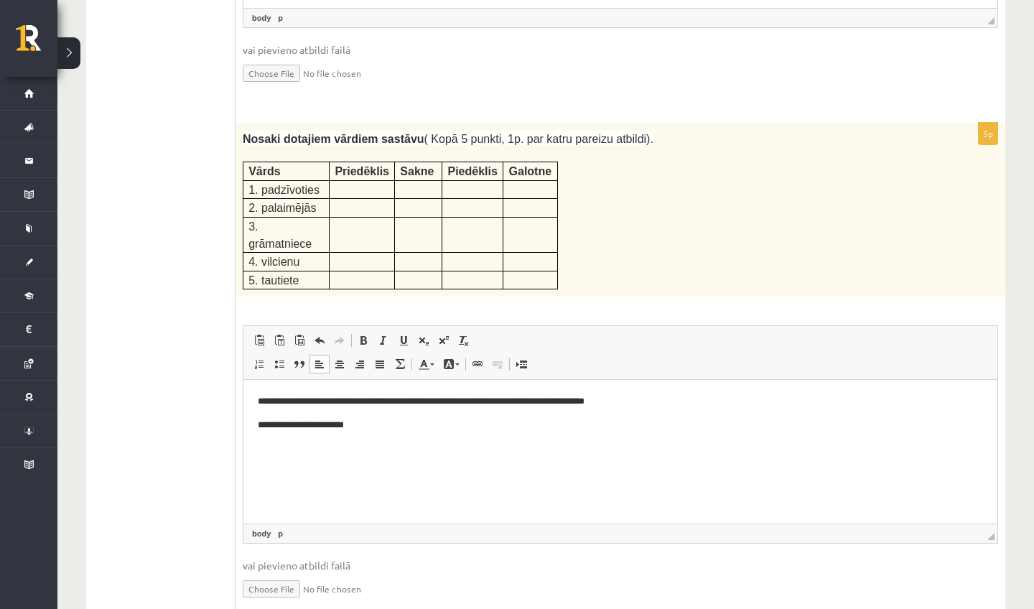
click at [335, 426] on p "**********" at bounding box center [621, 425] width 726 height 14
click at [356, 428] on p "**********" at bounding box center [621, 425] width 726 height 14
click at [410, 406] on p "**********" at bounding box center [621, 401] width 726 height 14
click at [407, 425] on p "**********" at bounding box center [621, 425] width 726 height 14
click at [390, 432] on html "**********" at bounding box center [621, 413] width 754 height 67
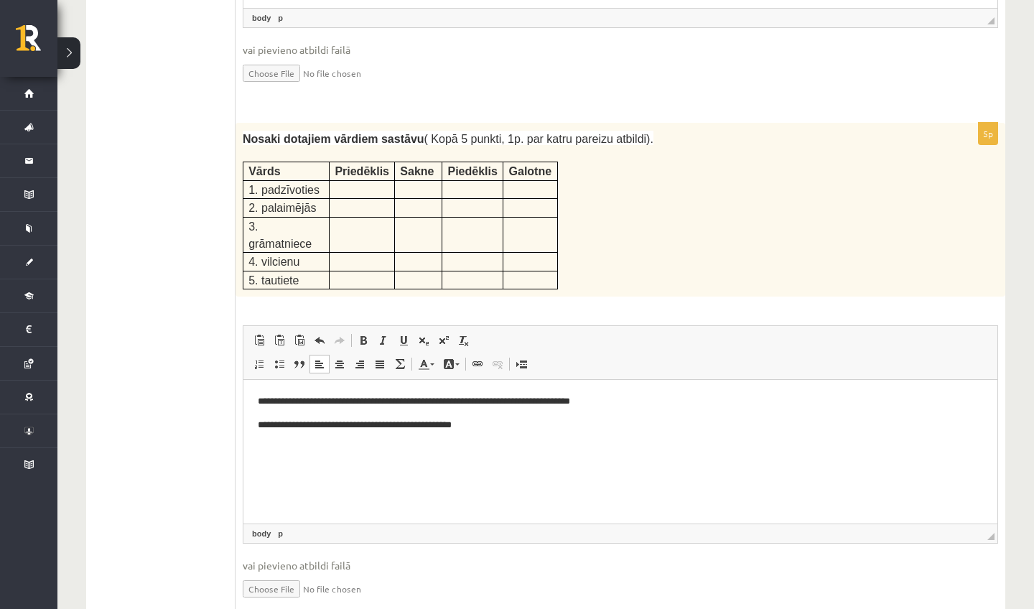
click at [409, 424] on p "**********" at bounding box center [621, 425] width 726 height 14
click at [461, 429] on p "**********" at bounding box center [621, 425] width 726 height 14
click at [472, 429] on p "**********" at bounding box center [621, 425] width 726 height 14
click at [527, 422] on p "**********" at bounding box center [621, 425] width 726 height 14
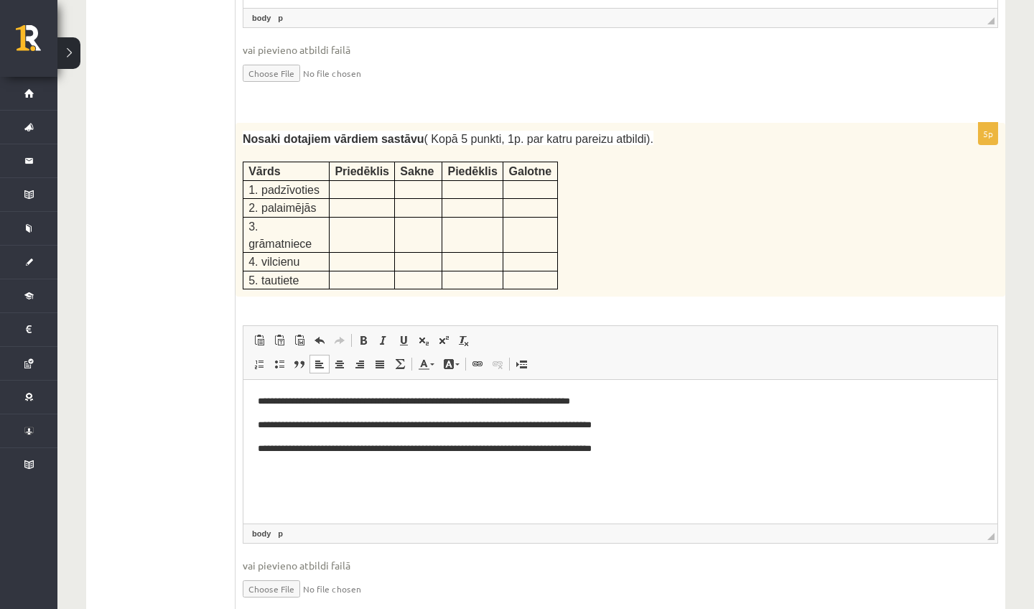
click at [307, 454] on p "**********" at bounding box center [621, 449] width 726 height 14
click at [305, 453] on p "**********" at bounding box center [621, 449] width 726 height 14
click at [468, 446] on p "**********" at bounding box center [621, 449] width 726 height 14
click at [621, 453] on p "**********" at bounding box center [621, 449] width 726 height 14
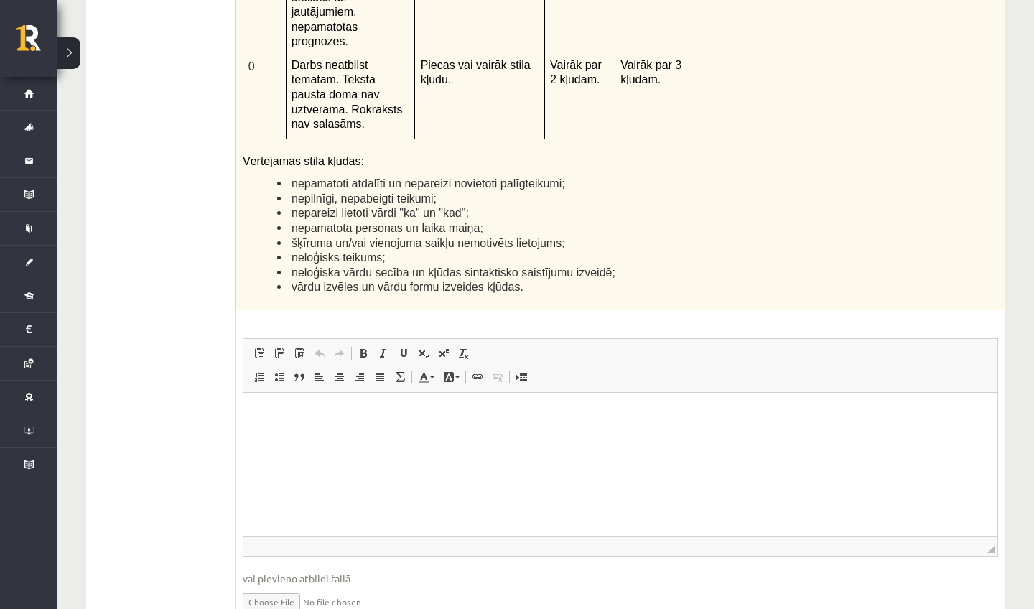
scroll to position [3469, 0]
click at [654, 429] on html at bounding box center [621, 415] width 754 height 44
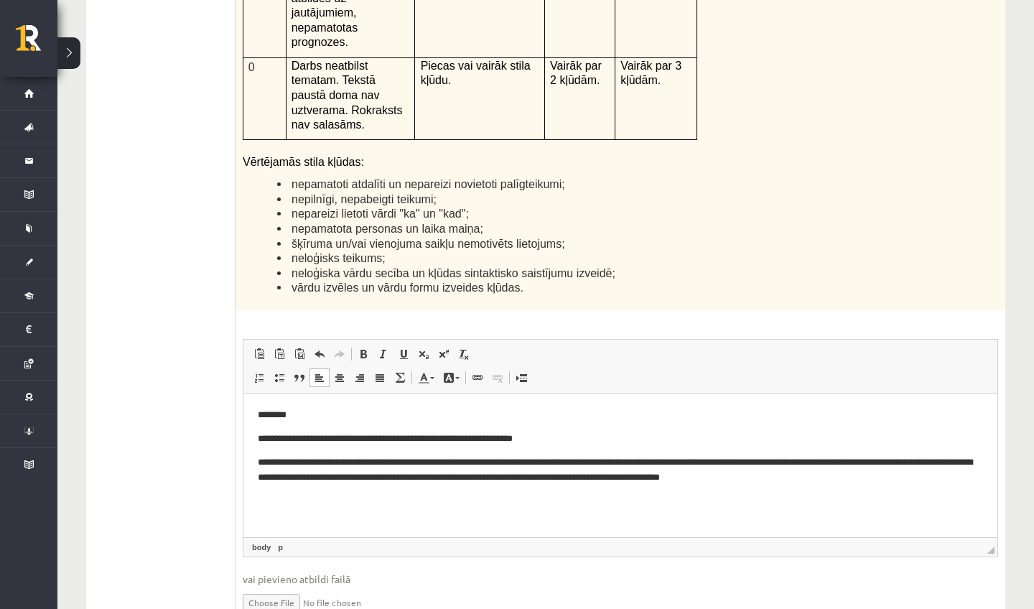
click at [805, 478] on p "**********" at bounding box center [621, 469] width 726 height 29
click at [851, 473] on p "**********" at bounding box center [621, 469] width 726 height 29
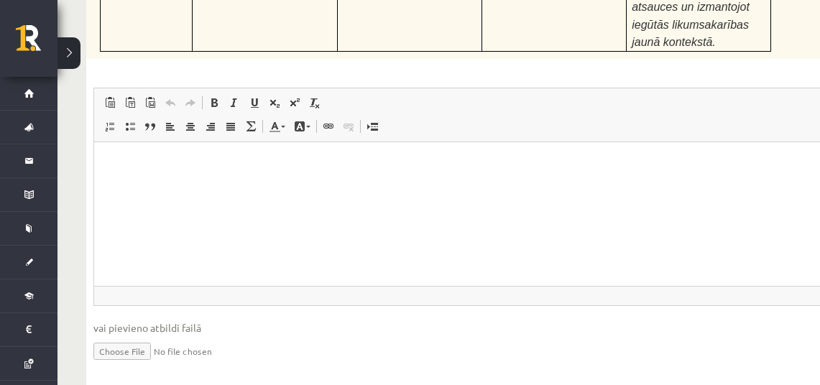
scroll to position [4857, 0]
click at [126, 336] on input "file" at bounding box center [467, 350] width 748 height 29
type input "**********"
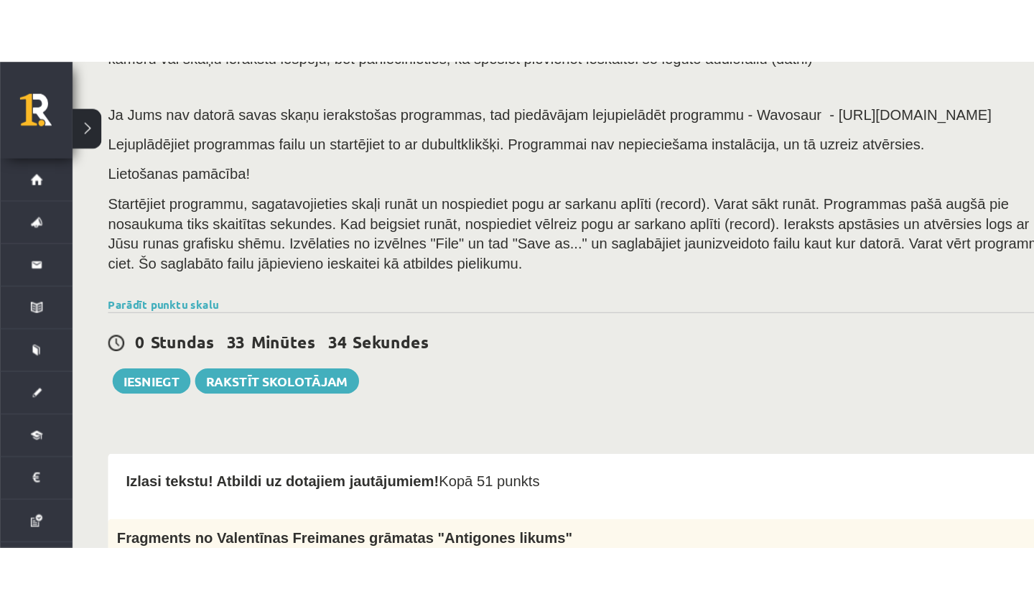
scroll to position [157, 0]
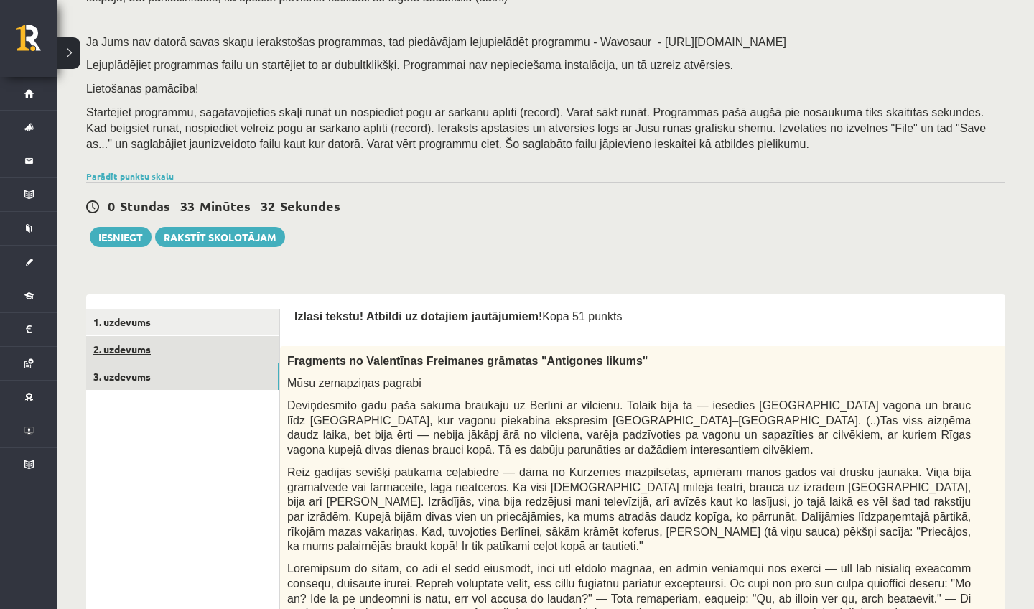
click at [246, 351] on link "2. uzdevums" at bounding box center [182, 349] width 193 height 27
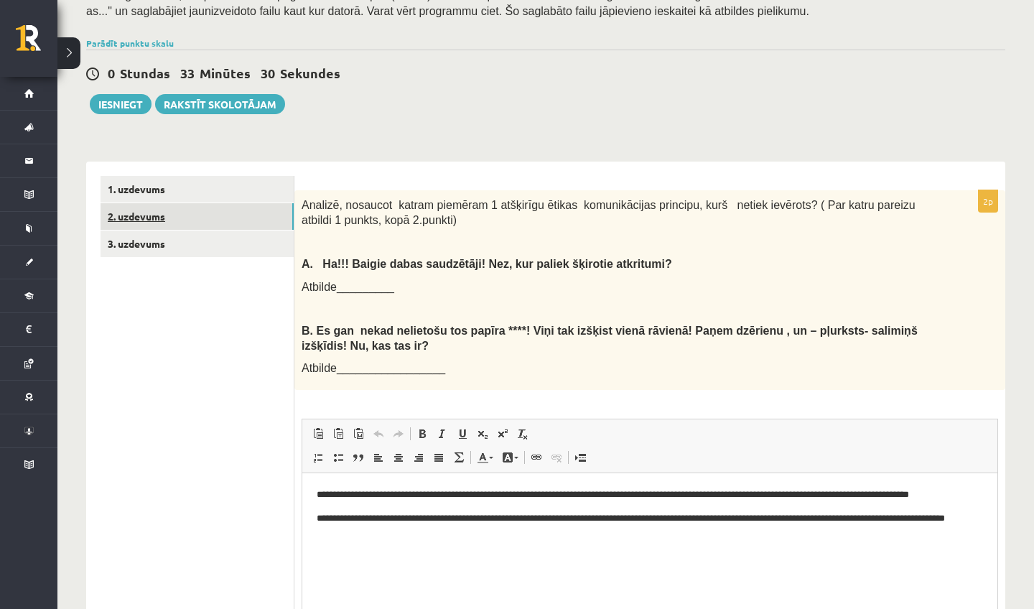
scroll to position [0, 0]
click at [234, 194] on link "1. uzdevums" at bounding box center [197, 189] width 193 height 27
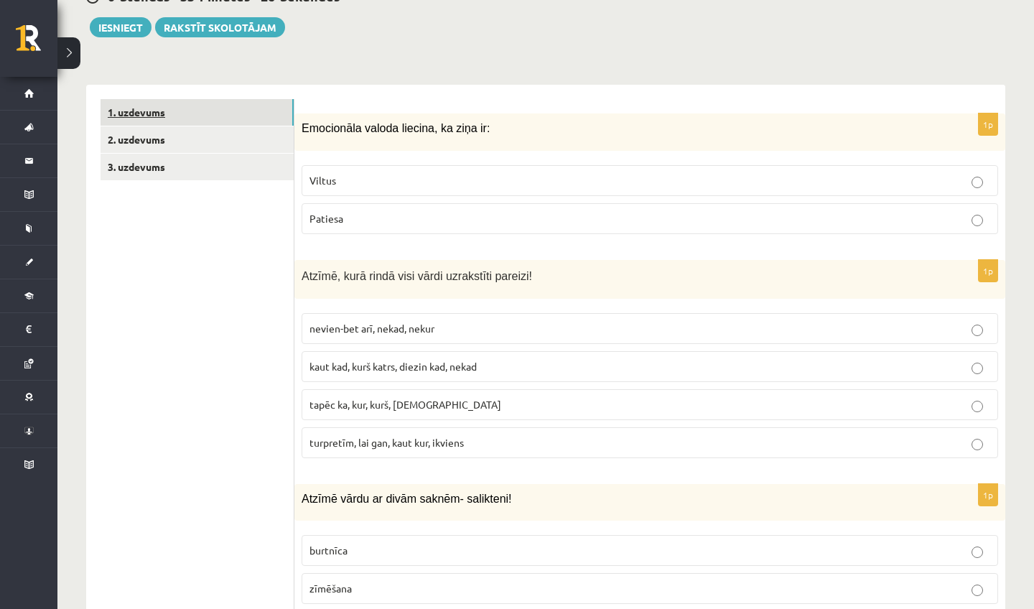
scroll to position [246, 0]
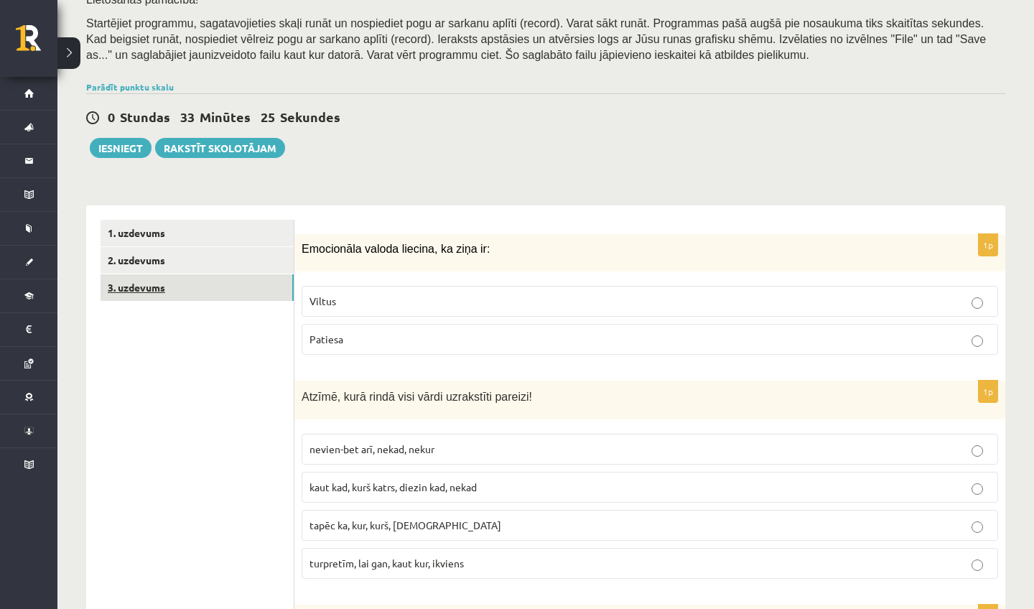
click at [221, 295] on link "3. uzdevums" at bounding box center [197, 287] width 193 height 27
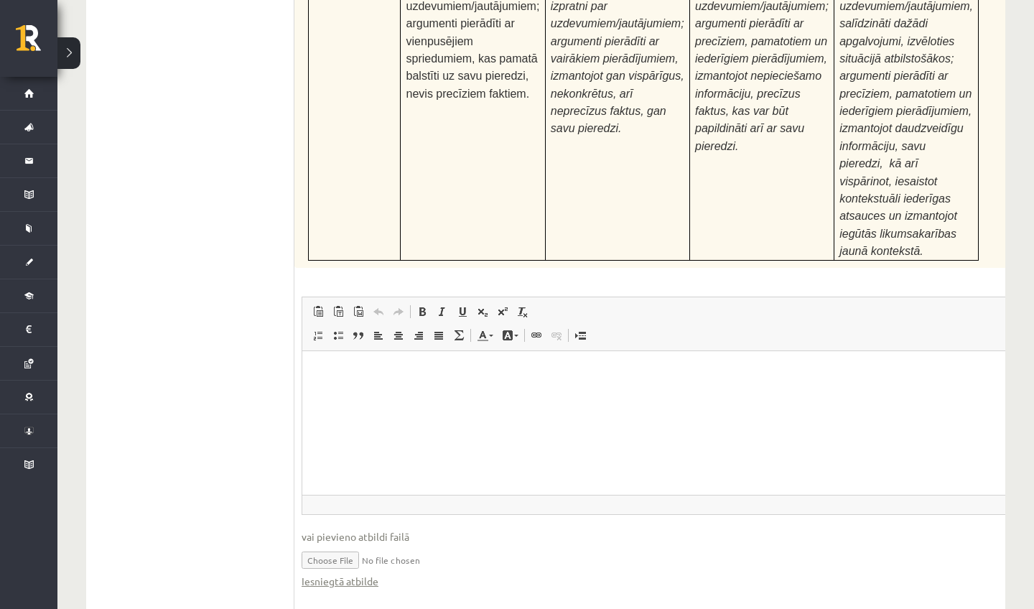
scroll to position [4632, 0]
click at [345, 545] on input "file" at bounding box center [680, 559] width 756 height 29
type input "**********"
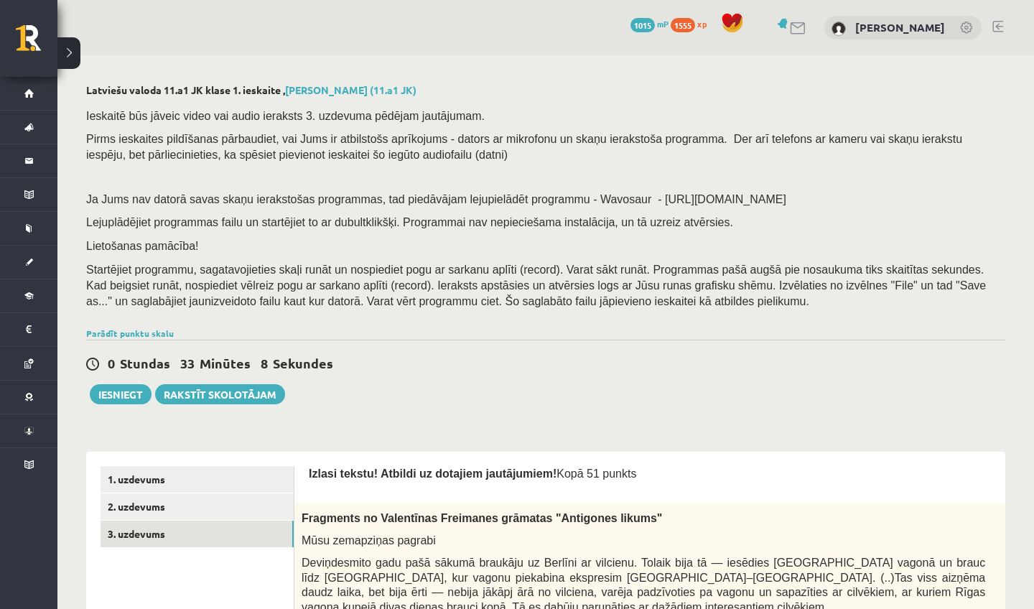
scroll to position [0, 0]
click at [127, 399] on button "Iesniegt" at bounding box center [121, 394] width 62 height 20
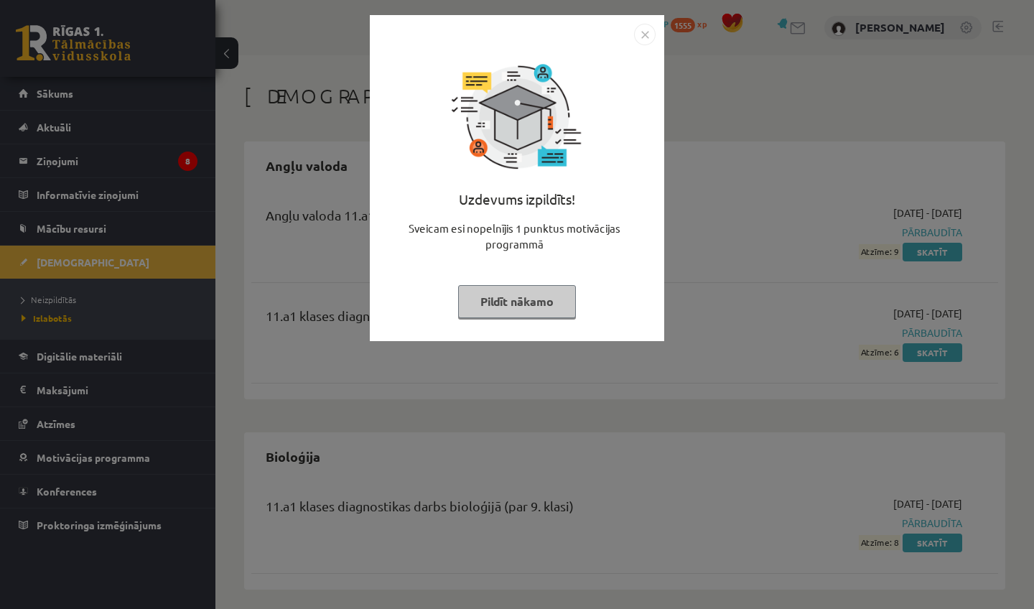
click at [534, 300] on button "Pildīt nākamo" at bounding box center [517, 301] width 118 height 33
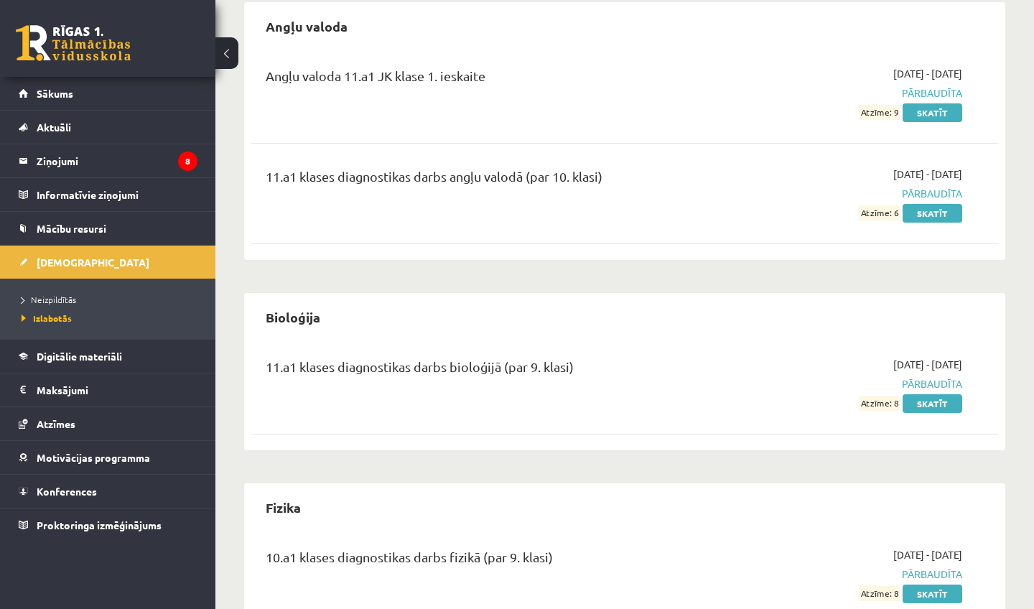
scroll to position [154, 0]
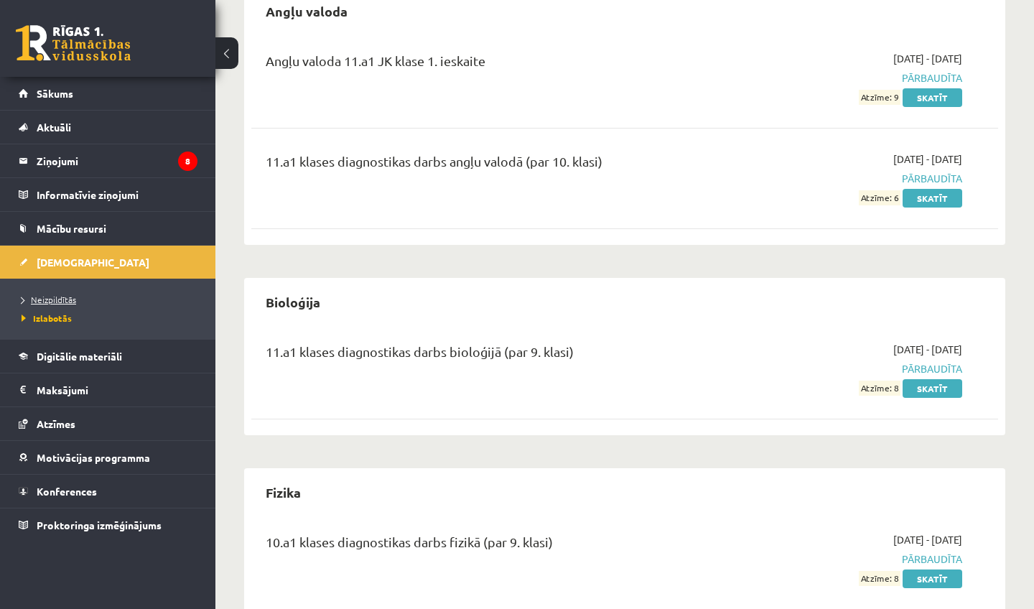
click at [75, 300] on span "Neizpildītās" at bounding box center [49, 299] width 55 height 11
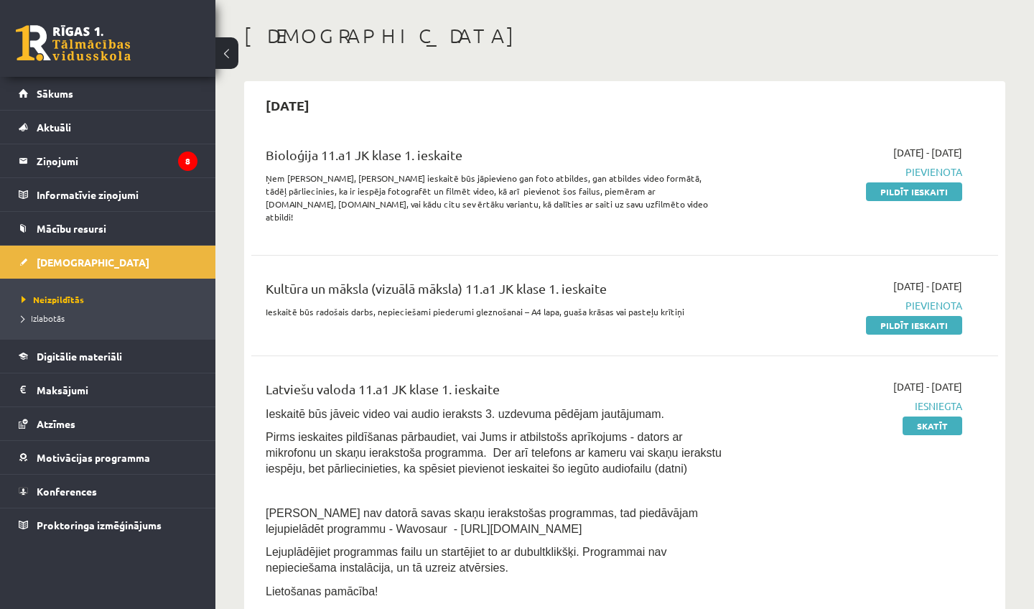
scroll to position [51, 0]
